Goal: Task Accomplishment & Management: Manage account settings

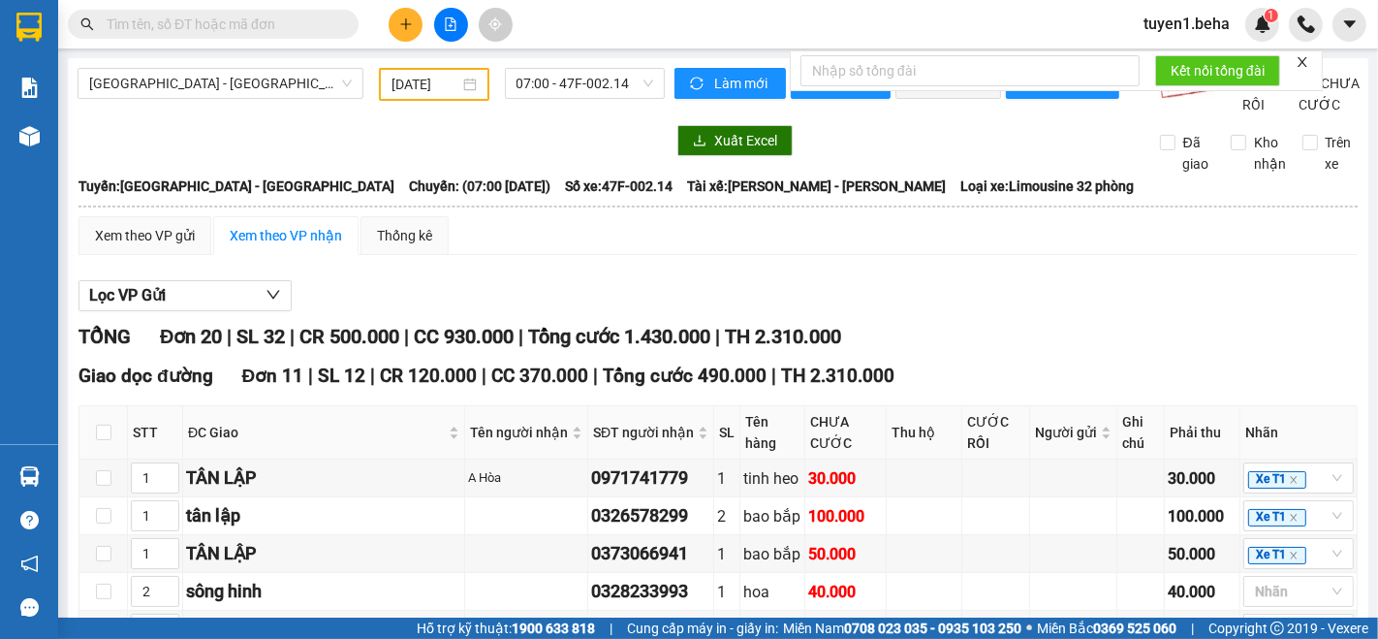
type input "25/03/2025"
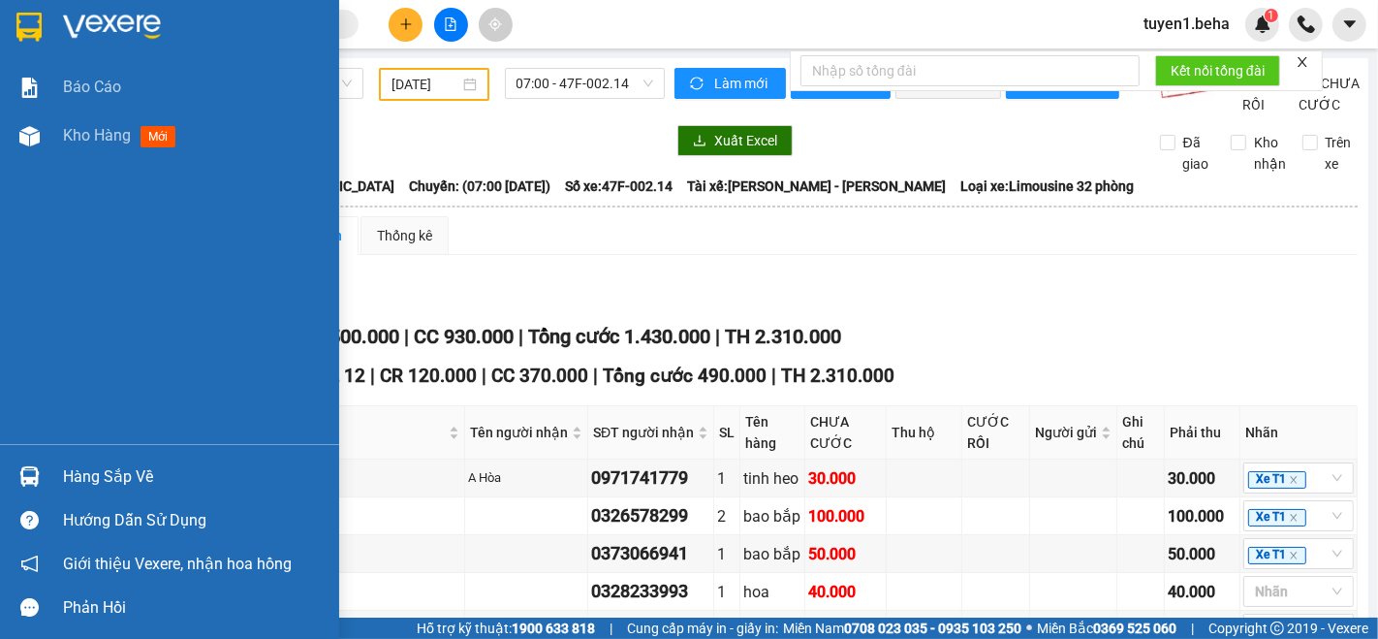
click at [82, 209] on div "Báo cáo Kho hàng mới" at bounding box center [169, 253] width 339 height 381
click at [75, 136] on span "Kho hàng" at bounding box center [97, 135] width 68 height 18
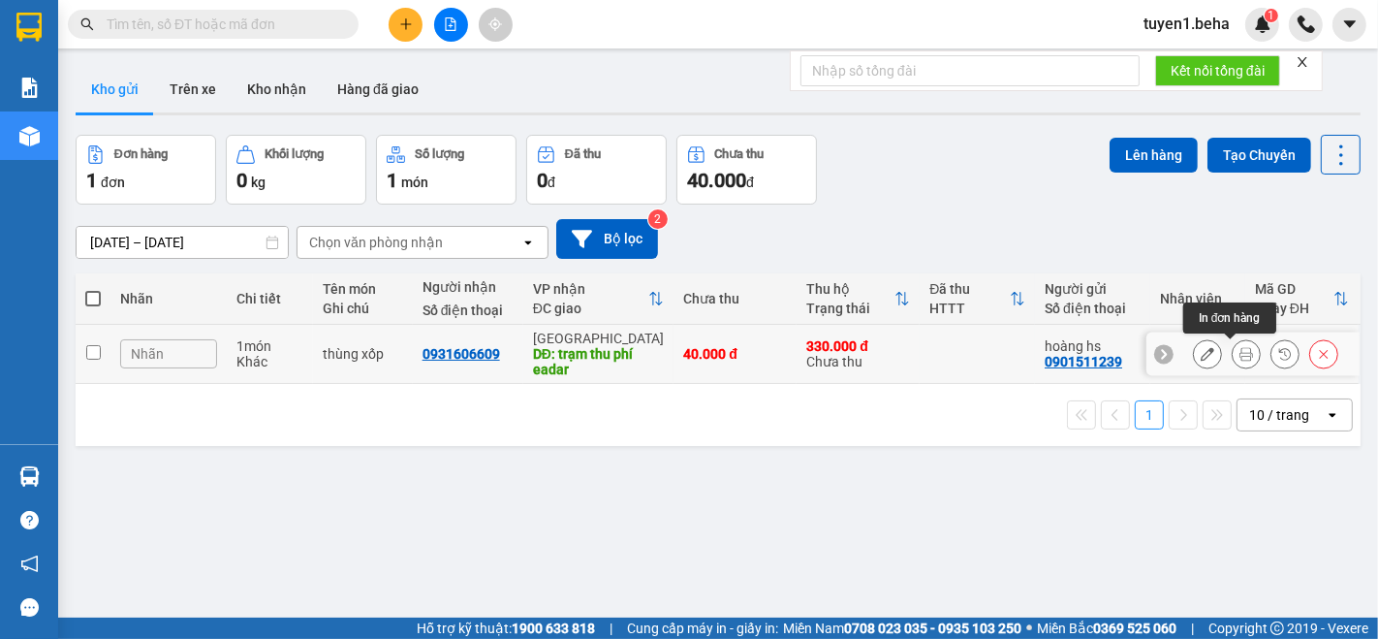
click at [1240, 354] on icon at bounding box center [1247, 354] width 14 height 14
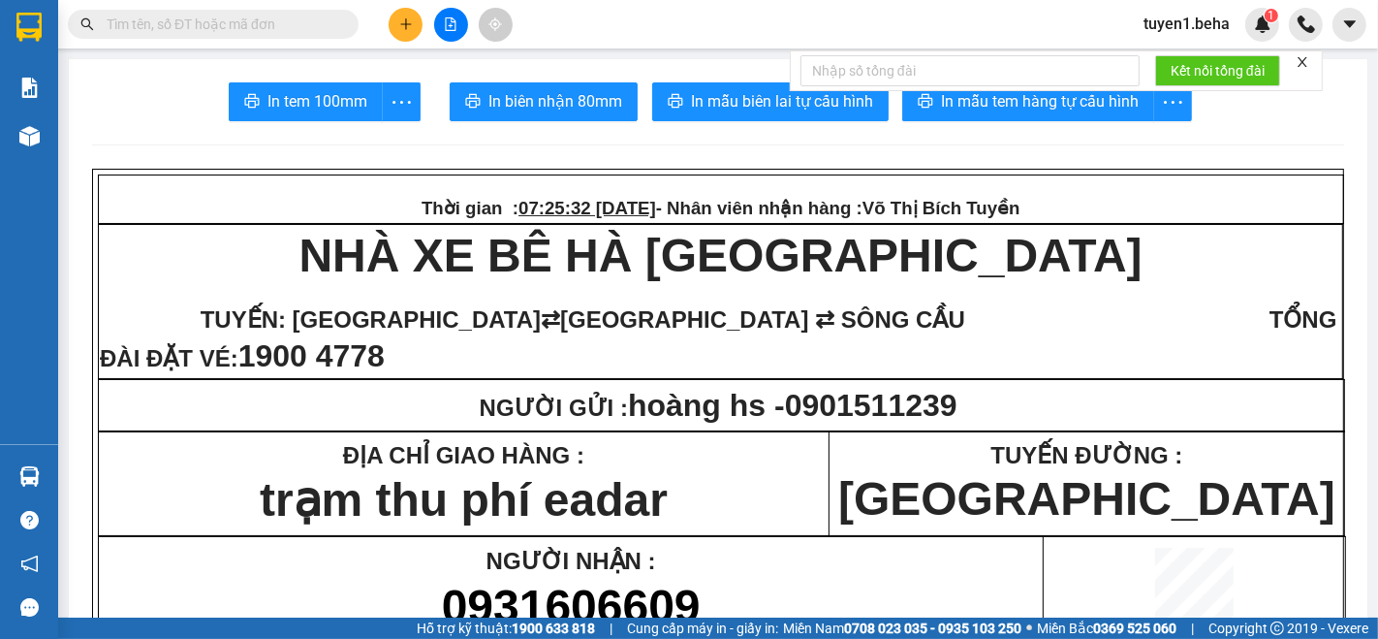
click at [1307, 56] on icon "close" at bounding box center [1303, 62] width 14 height 14
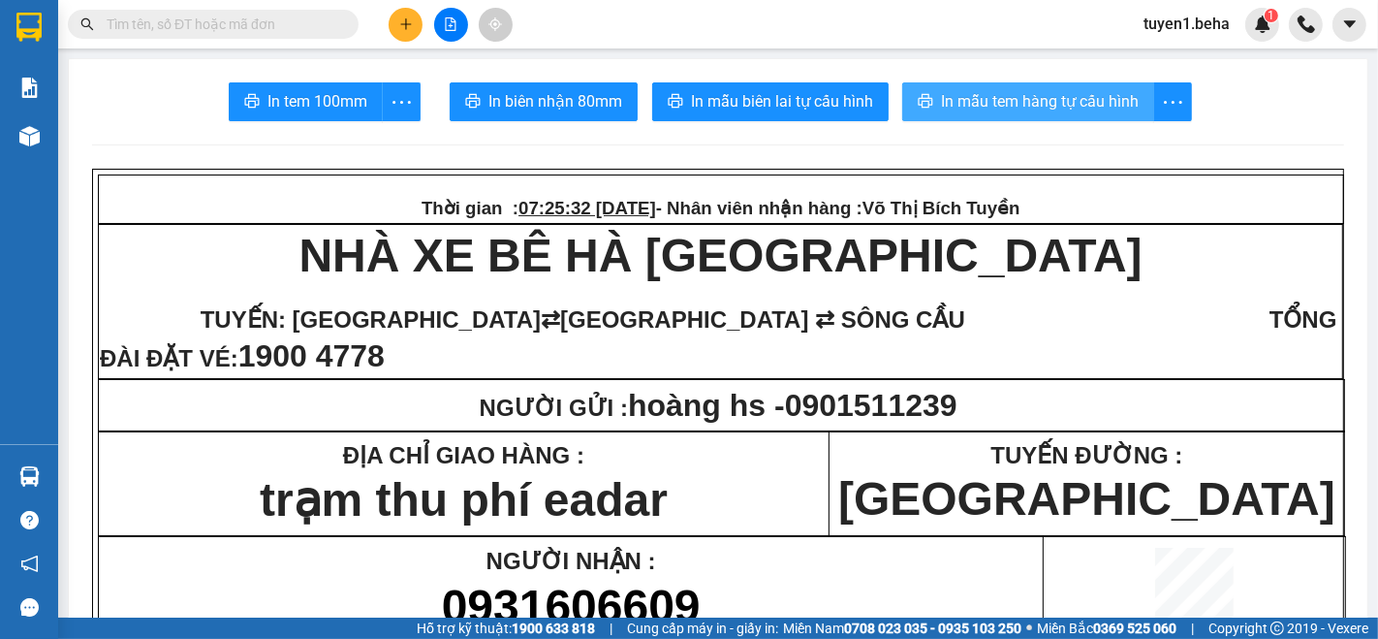
click at [1102, 107] on span "In mẫu tem hàng tự cấu hình" at bounding box center [1040, 101] width 198 height 24
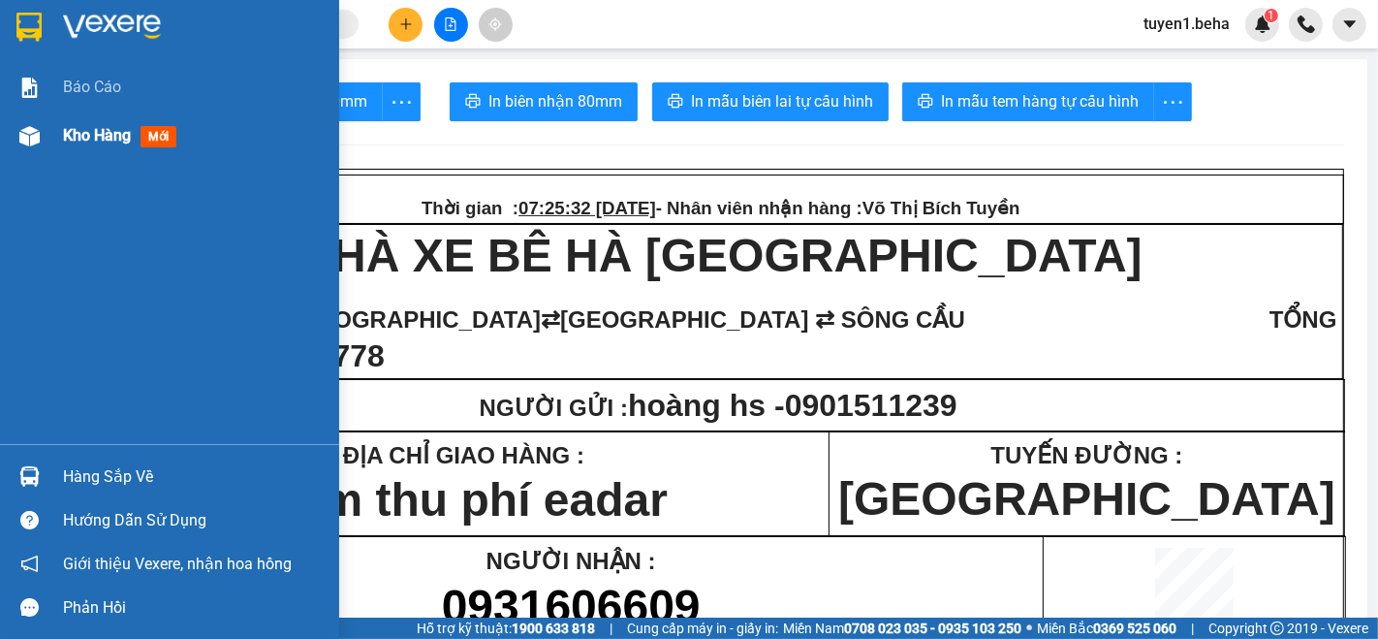
click at [103, 133] on span "Kho hàng" at bounding box center [97, 135] width 68 height 18
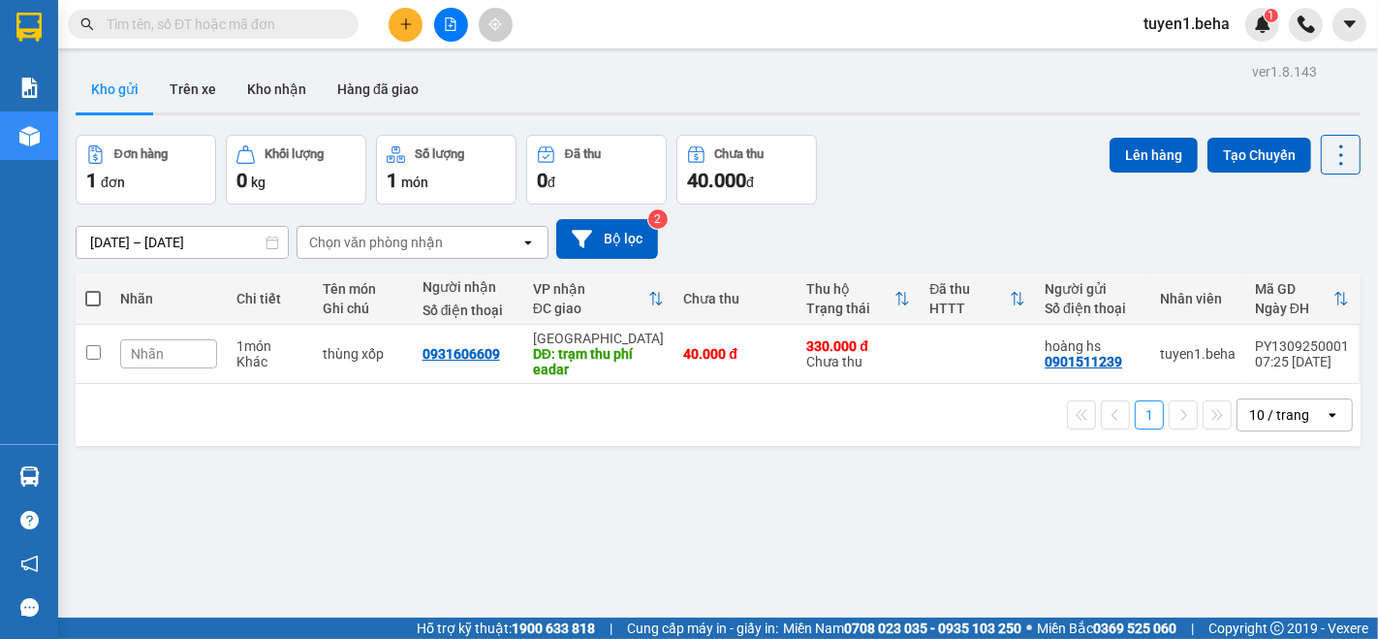
click at [225, 526] on div "ver 1.8.143 Kho gửi Trên xe Kho nhận Hàng đã giao Đơn hàng 1 đơn Khối lượng 0 k…" at bounding box center [718, 377] width 1301 height 639
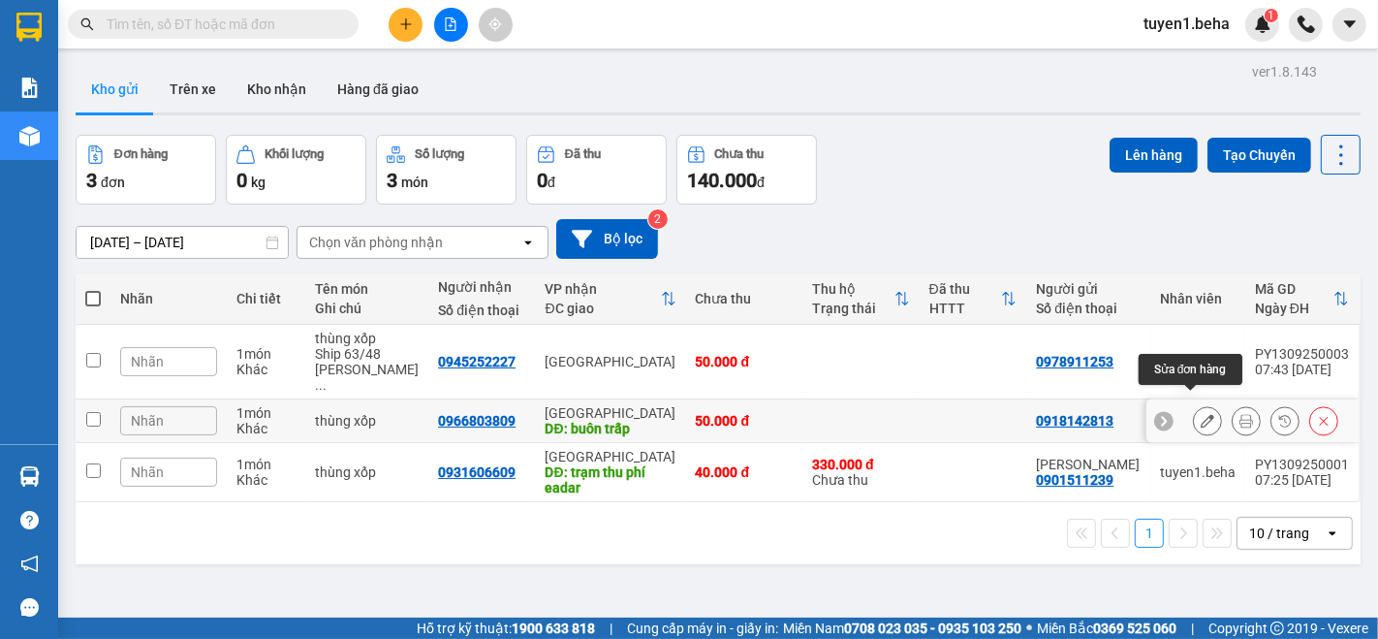
click at [1201, 414] on icon at bounding box center [1208, 421] width 14 height 14
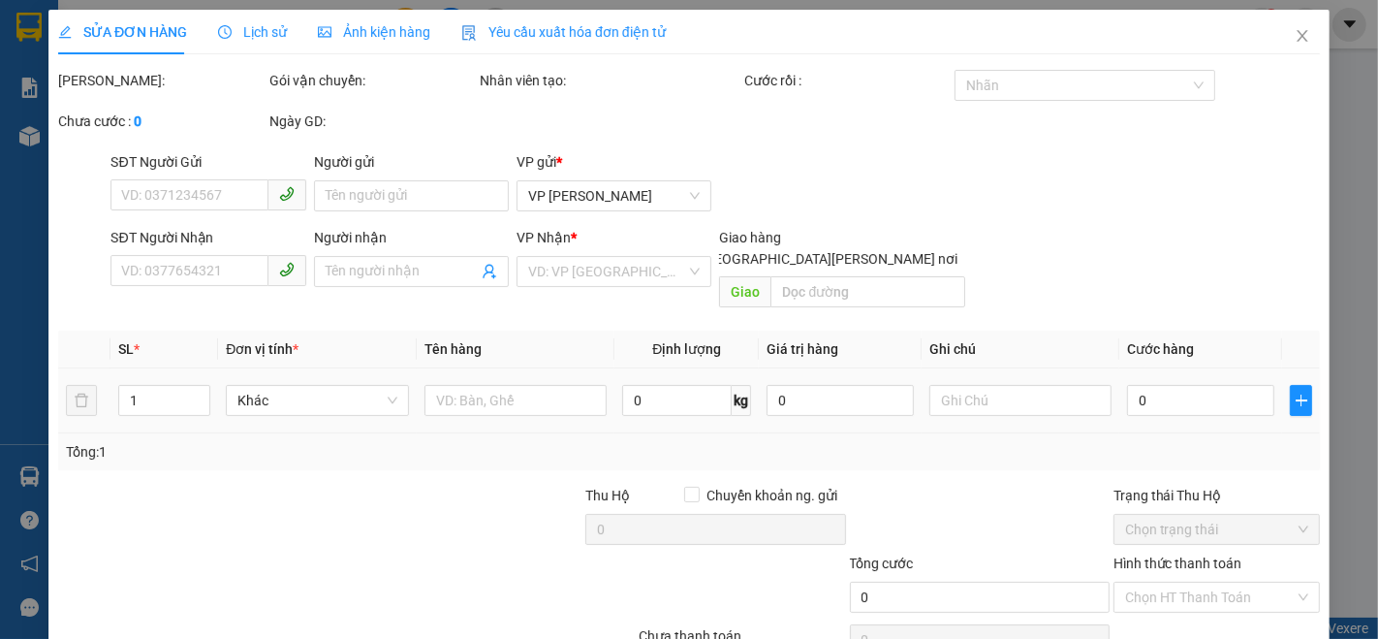
type input "0918142813"
type input "0966803809"
type input "buôn trấp"
type input "50.000"
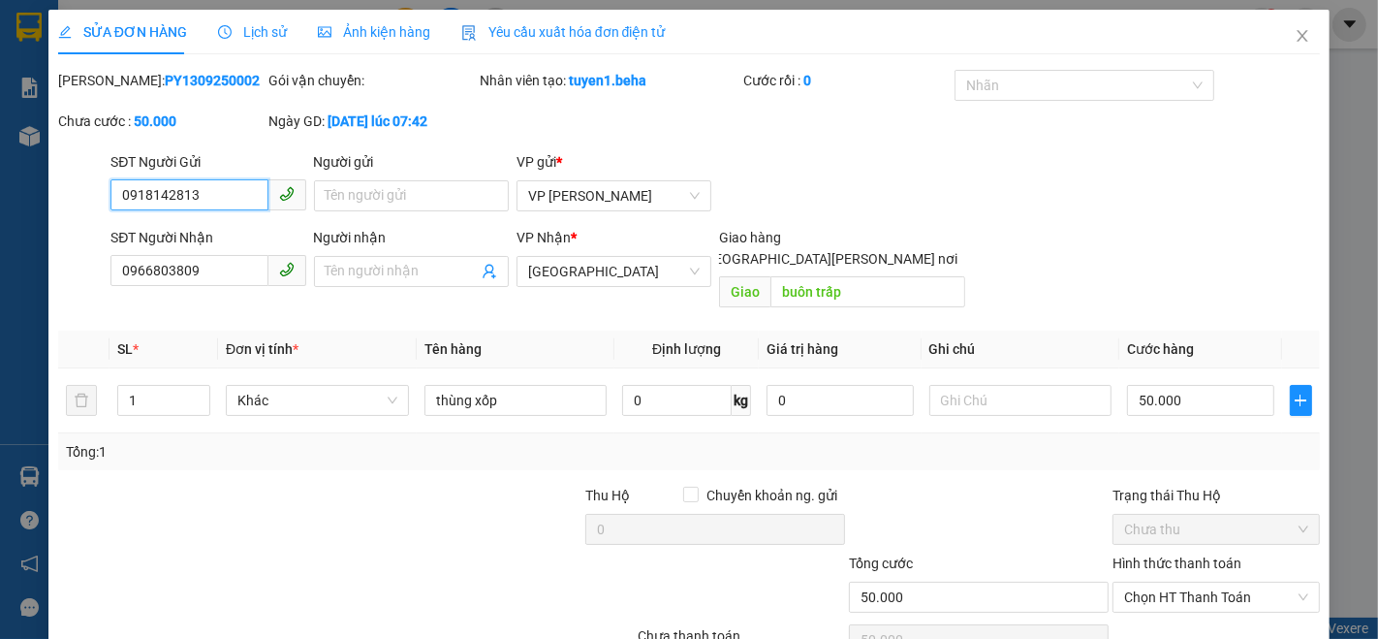
scroll to position [80, 0]
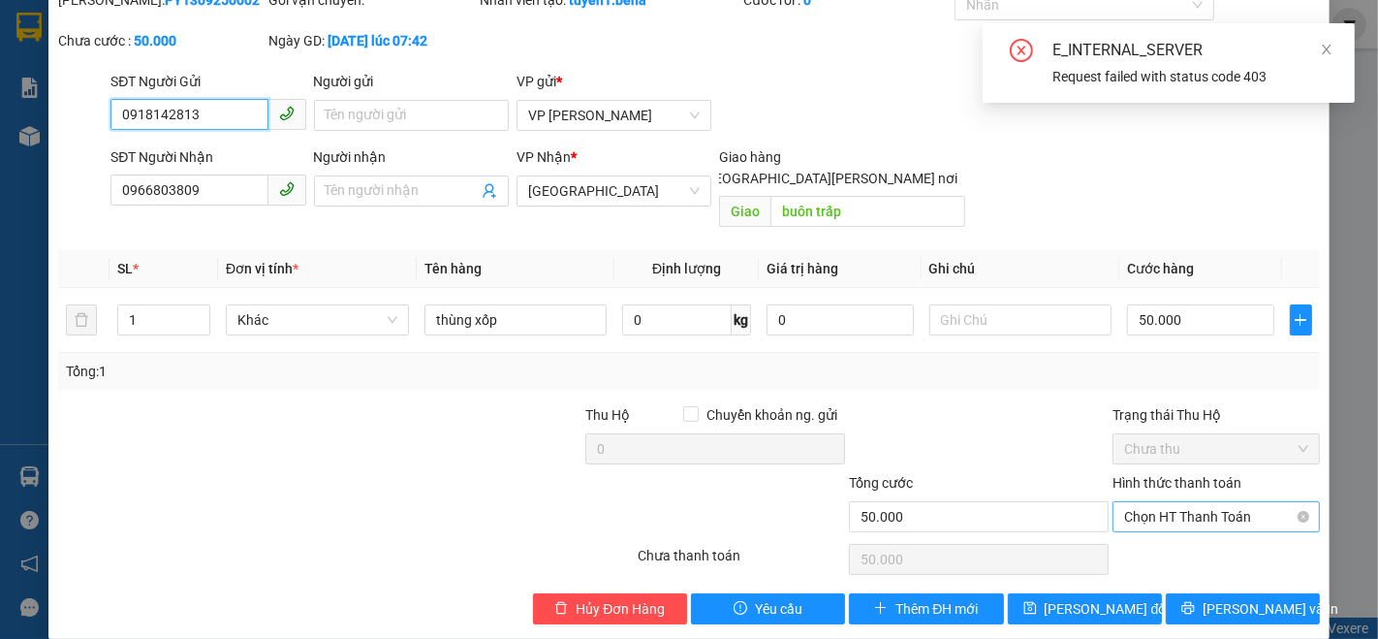
click at [1141, 502] on span "Chọn HT Thanh Toán" at bounding box center [1216, 516] width 184 height 29
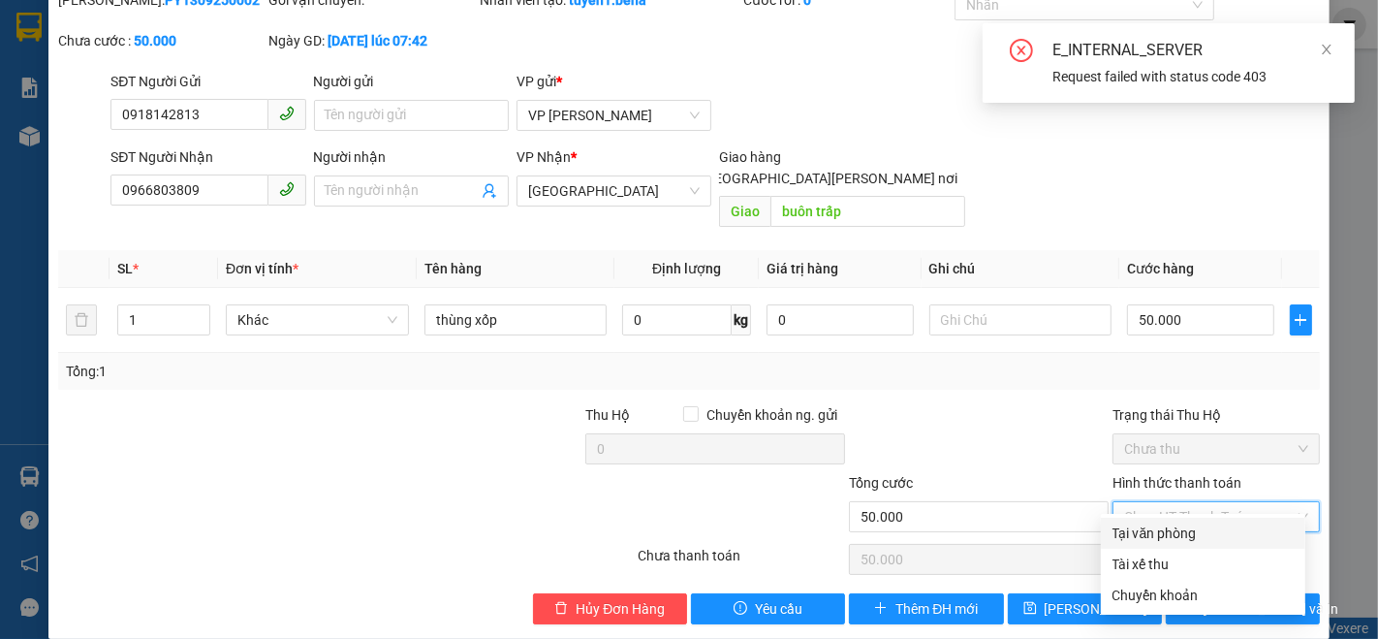
click at [1147, 524] on div "Tại văn phòng" at bounding box center [1203, 532] width 181 height 21
type input "0"
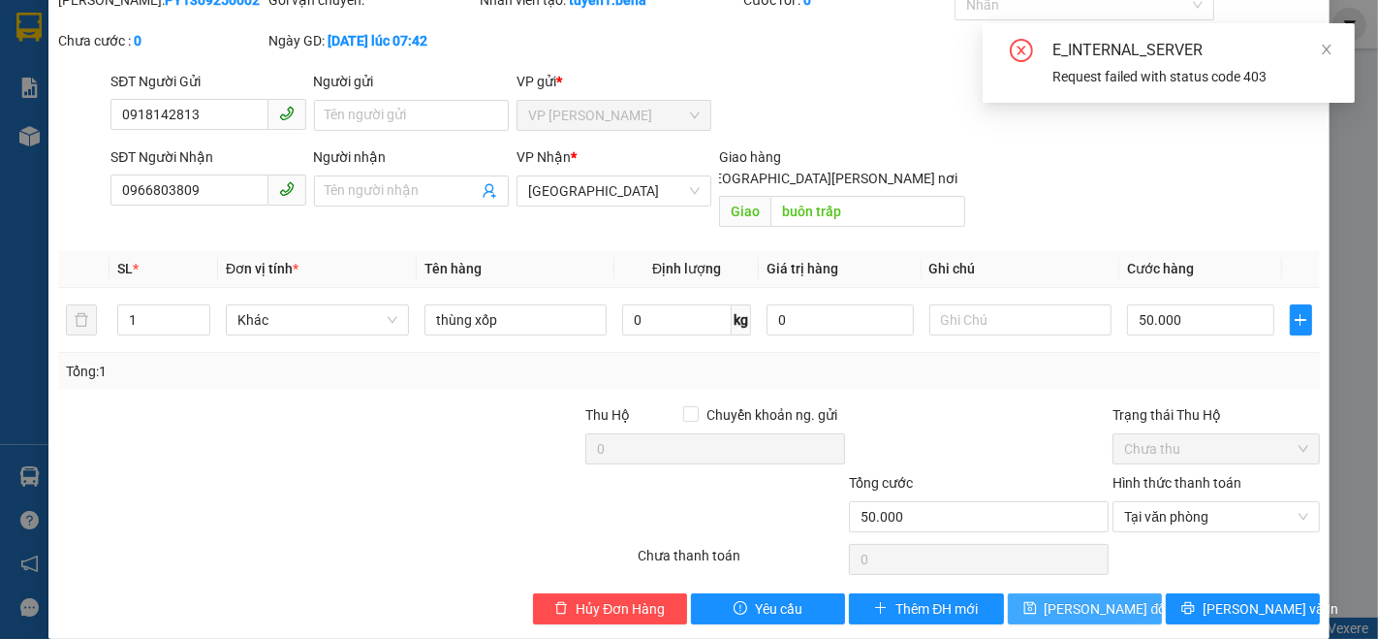
drag, startPoint x: 1083, startPoint y: 581, endPoint x: 1071, endPoint y: 569, distance: 16.4
click at [1081, 598] on span "[PERSON_NAME] đổi" at bounding box center [1107, 608] width 125 height 21
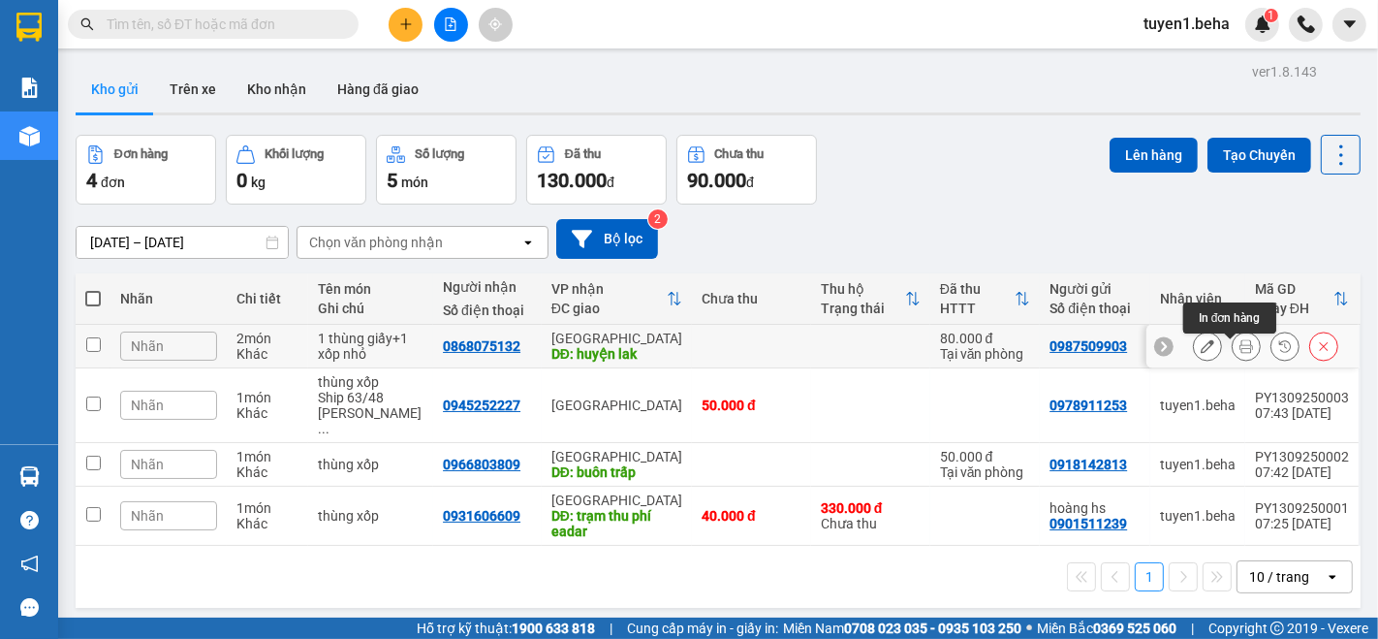
click at [1233, 354] on button at bounding box center [1246, 347] width 27 height 34
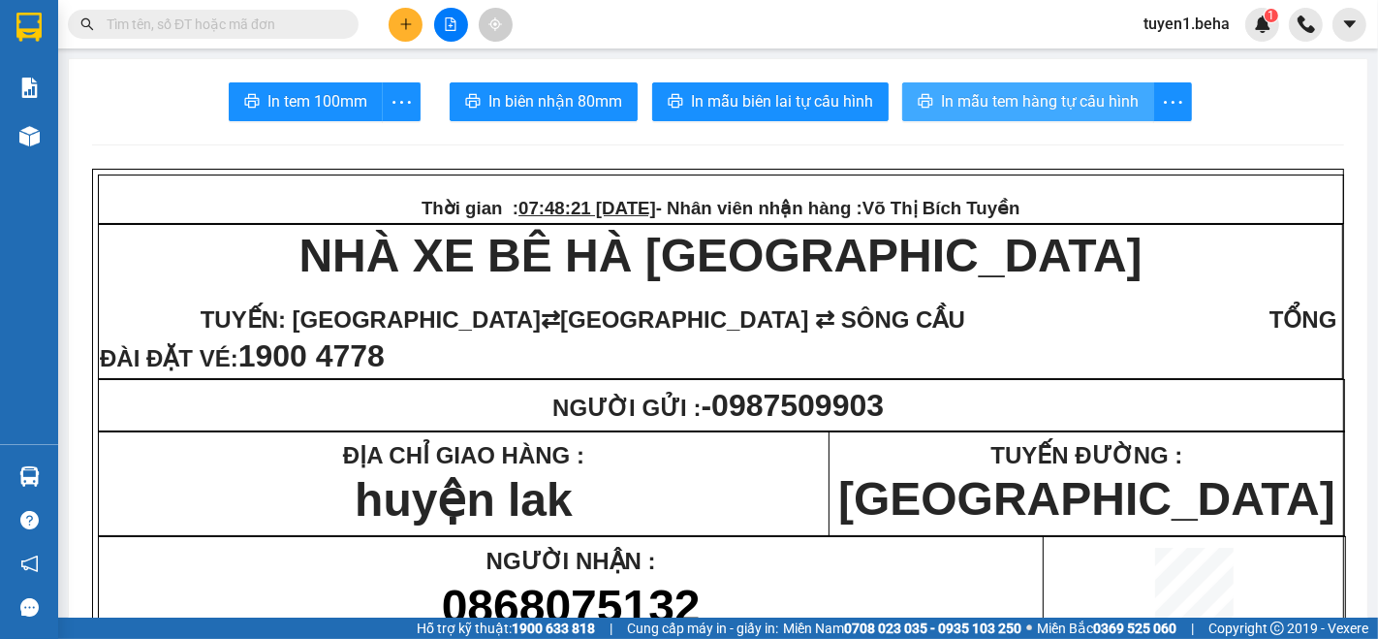
click at [1055, 112] on span "In mẫu tem hàng tự cấu hình" at bounding box center [1040, 101] width 198 height 24
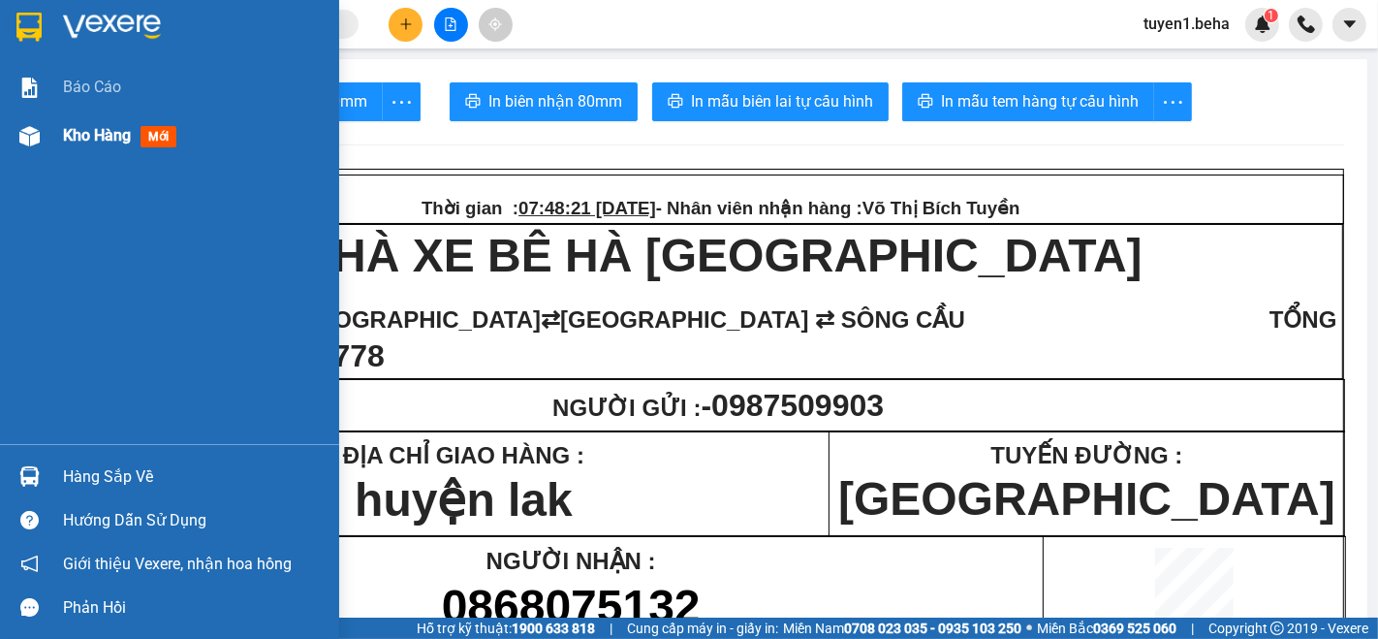
click at [79, 127] on span "Kho hàng" at bounding box center [97, 135] width 68 height 18
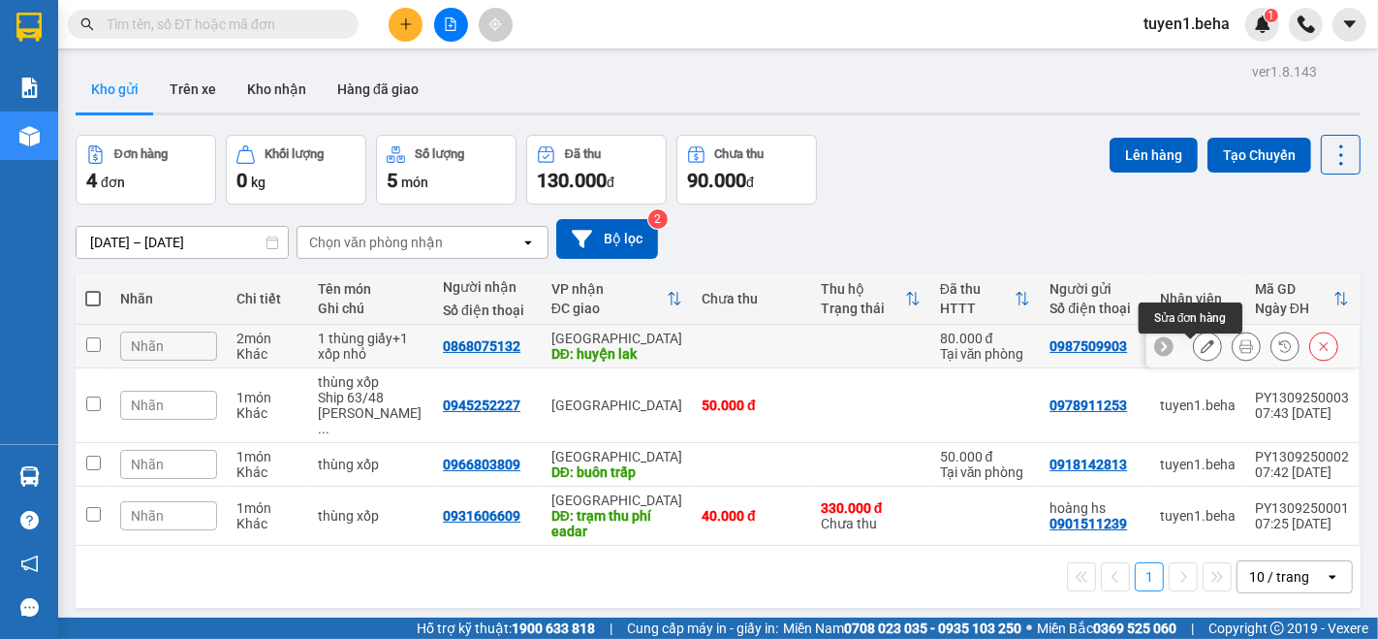
click at [1201, 349] on icon at bounding box center [1208, 346] width 14 height 14
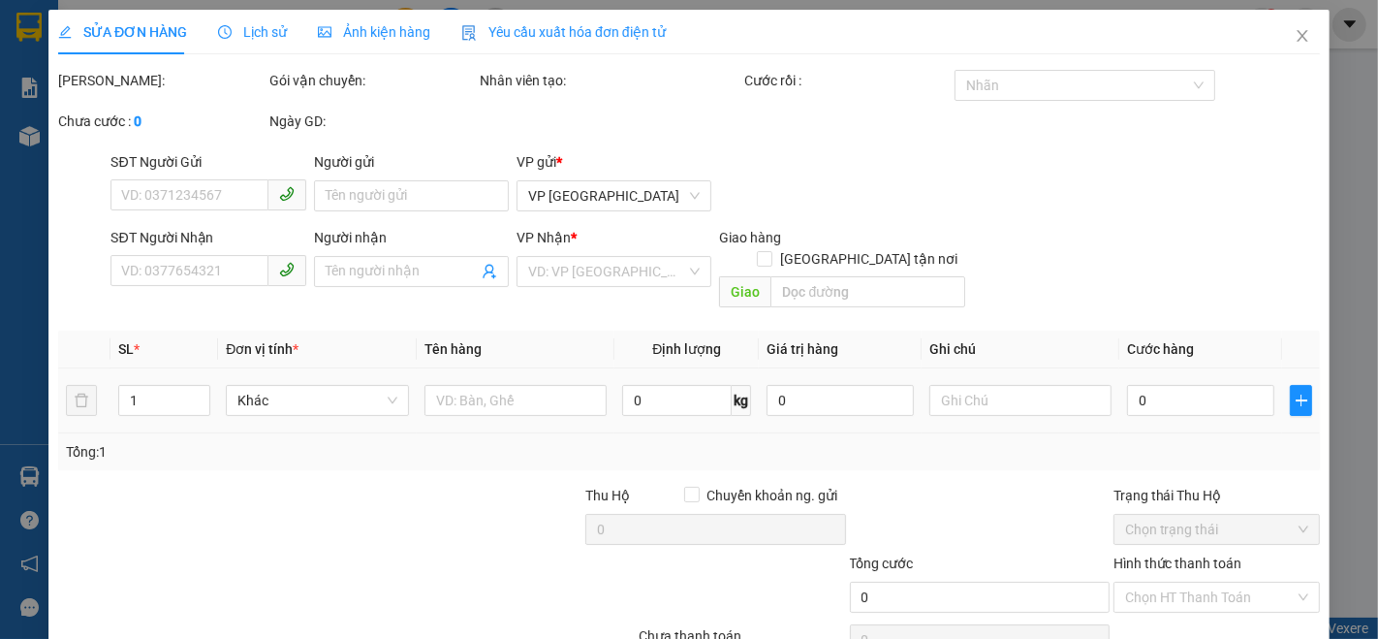
type input "0987509903"
type input "0868075132"
type input "huyện lak"
type input "80.000"
type input "0"
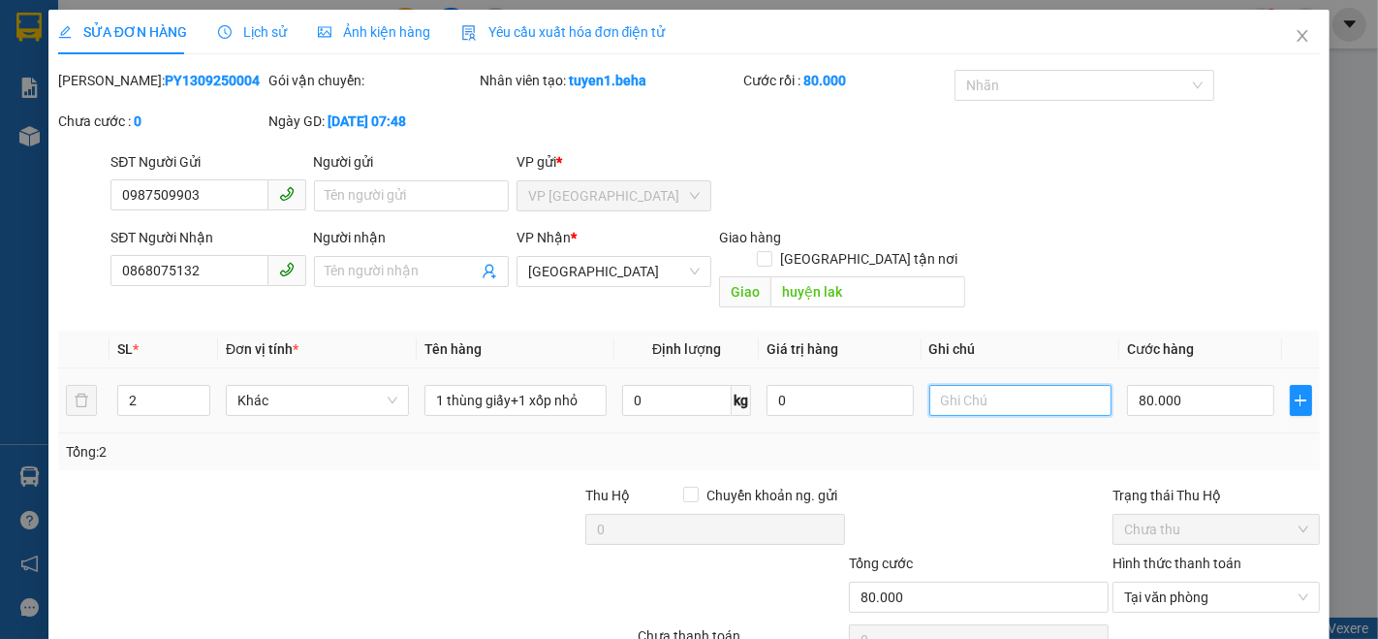
click at [974, 385] on input "text" at bounding box center [1021, 400] width 183 height 31
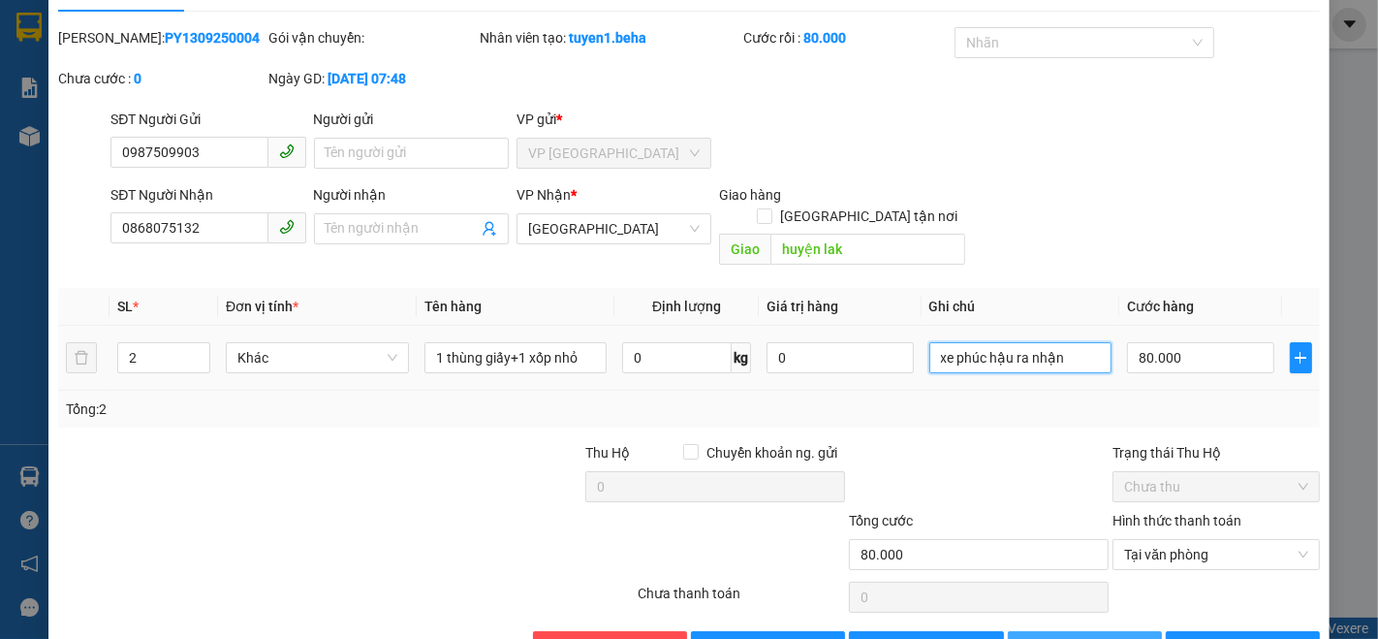
scroll to position [80, 0]
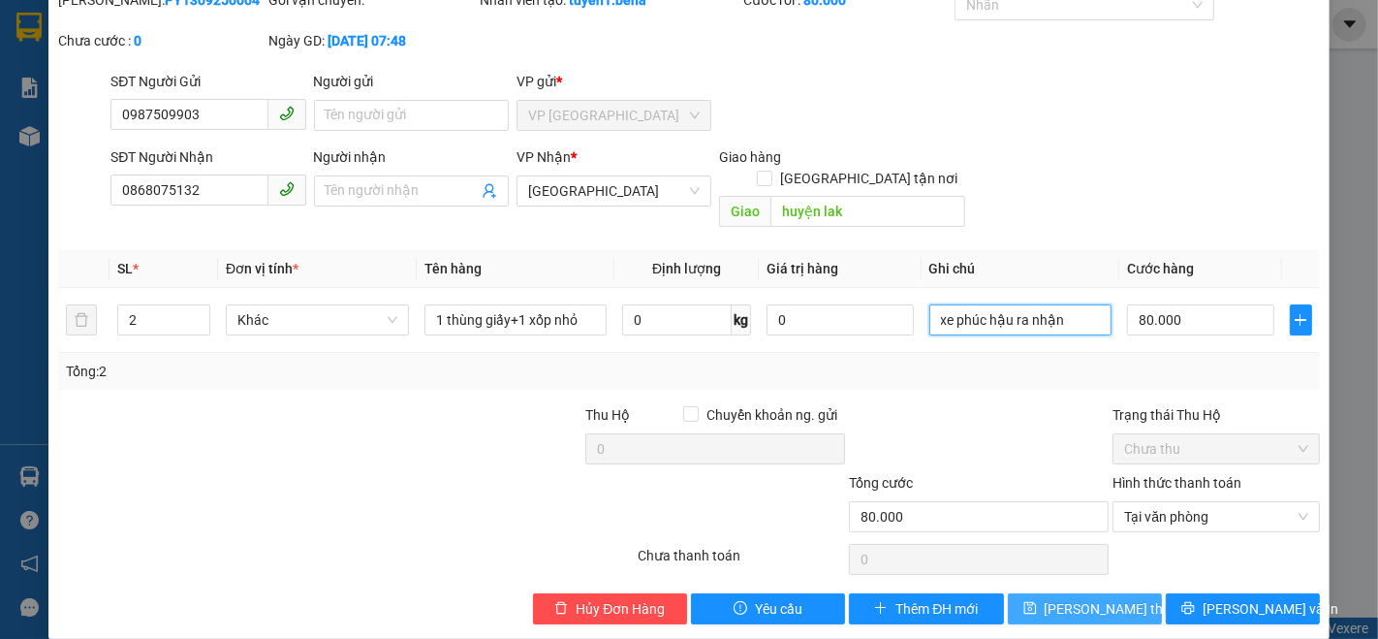
type input "xe phúc hậu ra nhận"
click at [1086, 593] on button "[PERSON_NAME] đổi" at bounding box center [1085, 608] width 154 height 31
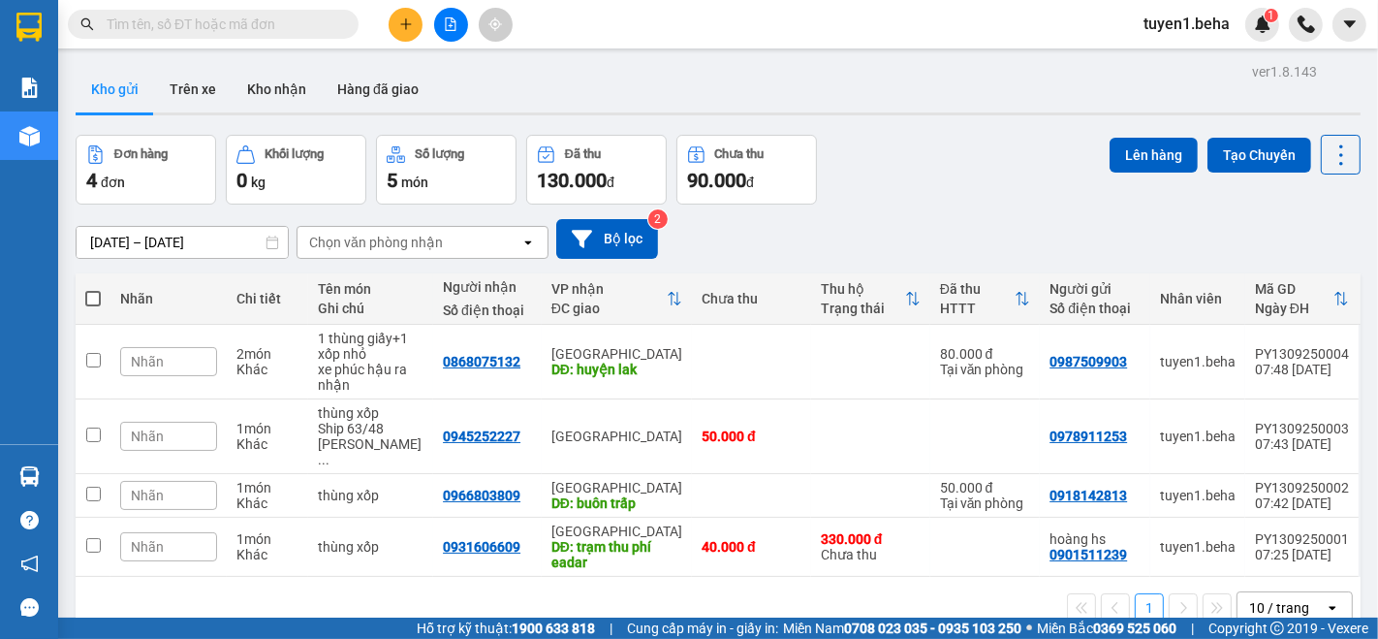
click at [94, 292] on span at bounding box center [93, 299] width 16 height 16
click at [93, 289] on input "checkbox" at bounding box center [93, 289] width 0 height 0
checkbox input "true"
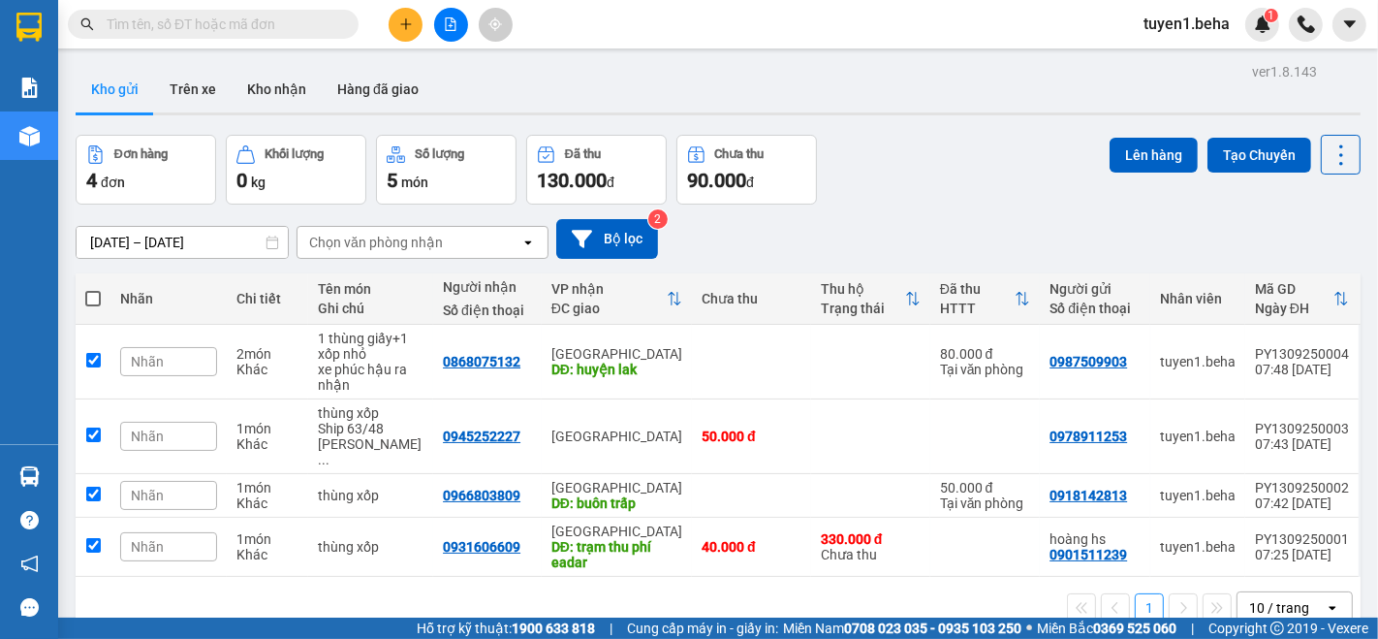
checkbox input "true"
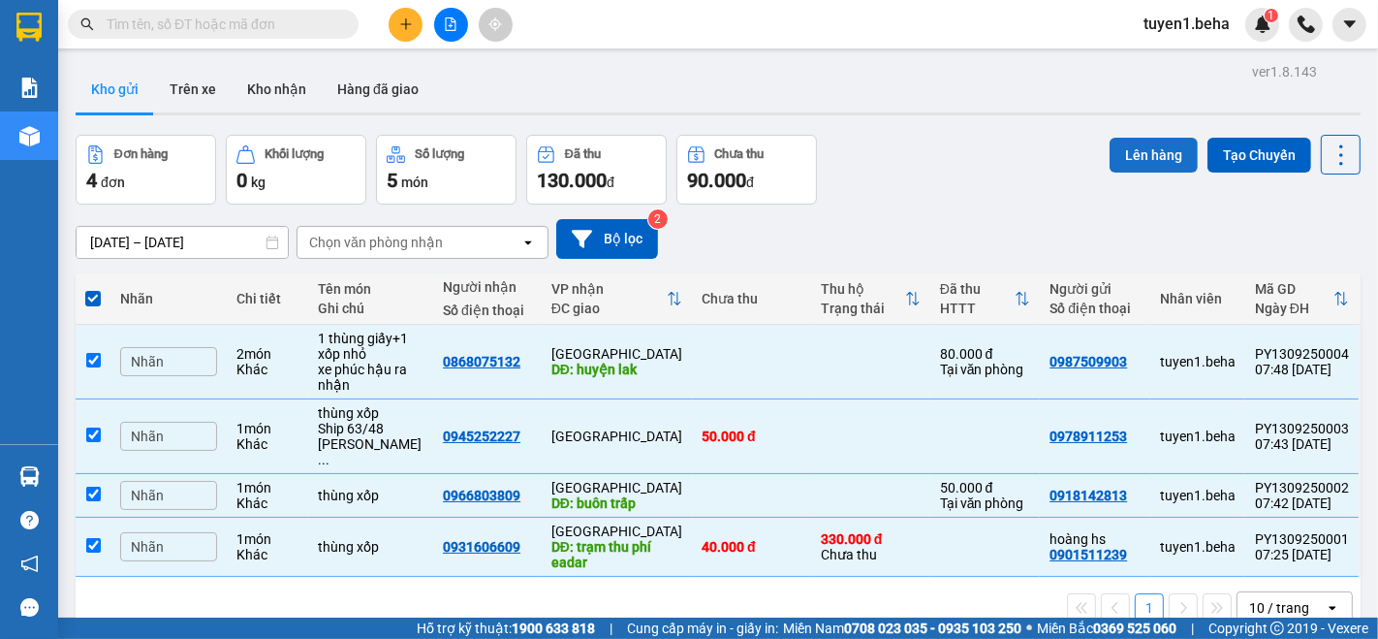
click at [1141, 154] on button "Lên hàng" at bounding box center [1154, 155] width 88 height 35
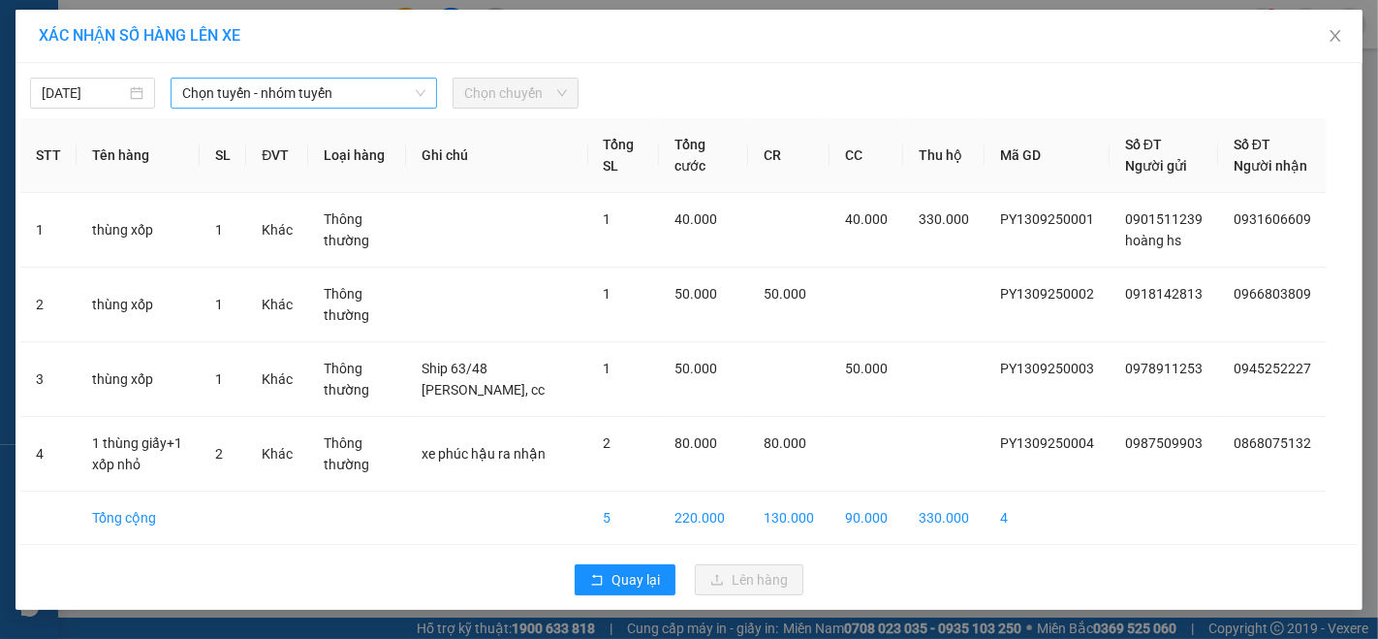
click at [320, 100] on span "Chọn tuyến - nhóm tuyến" at bounding box center [303, 93] width 243 height 29
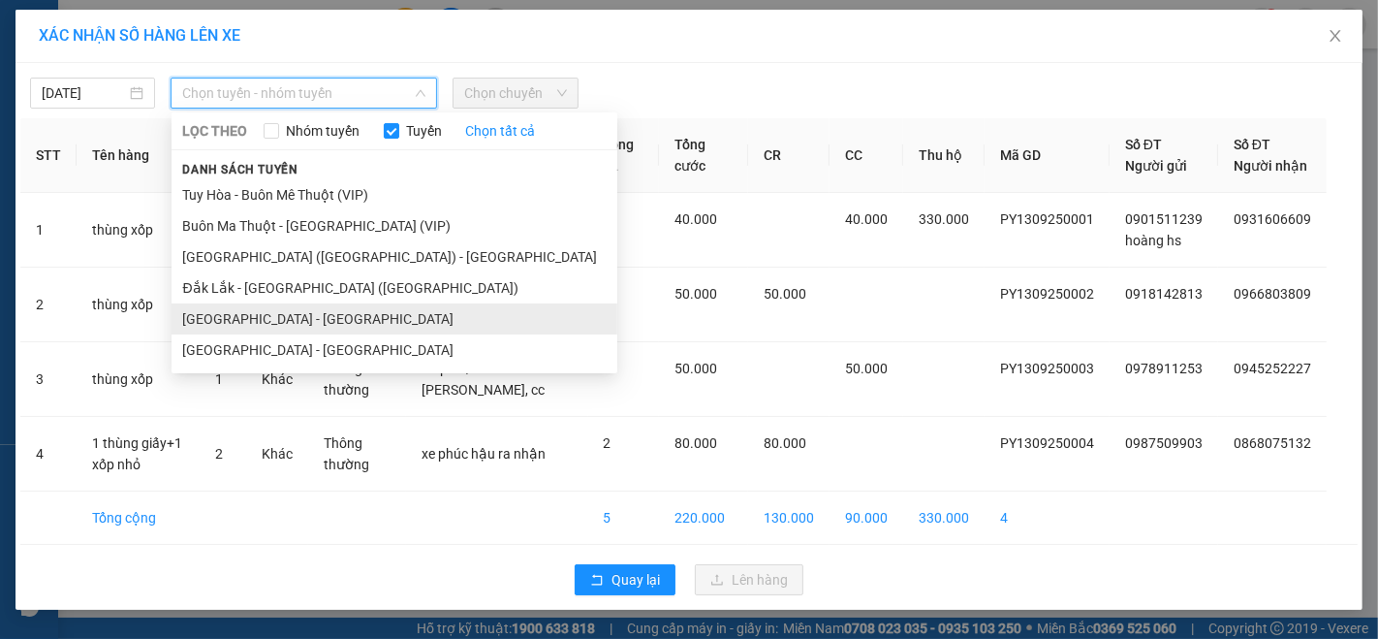
click at [283, 315] on li "Phú Yên - Đắk Lắk" at bounding box center [395, 318] width 446 height 31
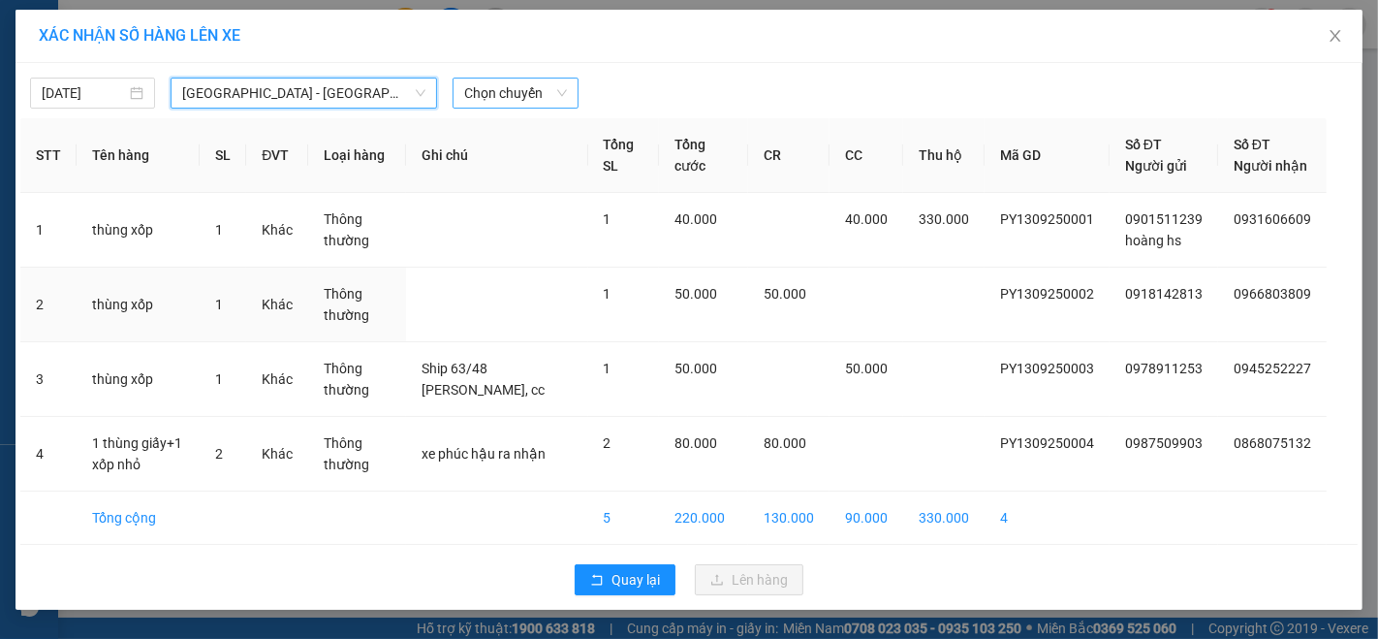
click at [525, 85] on span "Chọn chuyến" at bounding box center [515, 93] width 102 height 29
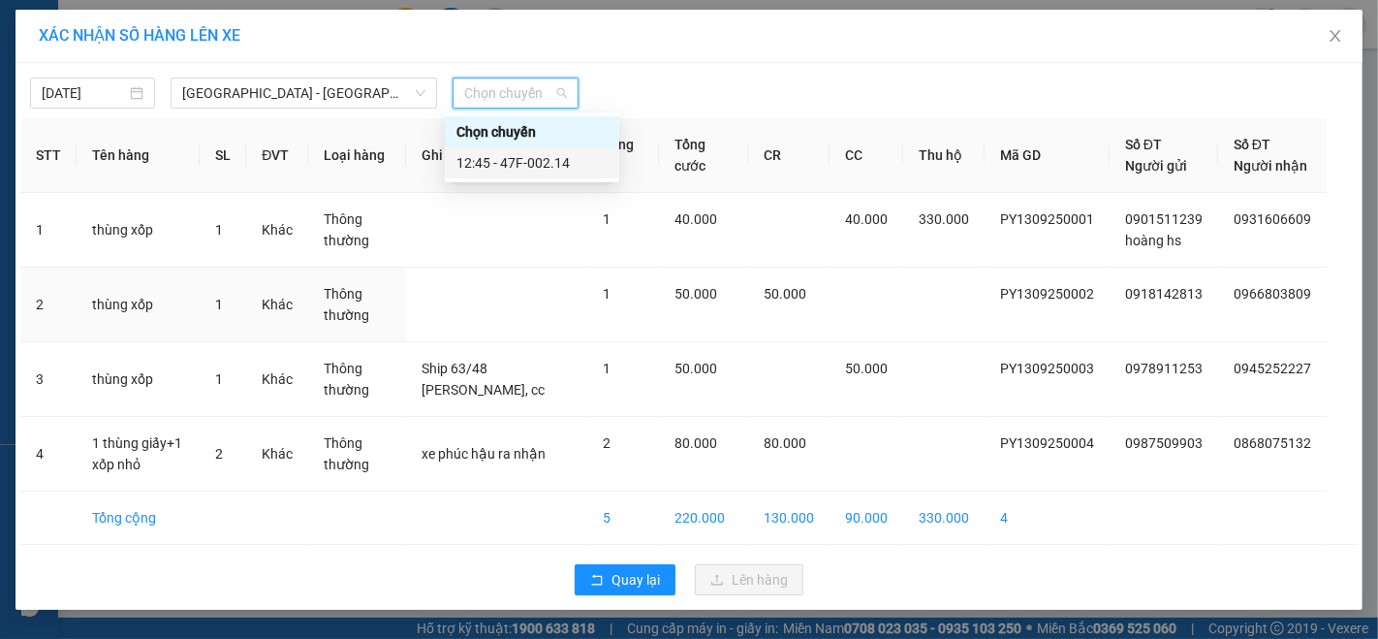
click at [547, 161] on div "12:45 - 47F-002.14" at bounding box center [532, 162] width 151 height 21
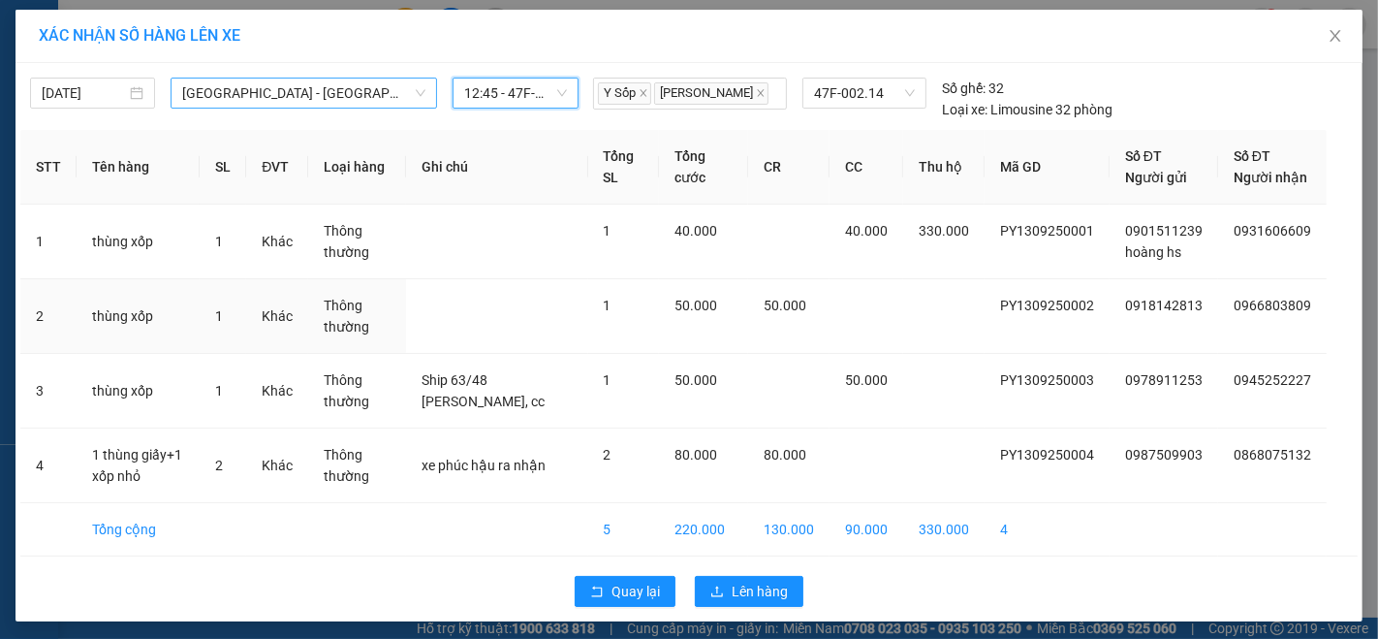
click at [393, 93] on div "Phú Yên - Đắk Lắk LỌC THEO Nhóm tuyến Tuyến Chọn tất cả Danh sách tuyến Tuy Hòa…" at bounding box center [304, 93] width 267 height 31
click at [391, 95] on span "Phú Yên - Đắk Lắk" at bounding box center [303, 93] width 243 height 29
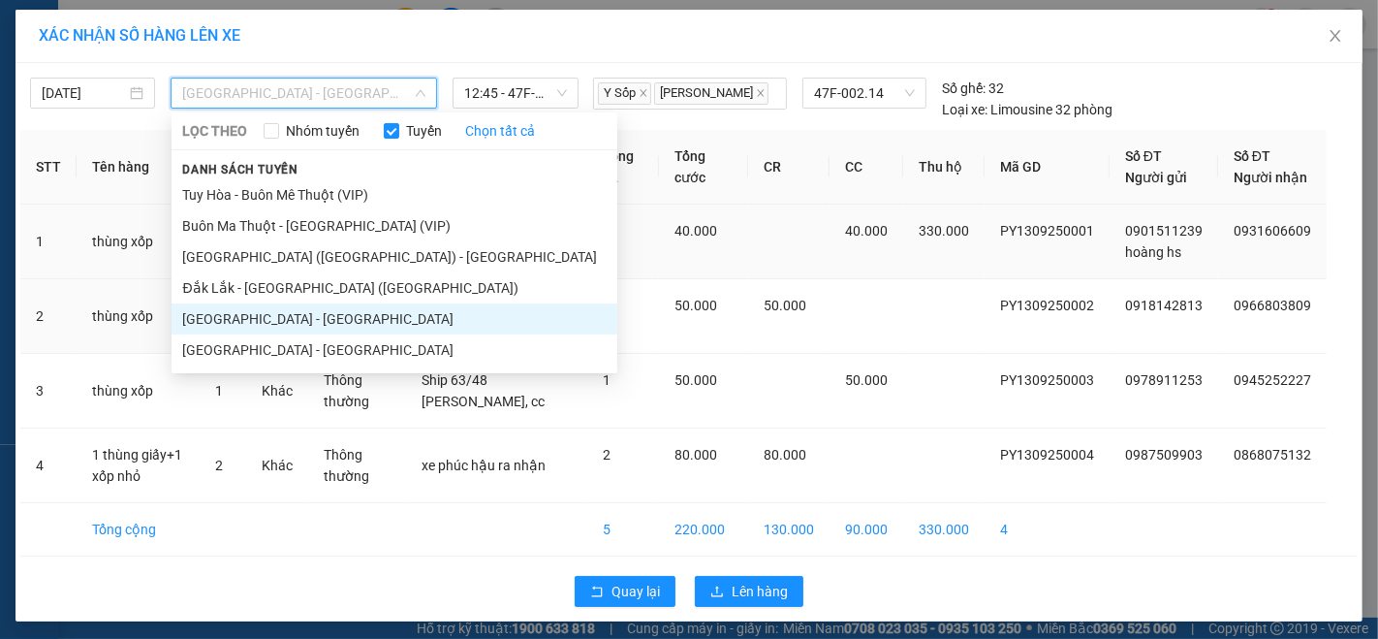
click at [273, 249] on li "Phú Yên (SC) - Đắk Lắk" at bounding box center [395, 256] width 446 height 31
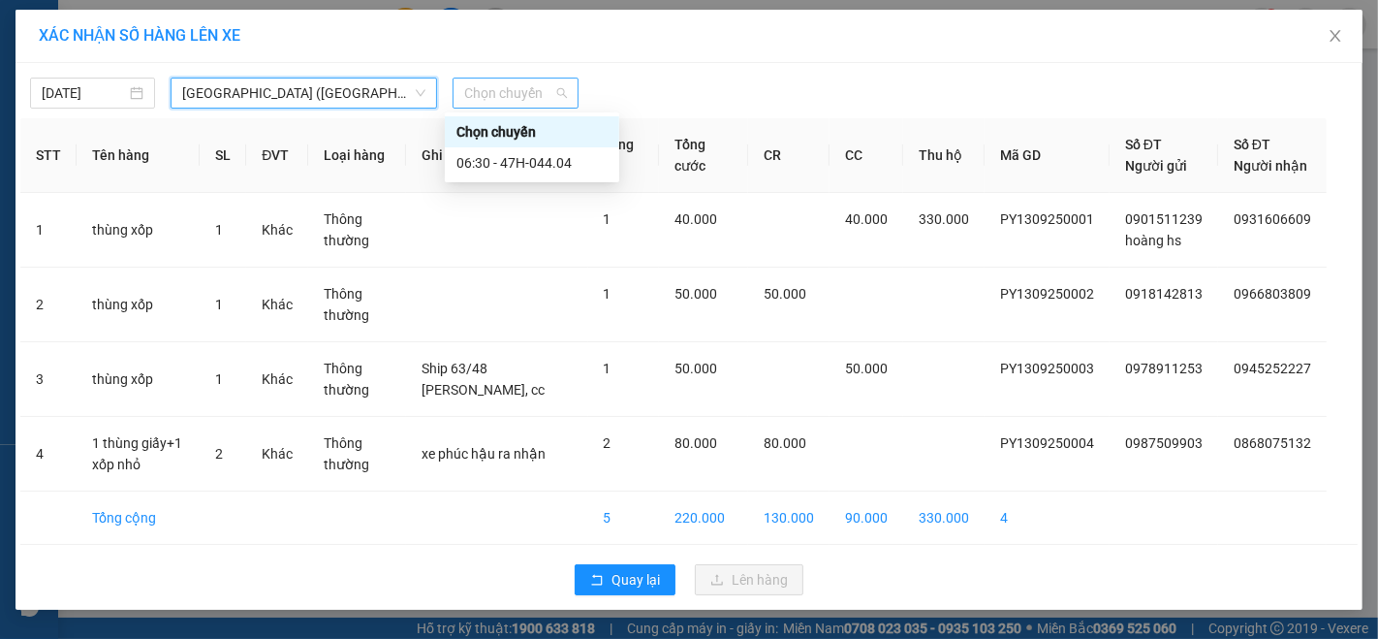
click at [537, 91] on span "Chọn chuyến" at bounding box center [515, 93] width 102 height 29
click at [528, 162] on div "06:30 - 47H-044.04" at bounding box center [532, 162] width 151 height 21
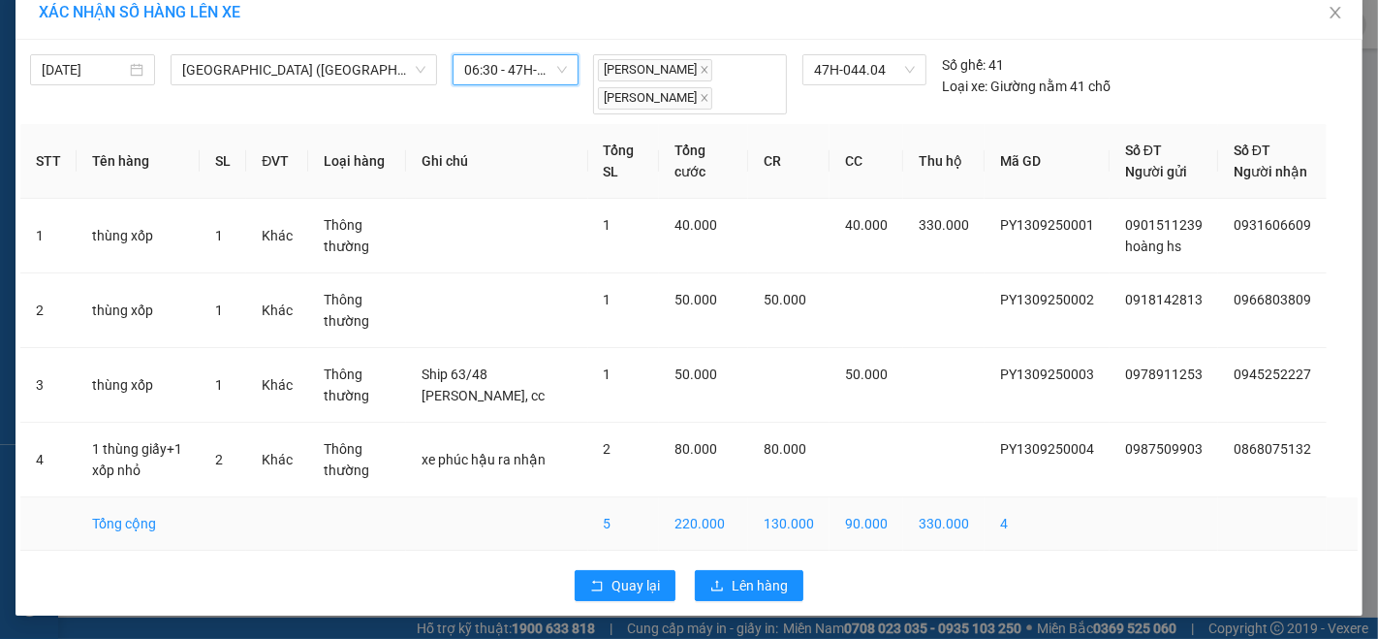
scroll to position [41, 0]
click at [742, 580] on span "Lên hàng" at bounding box center [760, 585] width 56 height 21
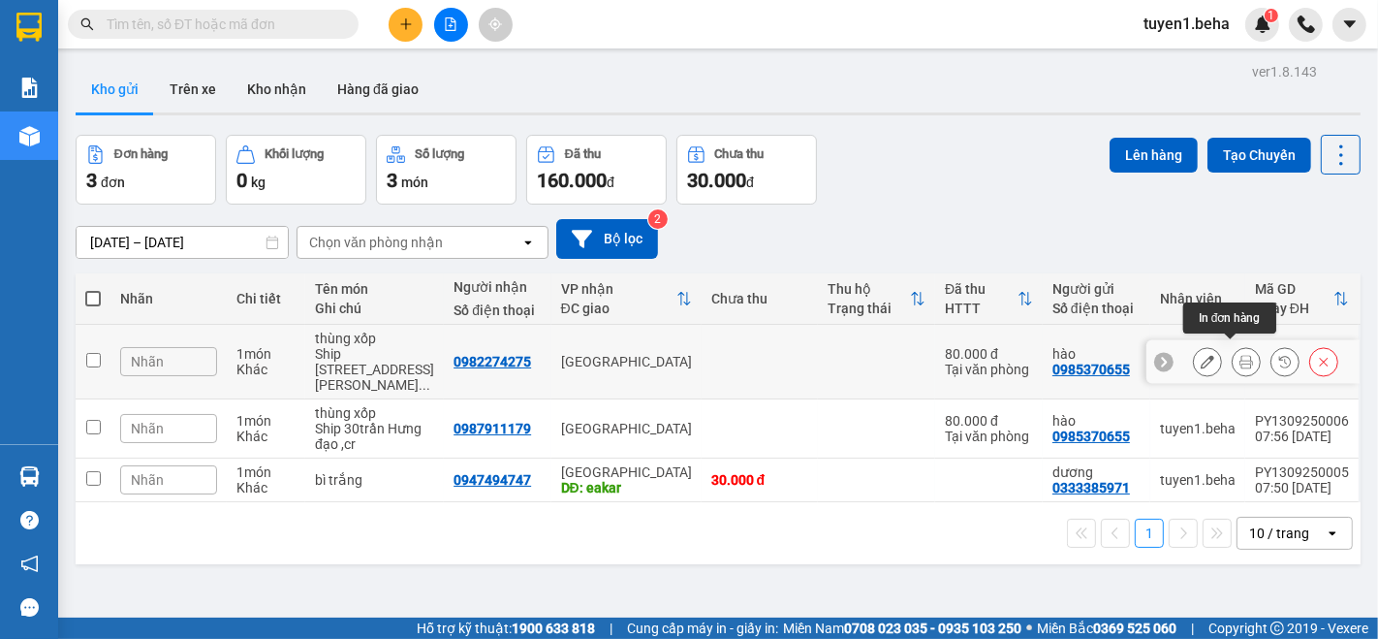
click at [1240, 359] on icon at bounding box center [1247, 362] width 14 height 14
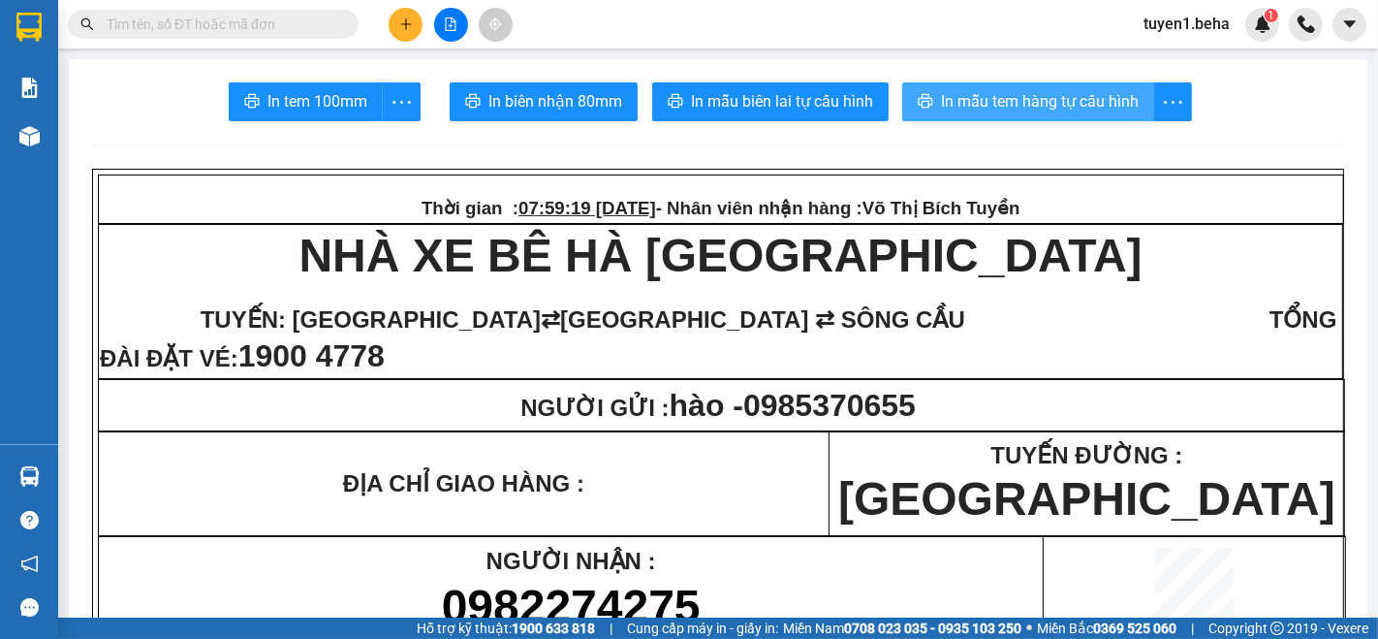
click at [1026, 93] on span "In mẫu tem hàng tự cấu hình" at bounding box center [1040, 101] width 198 height 24
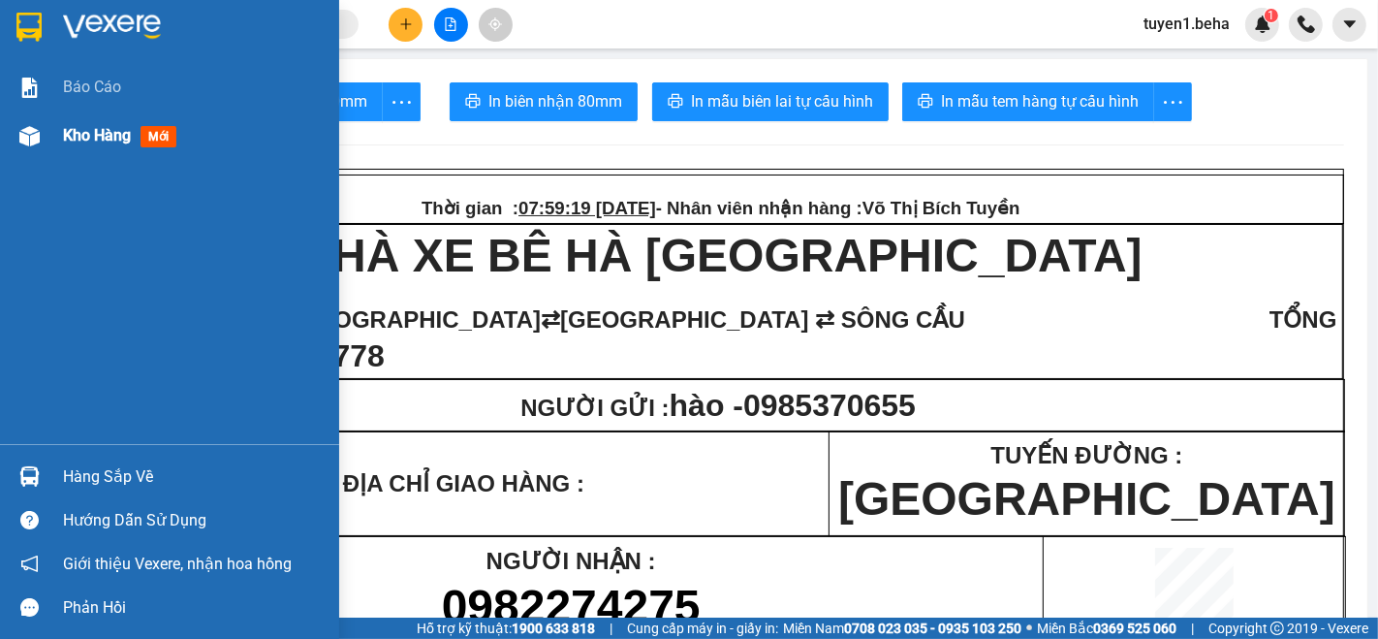
click at [71, 134] on span "Kho hàng" at bounding box center [97, 135] width 68 height 18
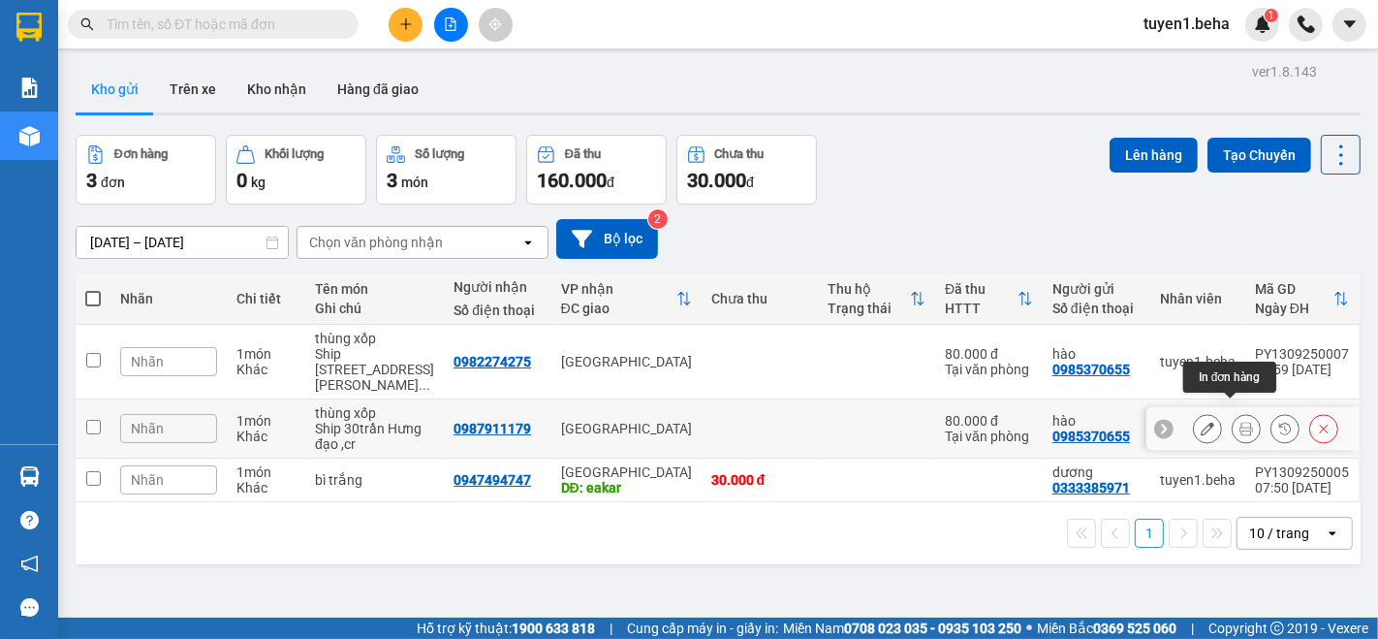
click at [1240, 422] on icon at bounding box center [1247, 429] width 14 height 14
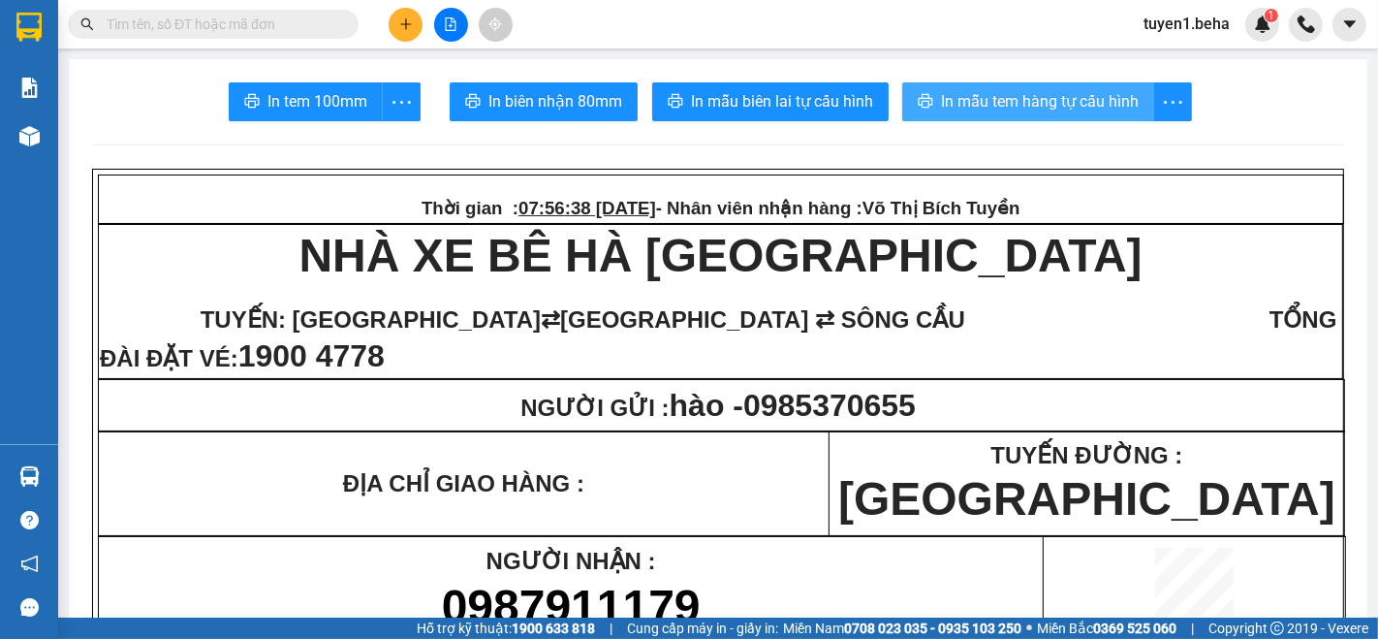
click at [1005, 93] on span "In mẫu tem hàng tự cấu hình" at bounding box center [1040, 101] width 198 height 24
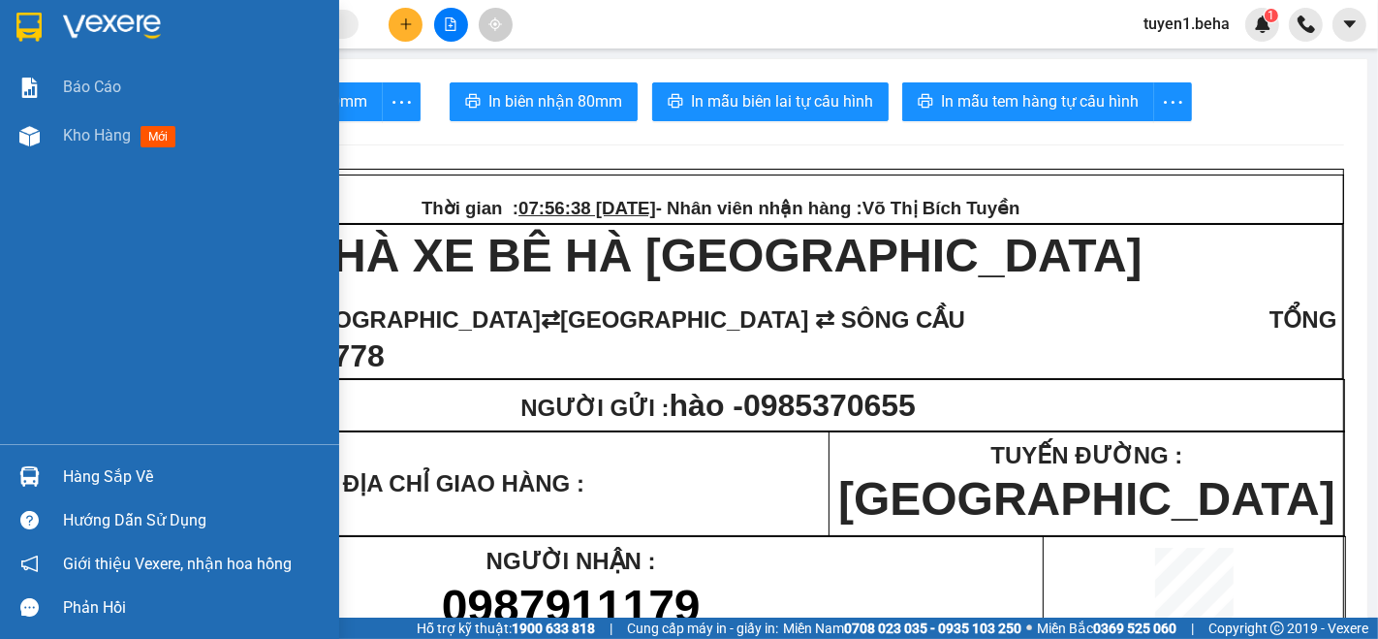
click at [151, 229] on div "Báo cáo Kho hàng mới" at bounding box center [169, 253] width 339 height 381
click at [77, 132] on span "Kho hàng" at bounding box center [97, 135] width 68 height 18
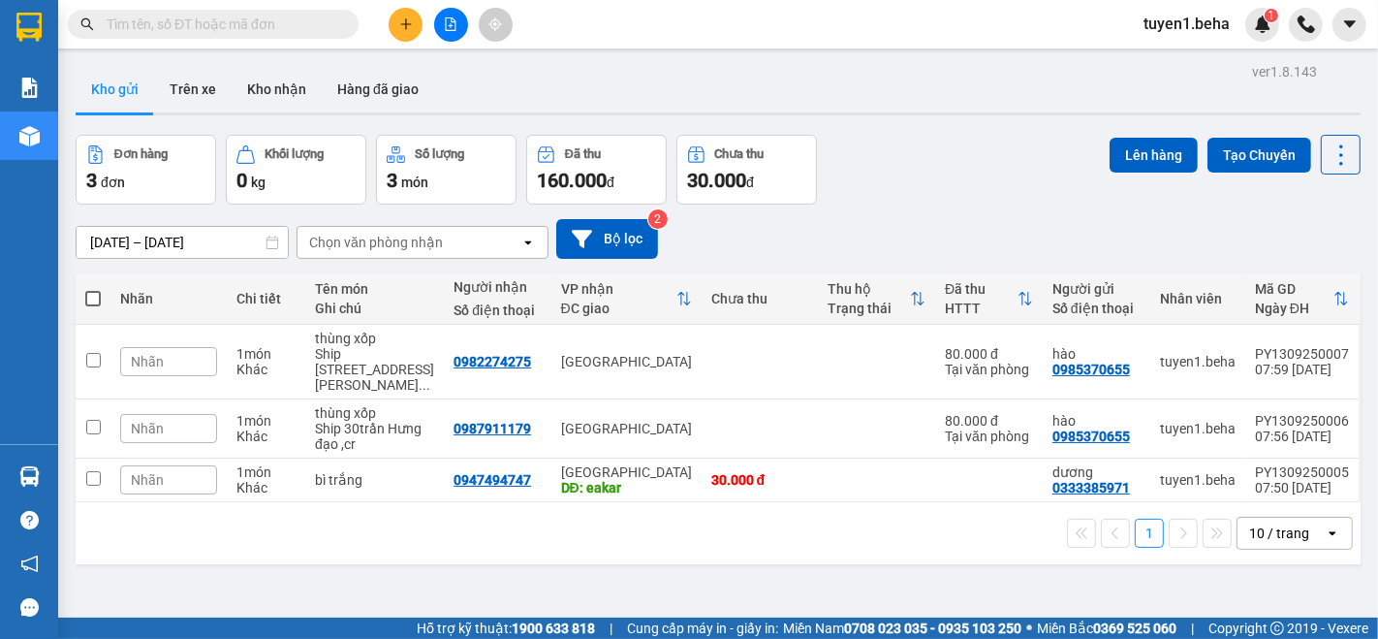
click at [90, 292] on span at bounding box center [93, 299] width 16 height 16
click at [93, 289] on input "checkbox" at bounding box center [93, 289] width 0 height 0
checkbox input "true"
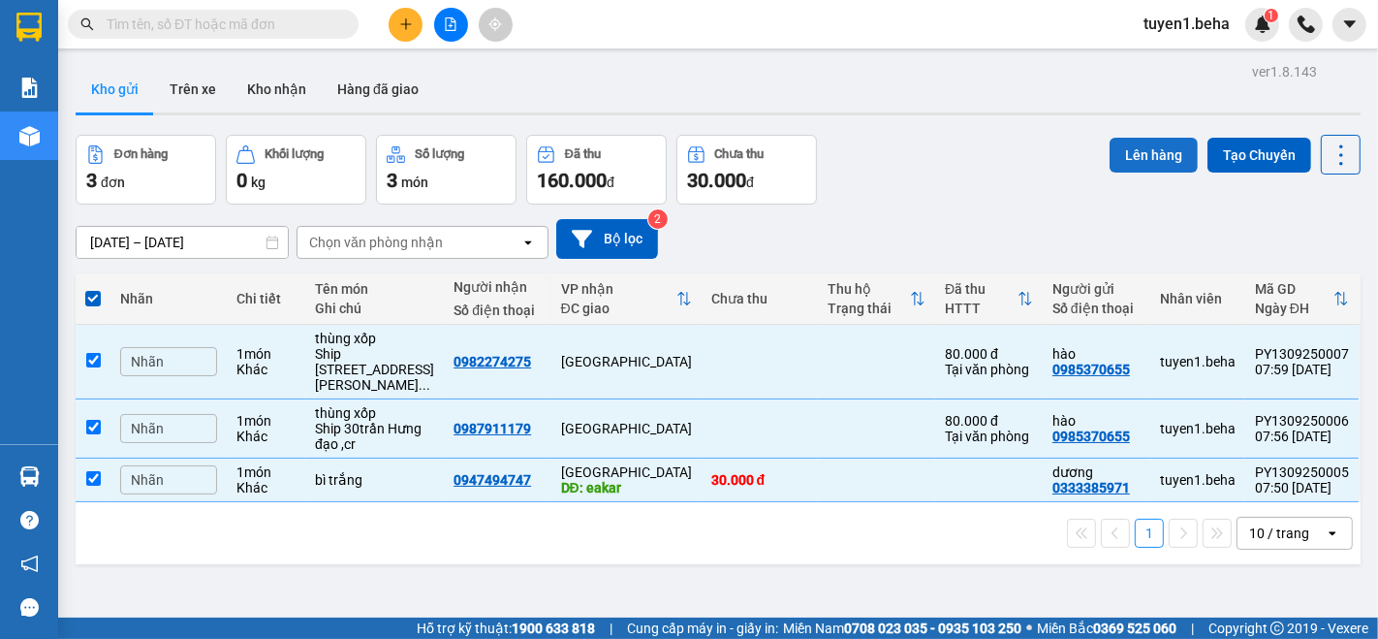
click at [1129, 159] on button "Lên hàng" at bounding box center [1154, 155] width 88 height 35
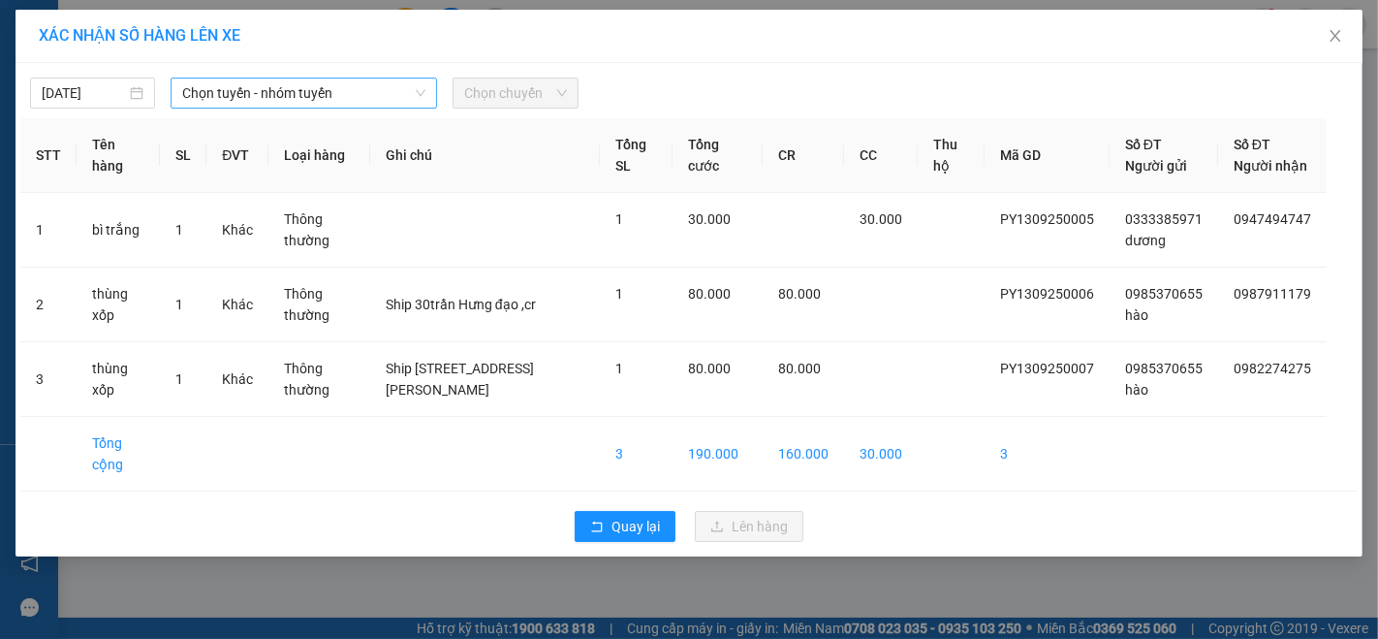
click at [318, 89] on span "Chọn tuyến - nhóm tuyến" at bounding box center [303, 93] width 243 height 29
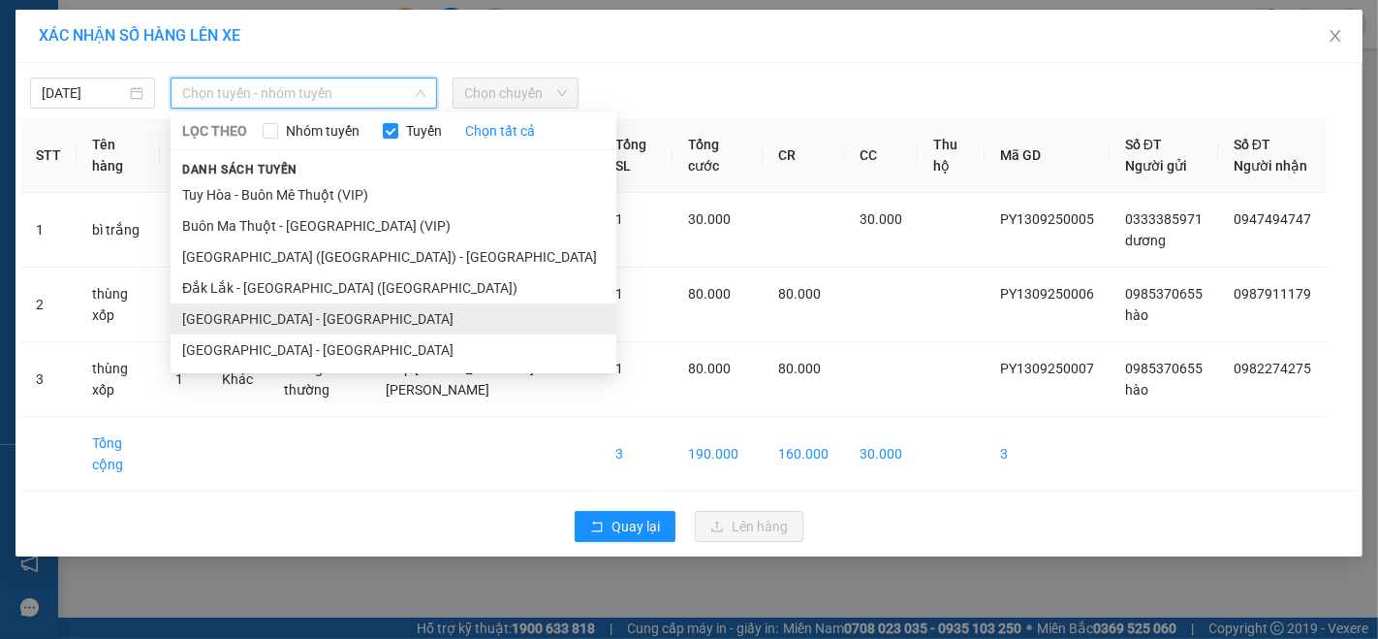
click at [268, 311] on li "[GEOGRAPHIC_DATA] - [GEOGRAPHIC_DATA]" at bounding box center [394, 318] width 446 height 31
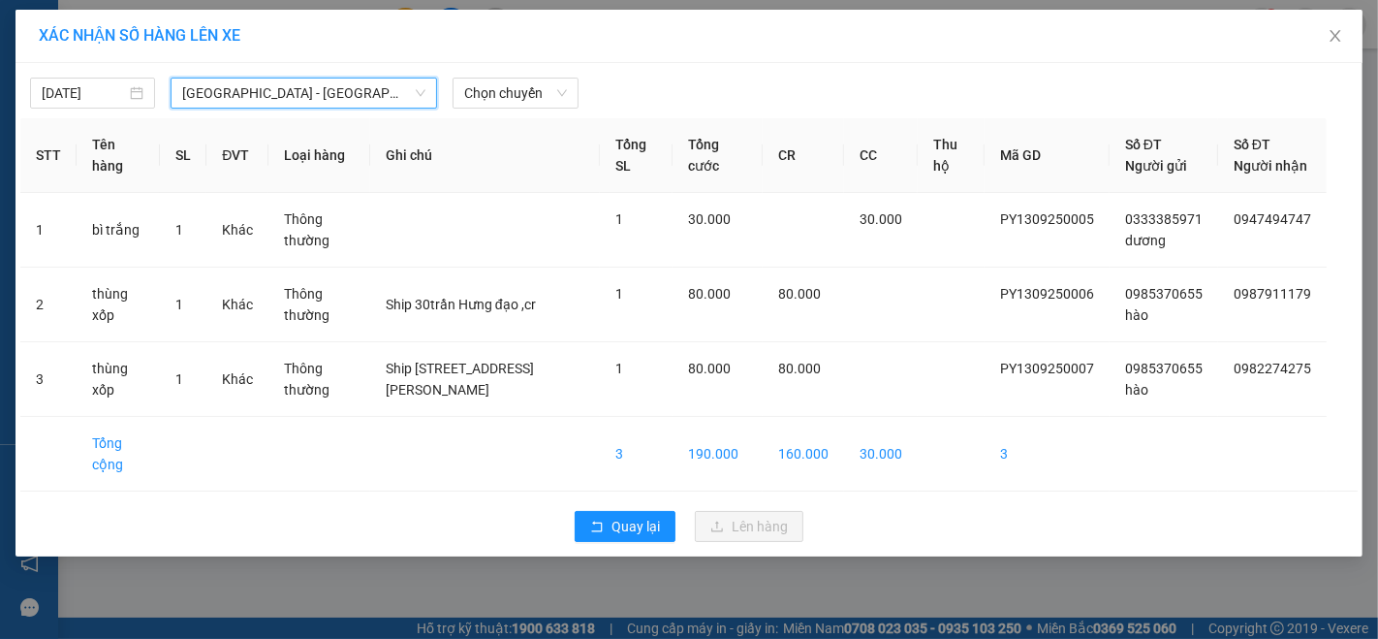
click at [285, 94] on span "[GEOGRAPHIC_DATA] - [GEOGRAPHIC_DATA]" at bounding box center [303, 93] width 243 height 29
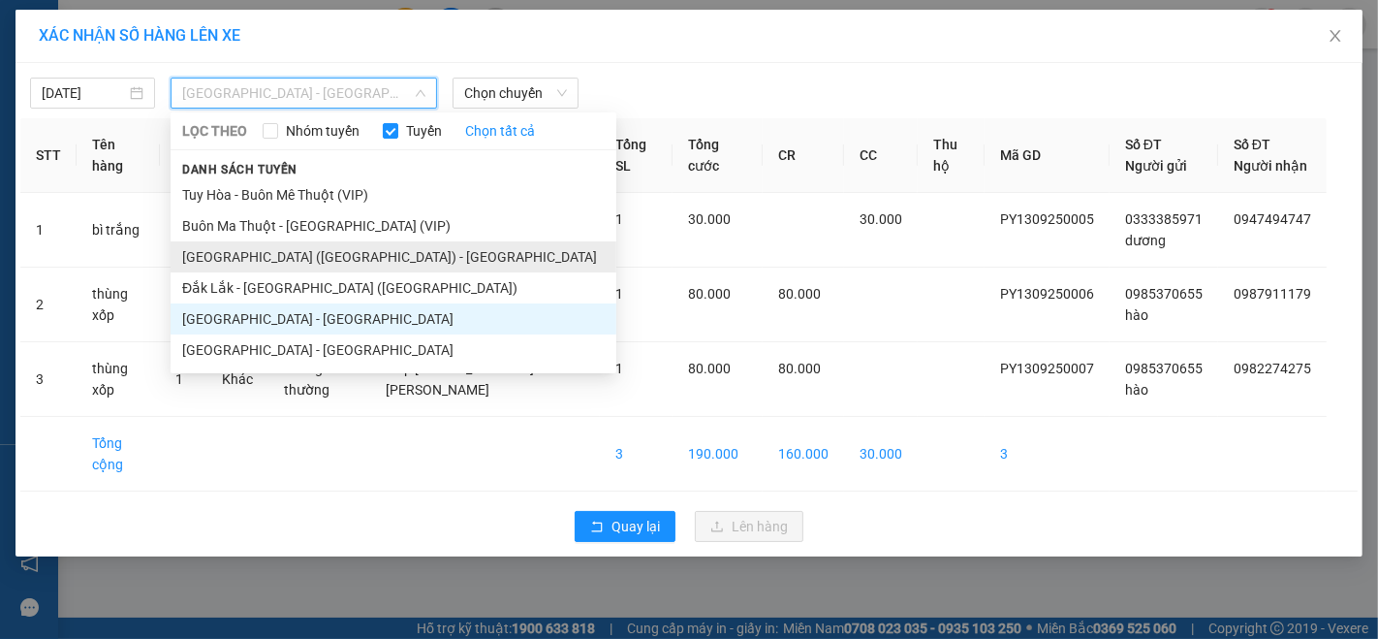
click at [281, 255] on li "[GEOGRAPHIC_DATA] ([GEOGRAPHIC_DATA]) - [GEOGRAPHIC_DATA]" at bounding box center [394, 256] width 446 height 31
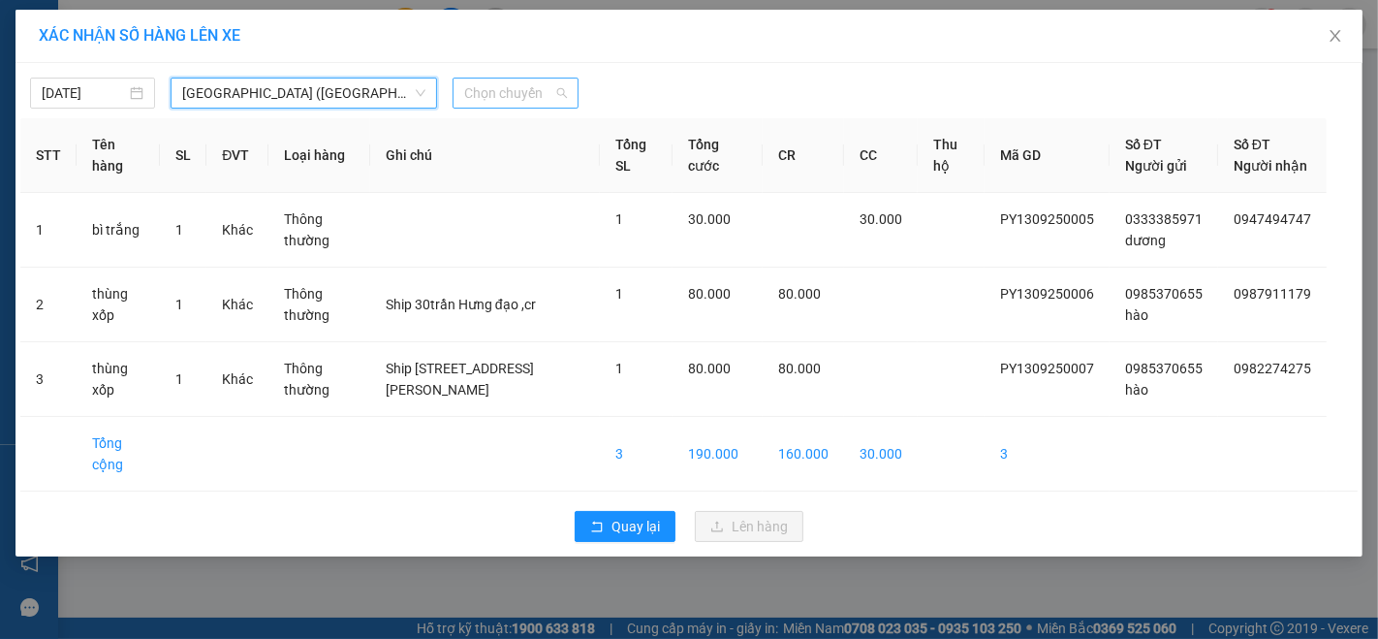
click at [517, 93] on span "Chọn chuyến" at bounding box center [515, 93] width 102 height 29
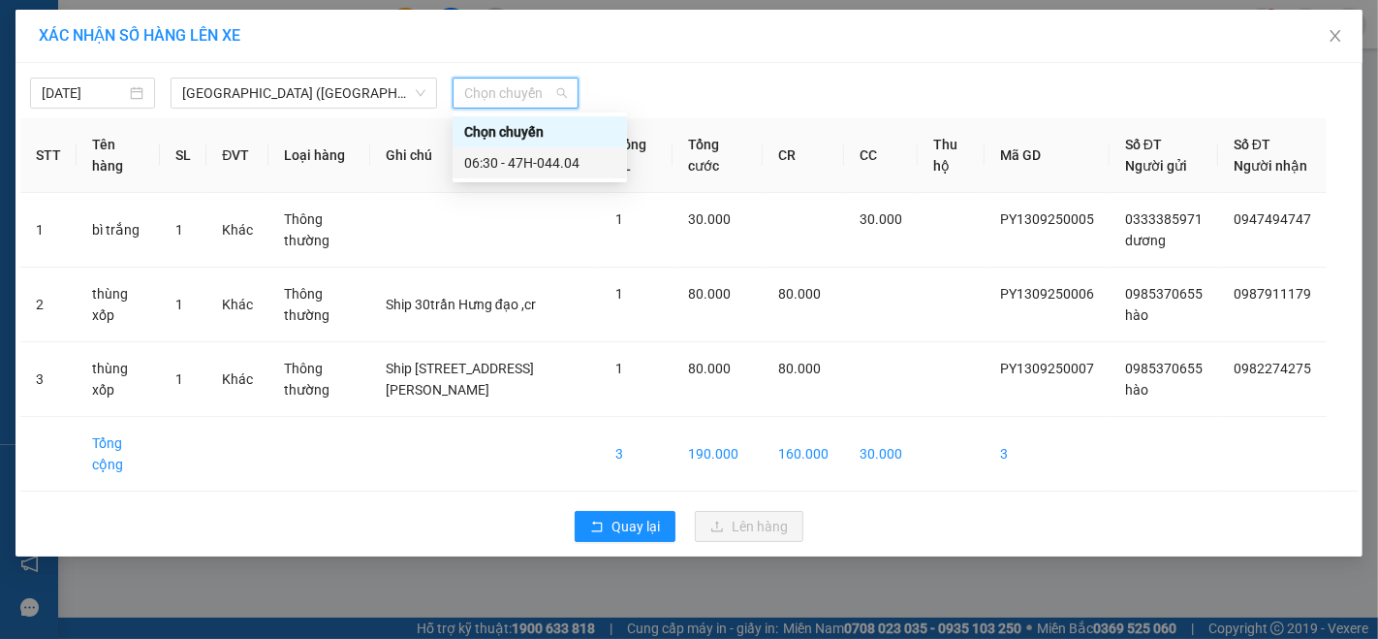
click at [554, 167] on div "06:30 - 47H-044.04" at bounding box center [539, 162] width 151 height 21
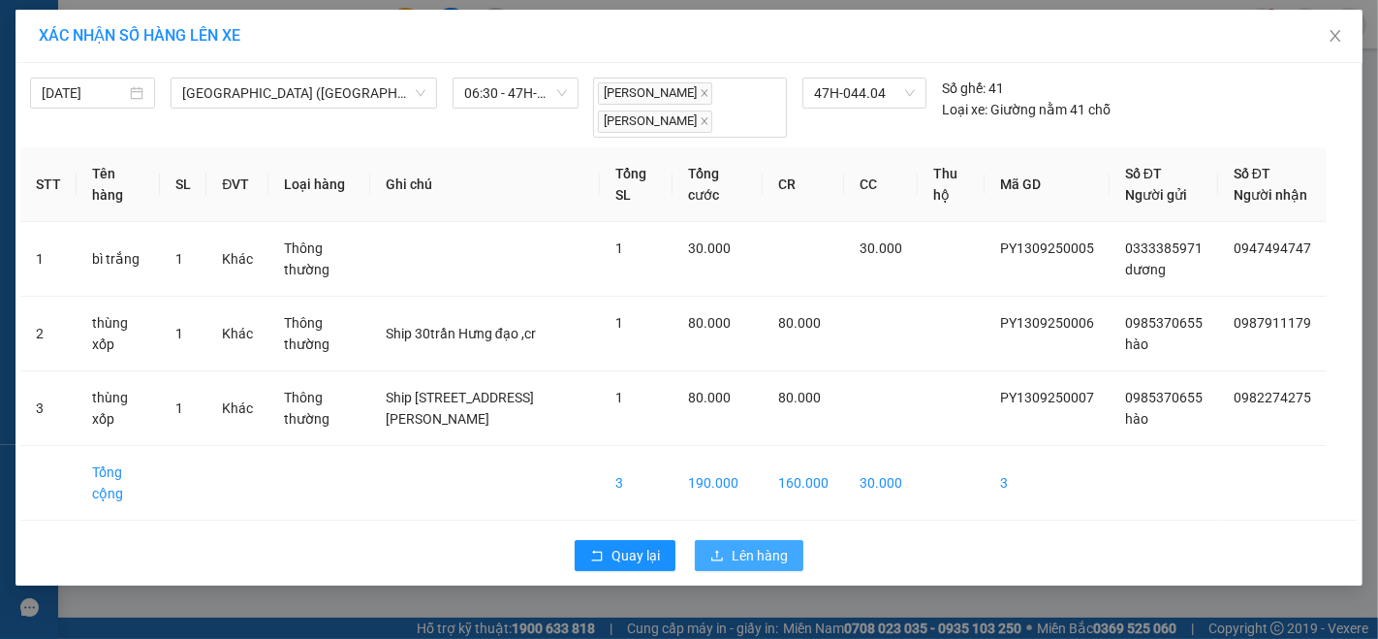
click at [753, 540] on button "Lên hàng" at bounding box center [749, 555] width 109 height 31
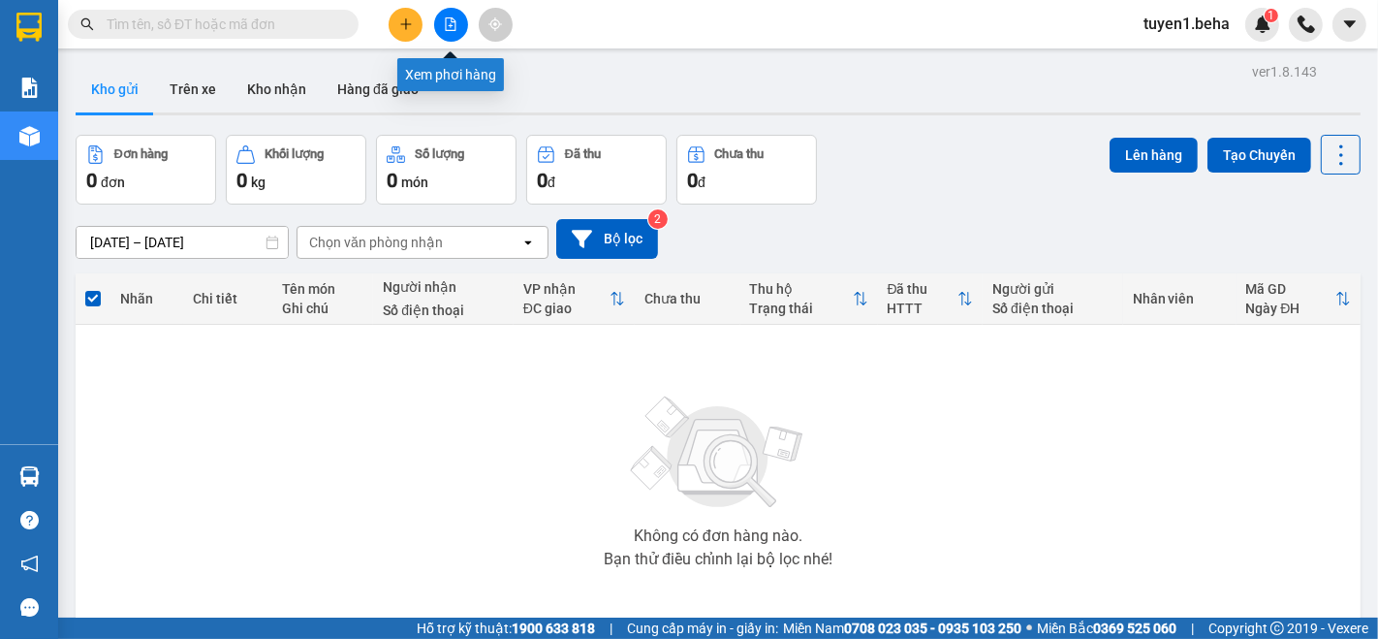
click at [446, 20] on icon "file-add" at bounding box center [451, 24] width 11 height 14
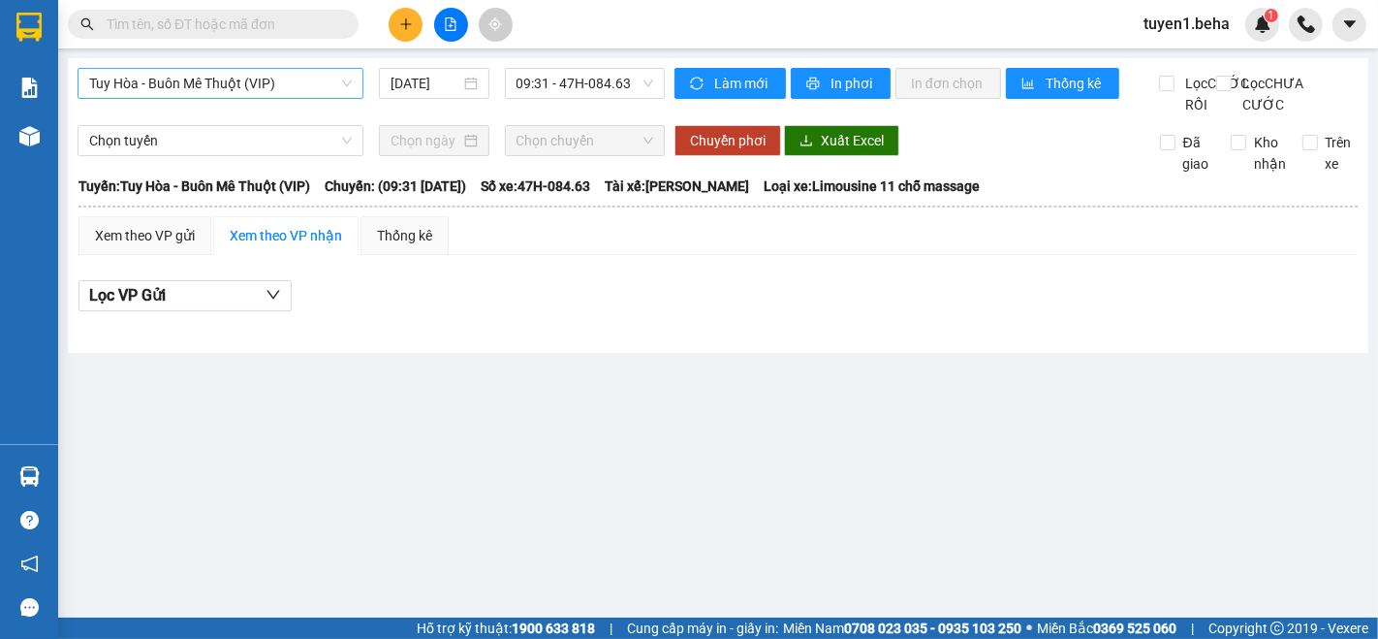
drag, startPoint x: 273, startPoint y: 76, endPoint x: 268, endPoint y: 85, distance: 10.8
click at [273, 77] on span "Tuy Hòa - Buôn Mê Thuột (VIP)" at bounding box center [220, 83] width 263 height 29
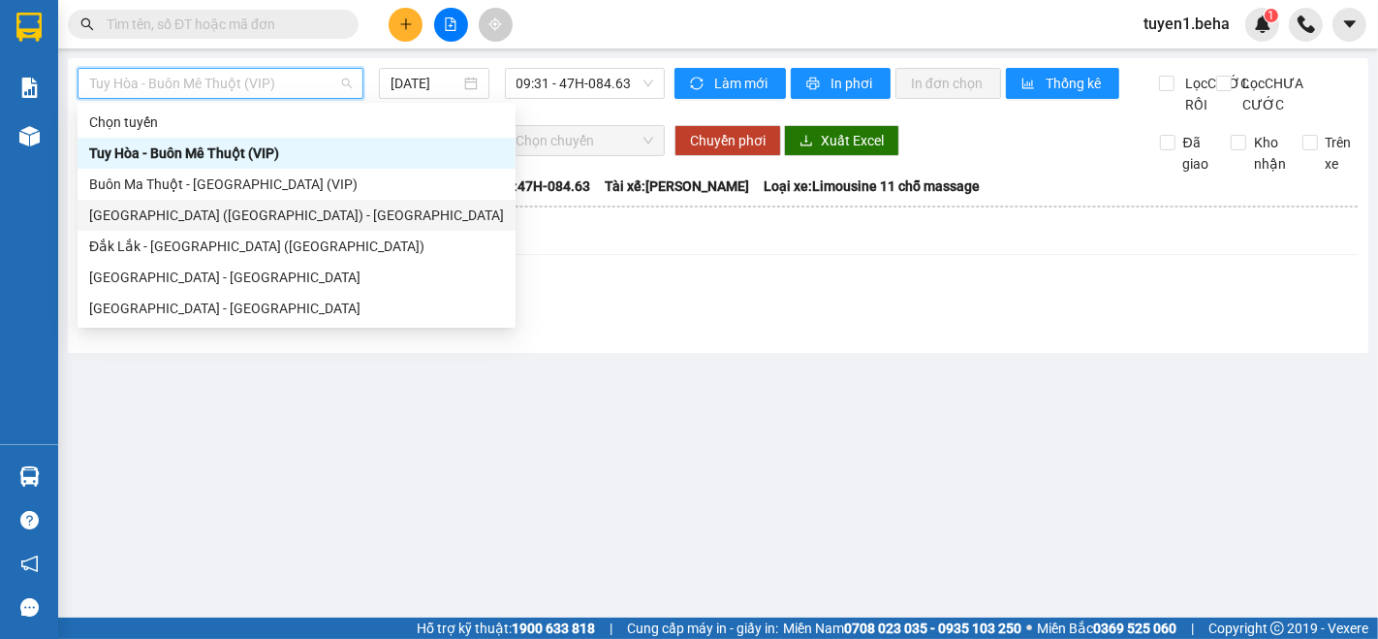
click at [185, 208] on div "[GEOGRAPHIC_DATA] ([GEOGRAPHIC_DATA]) - [GEOGRAPHIC_DATA]" at bounding box center [296, 215] width 415 height 21
type input "[DATE]"
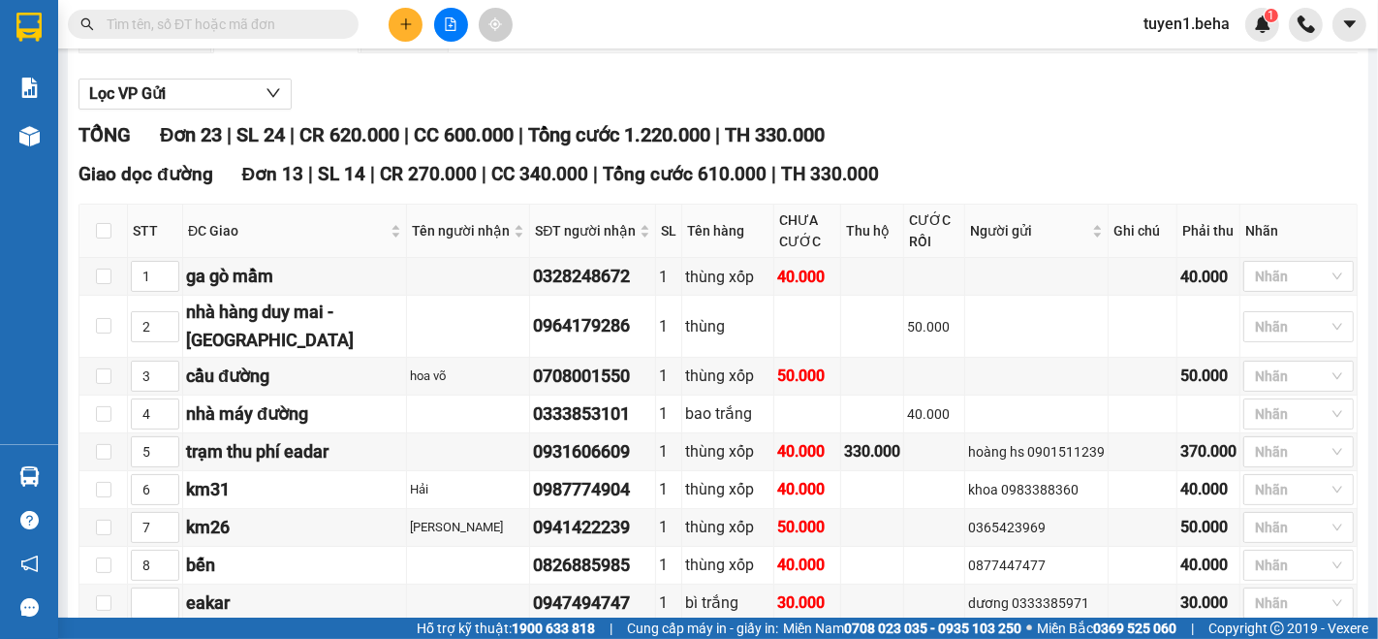
scroll to position [215, 0]
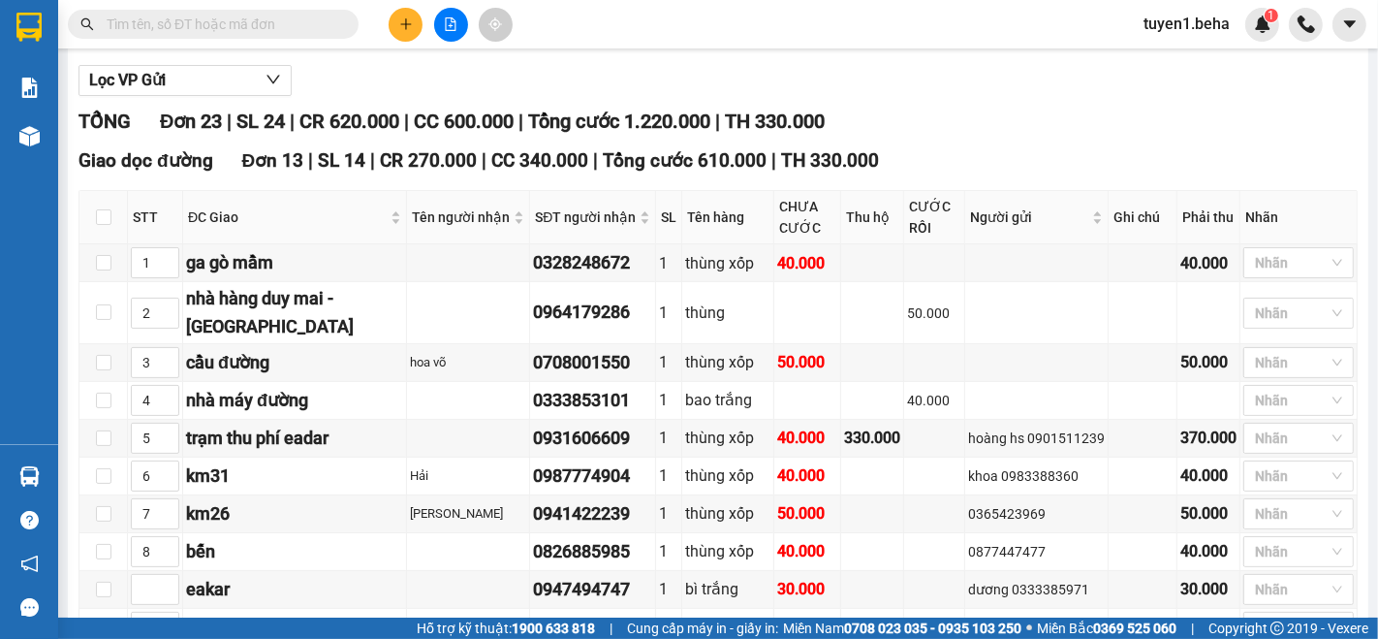
click at [223, 26] on input "text" at bounding box center [221, 24] width 229 height 21
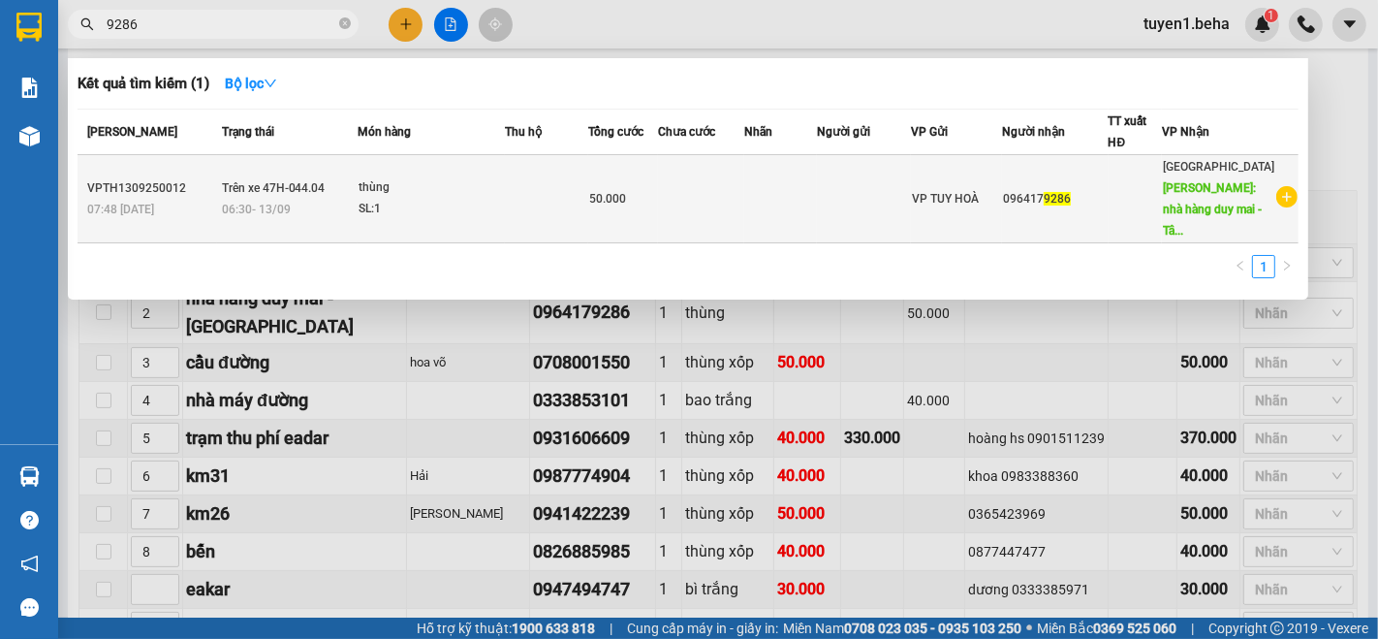
type input "9286"
click at [692, 192] on td at bounding box center [701, 199] width 86 height 88
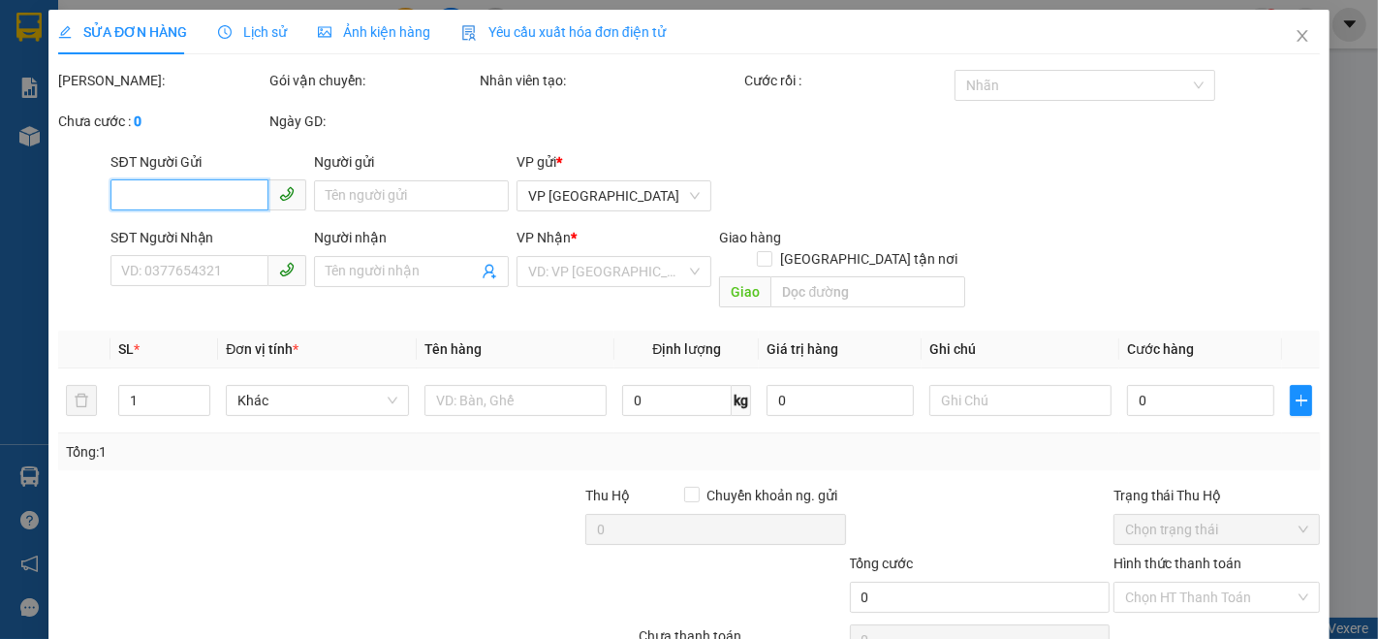
type input "0964179286"
type input "nhà hàng duy mai - [GEOGRAPHIC_DATA]"
type input "50.000"
type input "0"
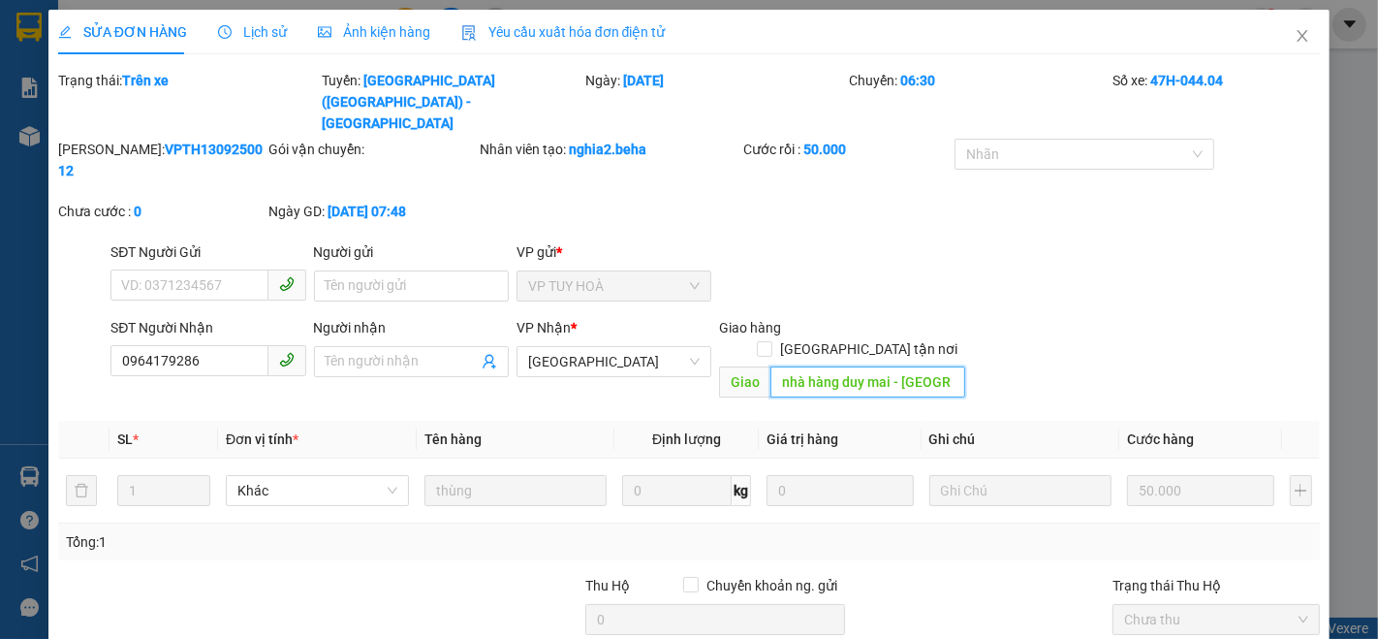
click at [945, 366] on input "nhà hàng duy mai - [GEOGRAPHIC_DATA]" at bounding box center [868, 381] width 195 height 31
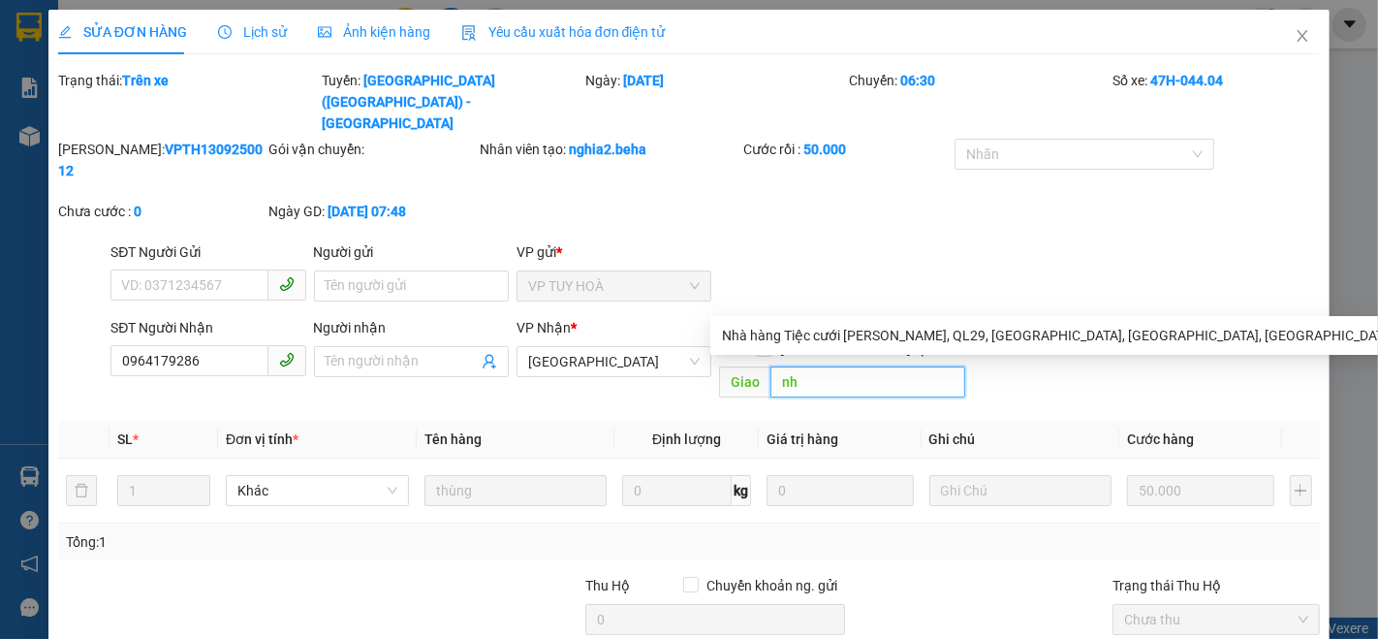
type input "n"
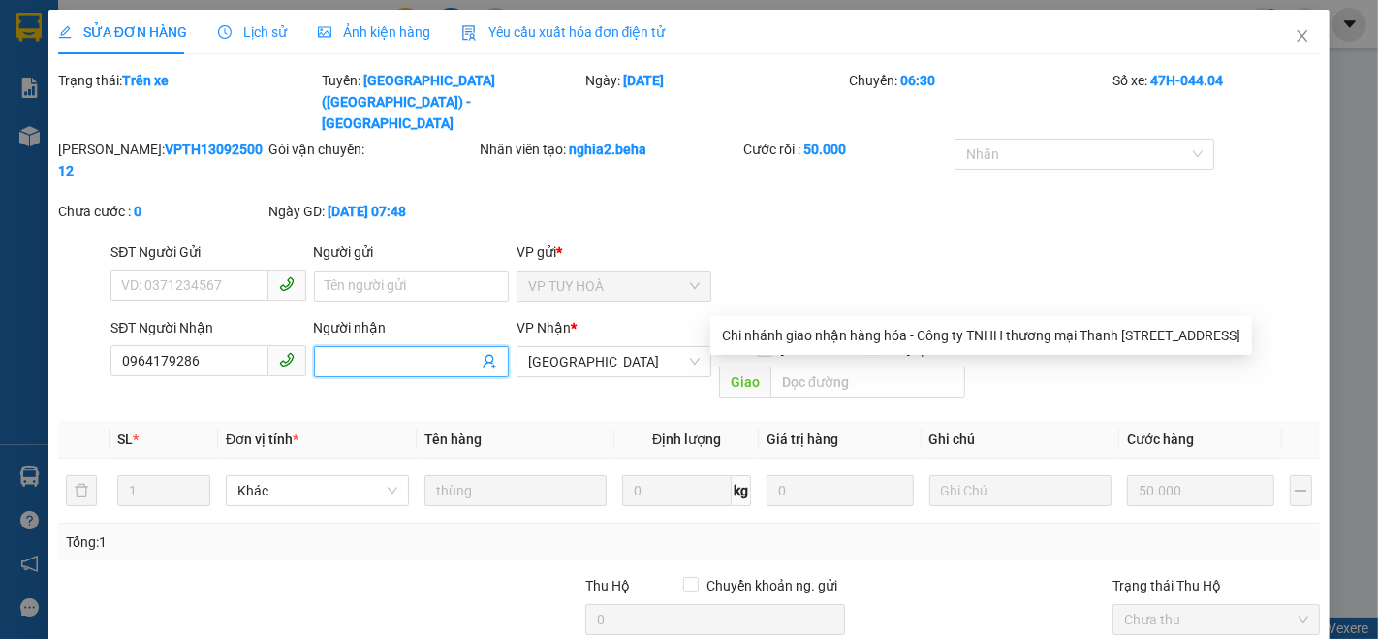
click at [376, 351] on input "Người nhận" at bounding box center [402, 361] width 152 height 21
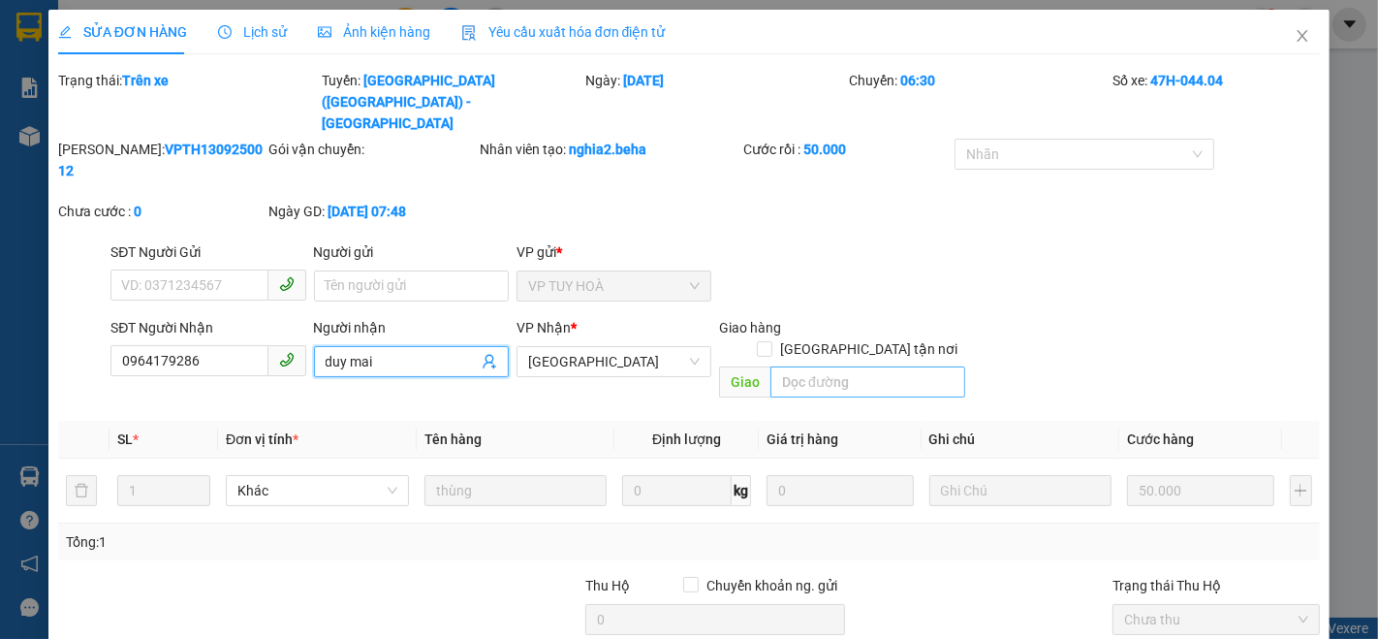
type input "duy mai"
click at [820, 366] on input "search" at bounding box center [868, 381] width 195 height 31
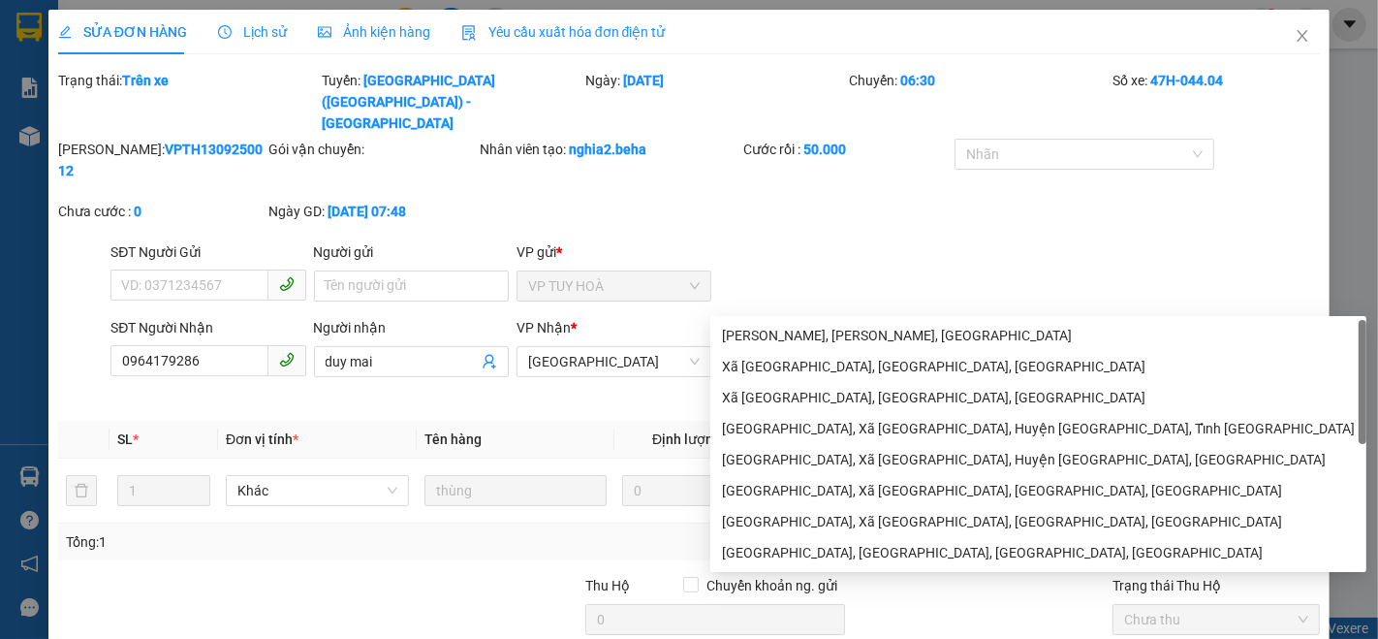
type input "sơn thành"
click at [889, 139] on div "[PERSON_NAME]: VPTH1309250012 Gói vận chuyển: Nhân viên tạo: nghia2.beha Cước r…" at bounding box center [689, 190] width 1266 height 103
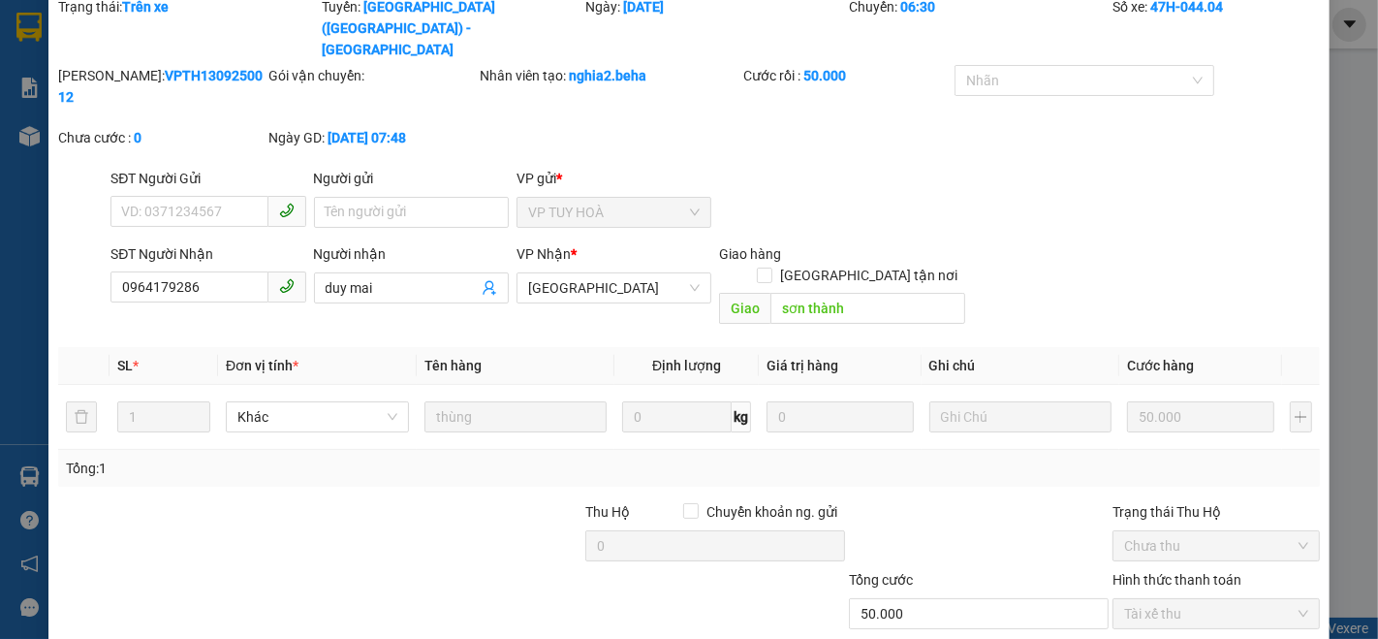
scroll to position [107, 0]
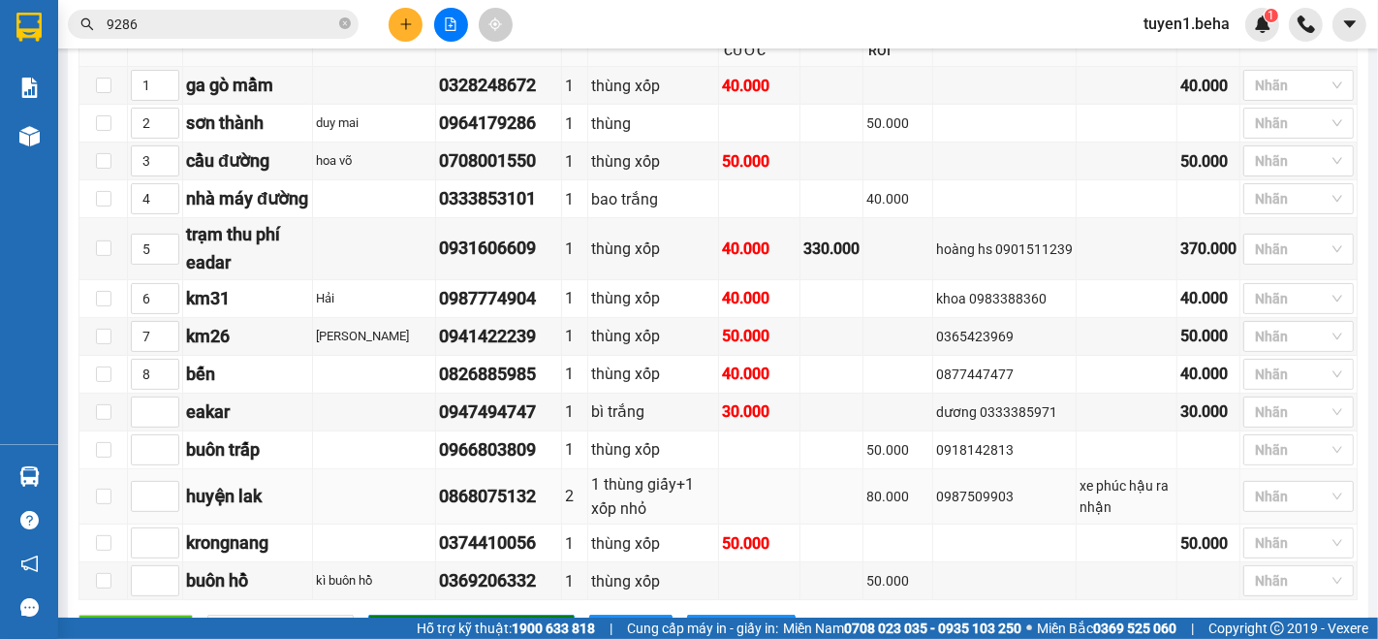
scroll to position [323, 0]
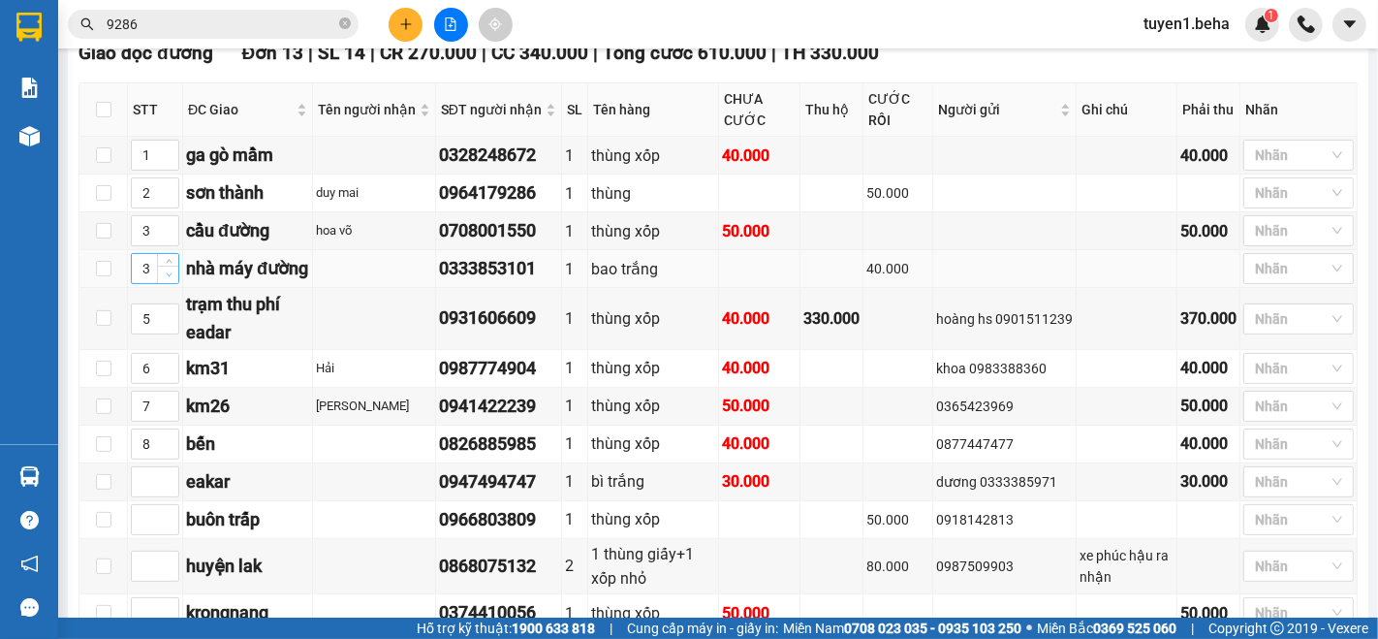
click at [168, 278] on icon "down" at bounding box center [169, 274] width 7 height 7
type input "2"
click at [172, 268] on icon "up" at bounding box center [169, 264] width 7 height 7
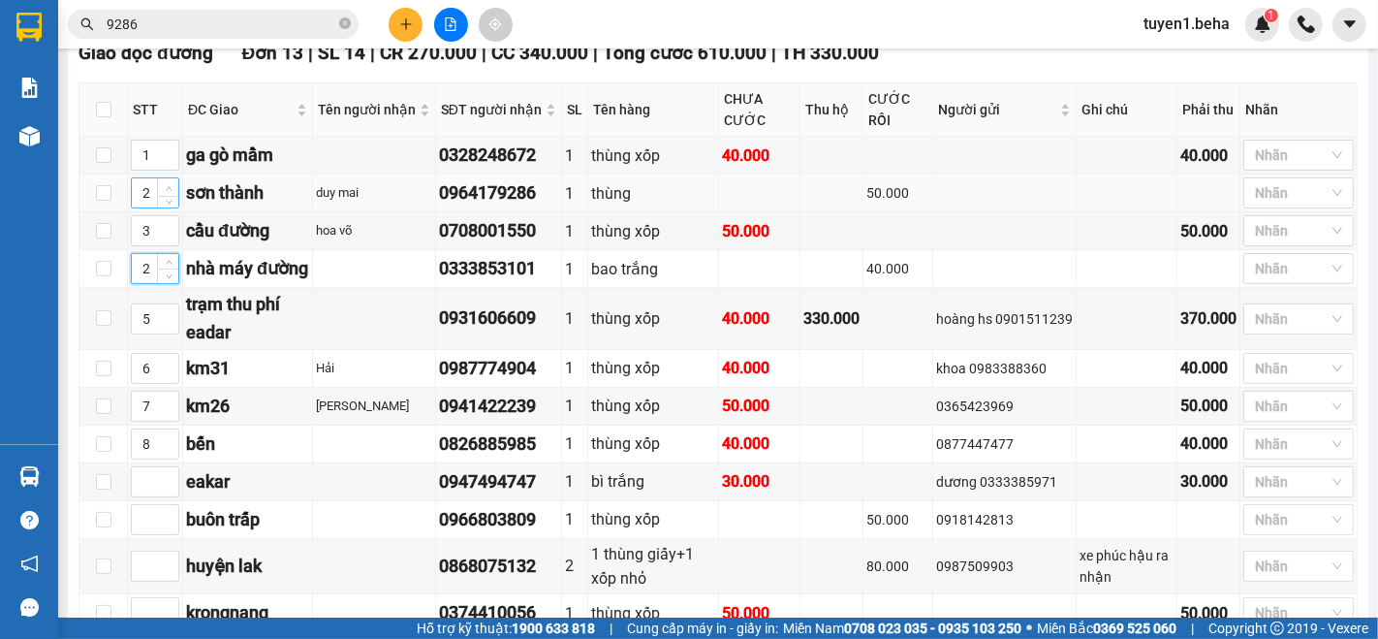
type input "3"
click at [168, 190] on icon "up" at bounding box center [169, 188] width 6 height 4
type input "4"
click at [168, 232] on span "up" at bounding box center [169, 226] width 12 height 12
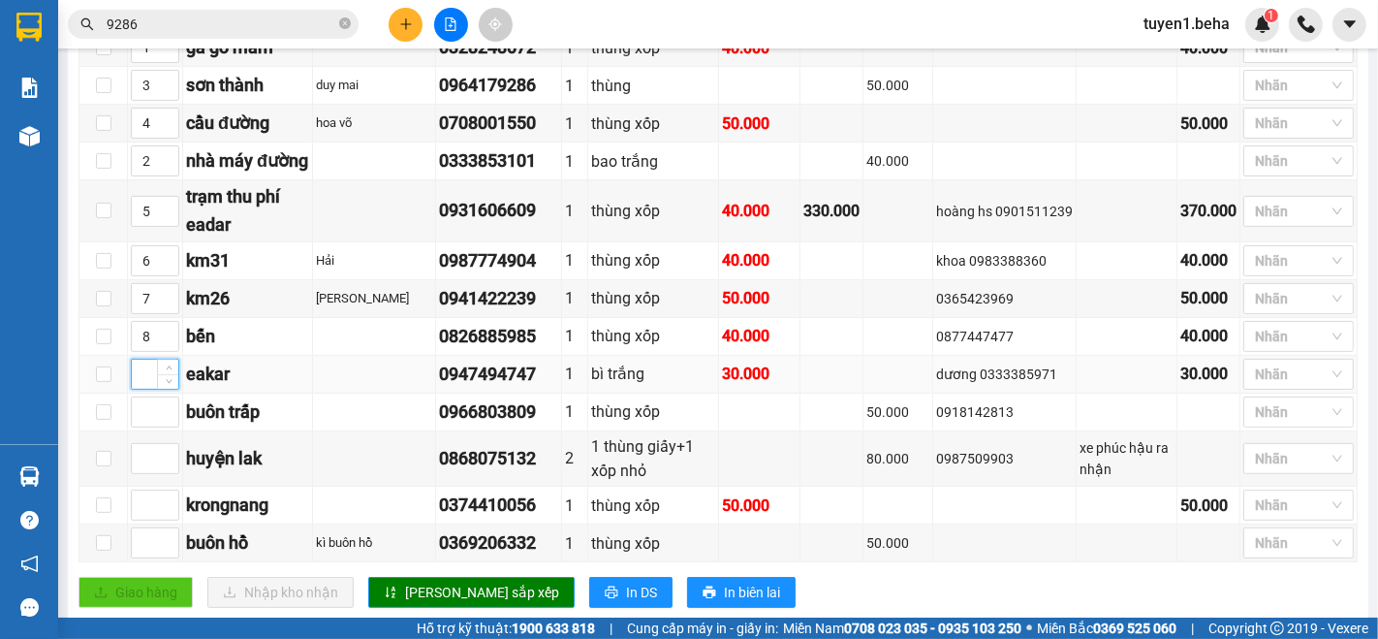
click at [136, 385] on input at bounding box center [155, 374] width 47 height 29
type input "6"
click at [431, 596] on span "[PERSON_NAME] sắp xếp" at bounding box center [482, 592] width 154 height 21
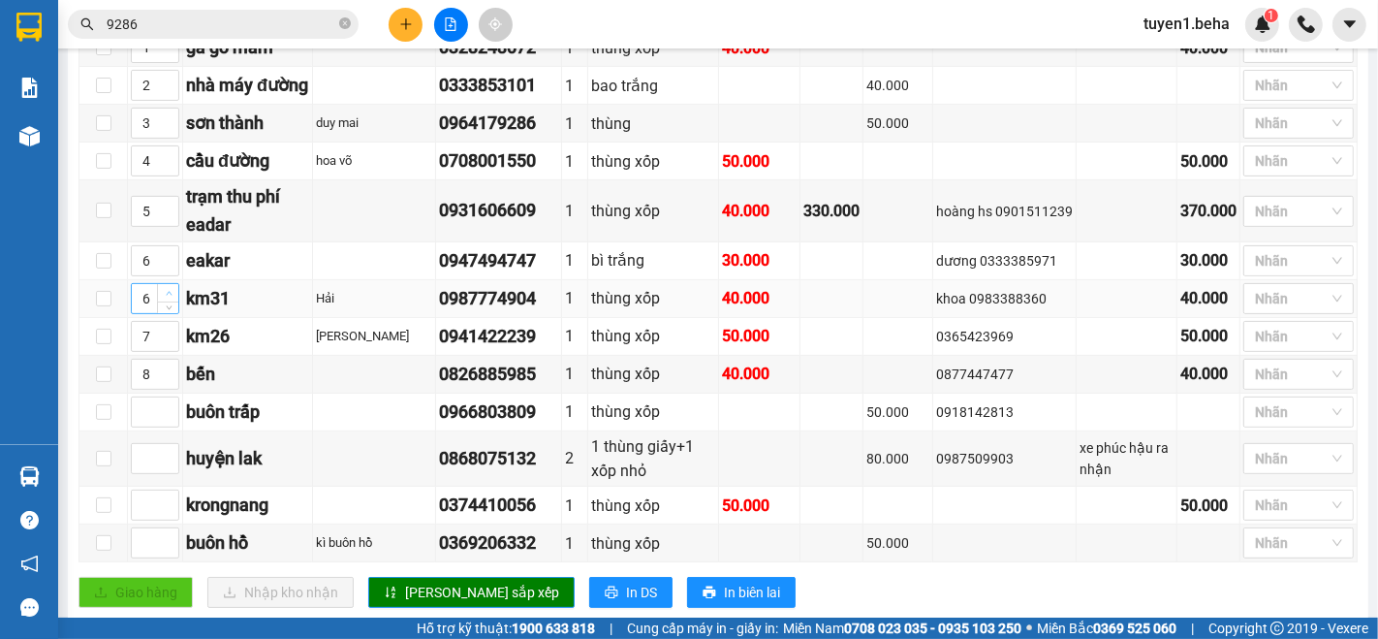
type input "7"
click at [163, 300] on span "up" at bounding box center [169, 294] width 12 height 12
type input "8"
click at [168, 334] on icon "up" at bounding box center [169, 331] width 7 height 7
click at [434, 603] on span "[PERSON_NAME] sắp xếp" at bounding box center [482, 592] width 154 height 21
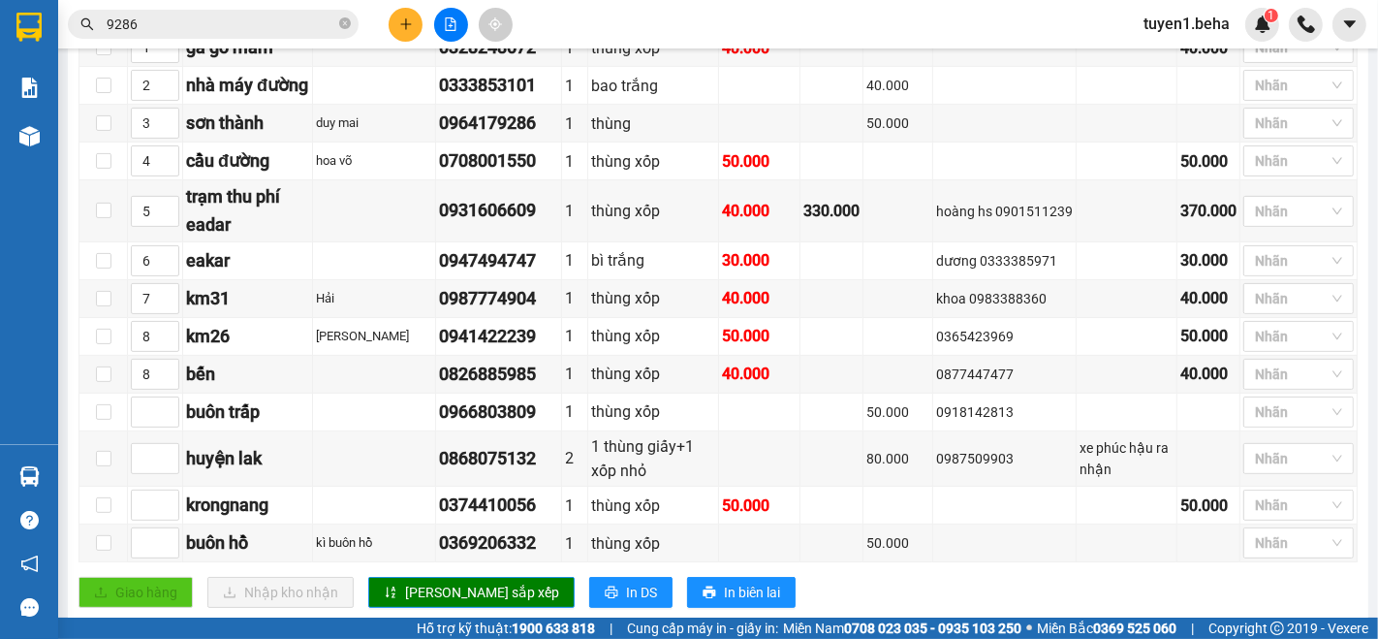
click at [234, 38] on div "Kết quả tìm kiếm ( 1 ) Bộ lọc Mã ĐH Trạng thái Món hàng Thu hộ Tổng cước Chưa c…" at bounding box center [189, 25] width 378 height 34
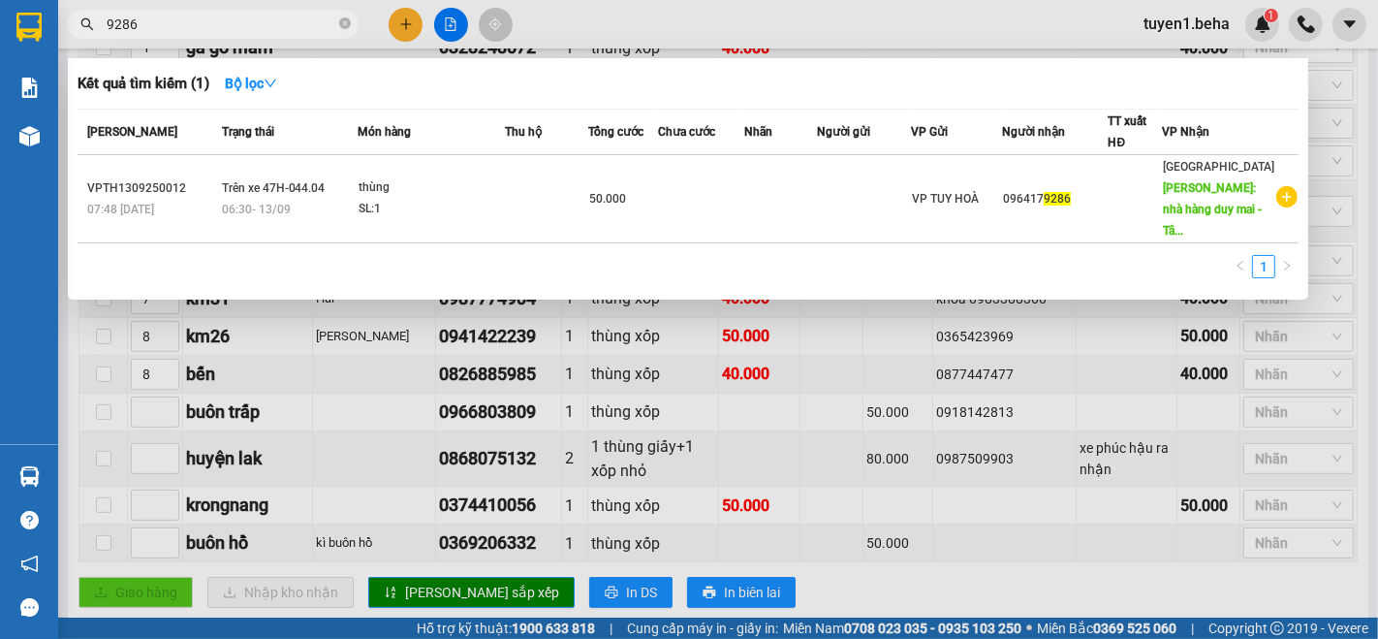
click at [232, 36] on span "9286" at bounding box center [213, 24] width 291 height 29
click at [239, 29] on input "9286" at bounding box center [221, 24] width 229 height 21
type input "9"
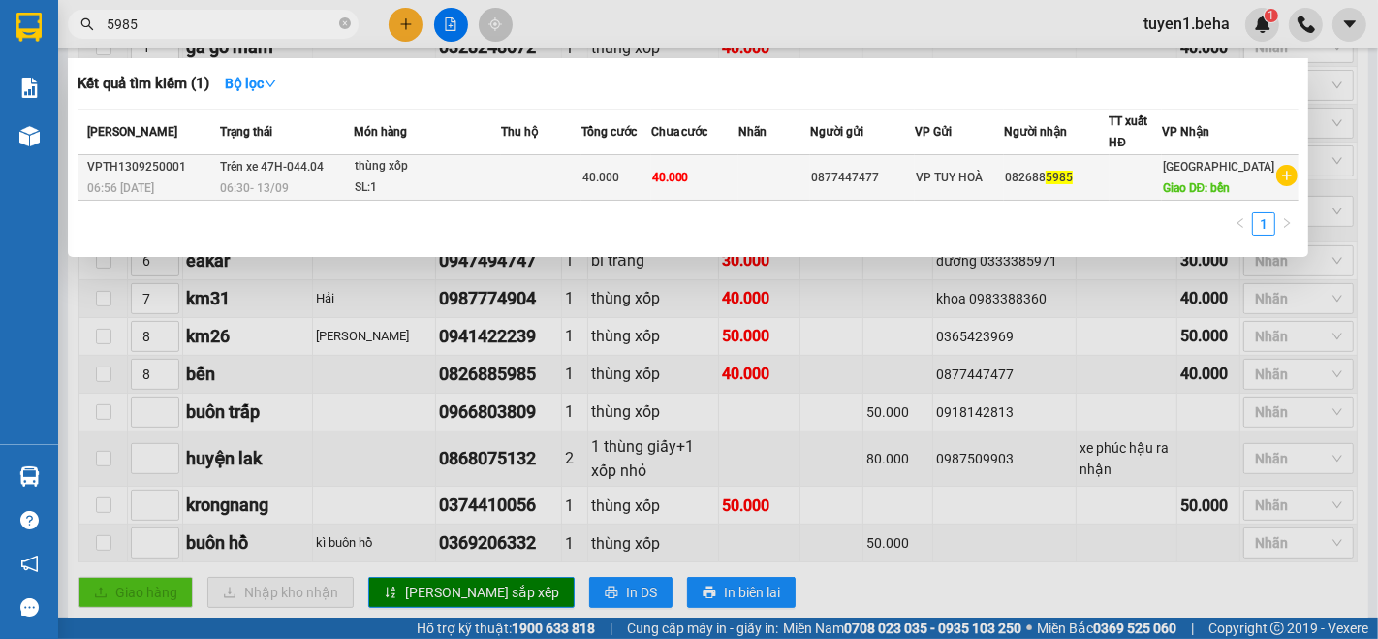
type input "5985"
click at [495, 195] on td "thùng xốp SL: 1" at bounding box center [427, 178] width 147 height 46
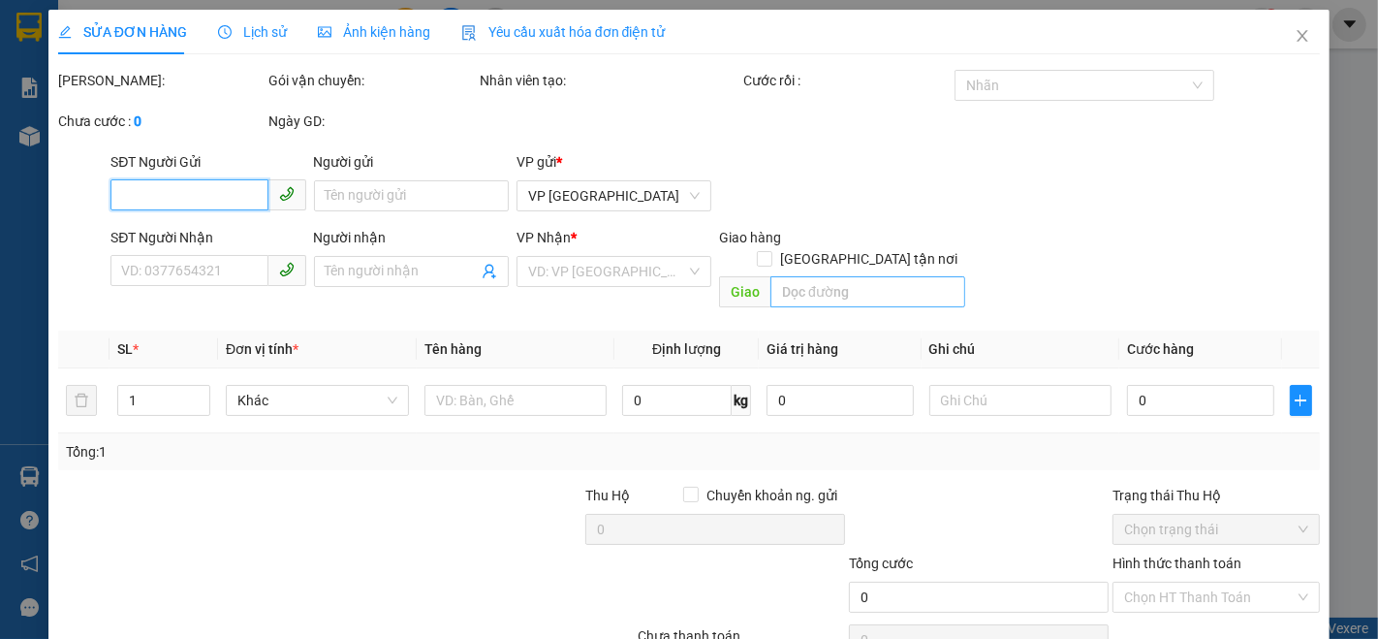
type input "0877447477"
type input "0826885985"
type input "bến"
type input "40.000"
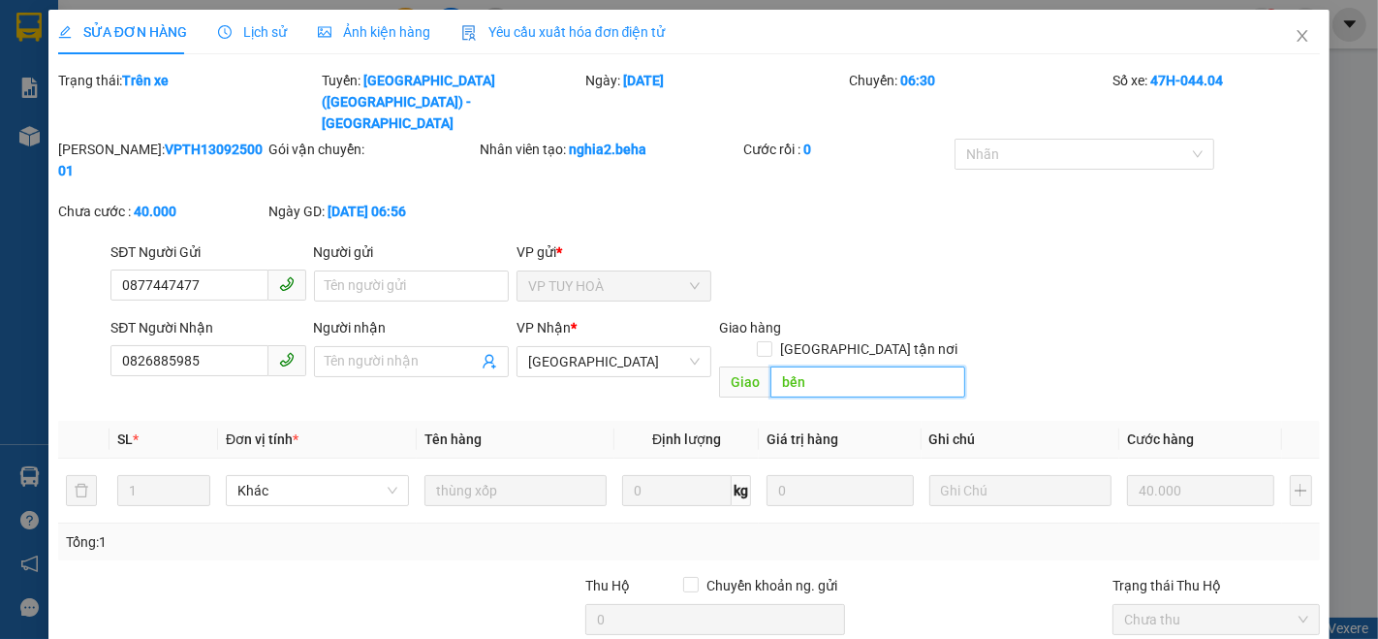
click at [834, 366] on input "bến" at bounding box center [868, 381] width 195 height 31
type input "b"
click at [1014, 241] on div "SĐT Người Gửi 0877447477 Người gửi Tên người gửi VP gửi * VP TUY HOÀ" at bounding box center [715, 275] width 1217 height 68
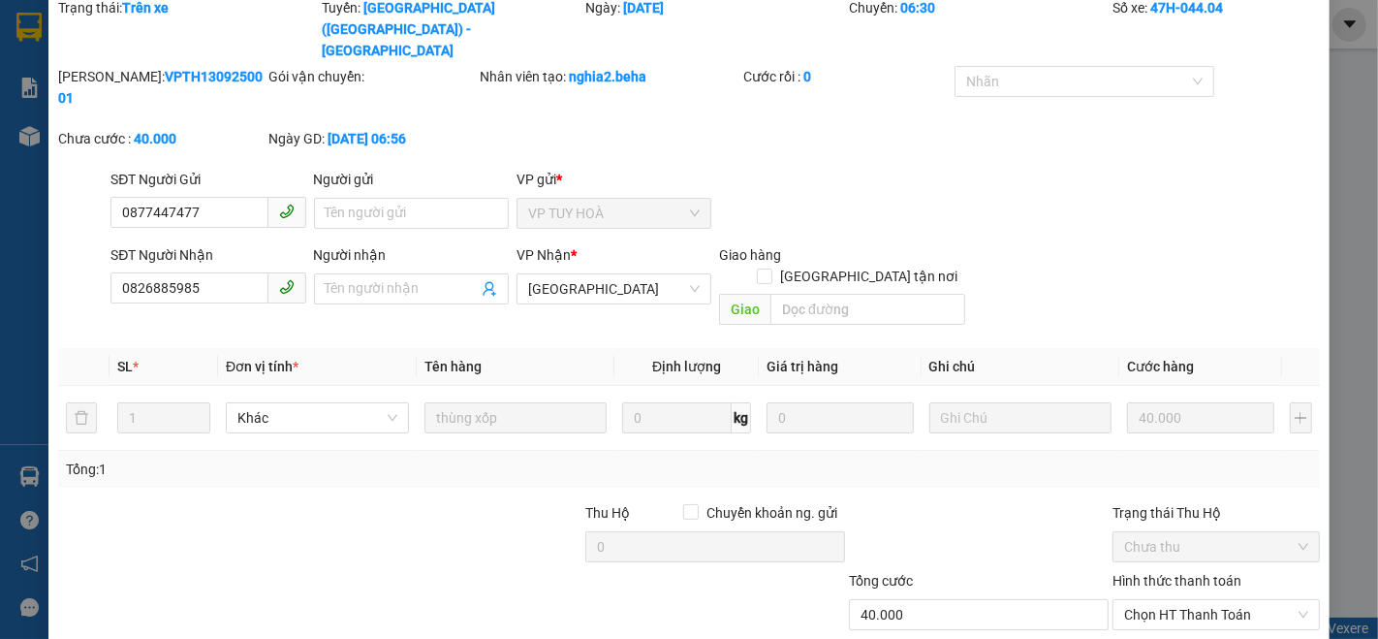
scroll to position [107, 0]
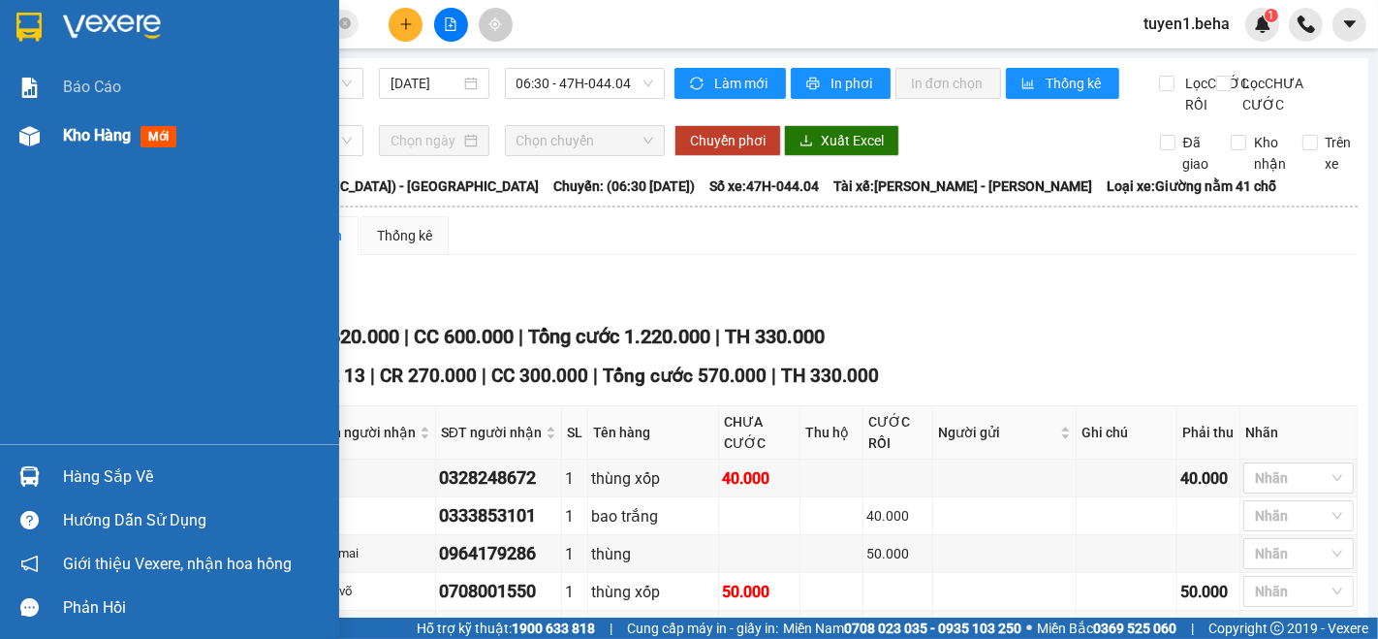
click at [91, 147] on div "Kho hàng mới" at bounding box center [194, 135] width 262 height 48
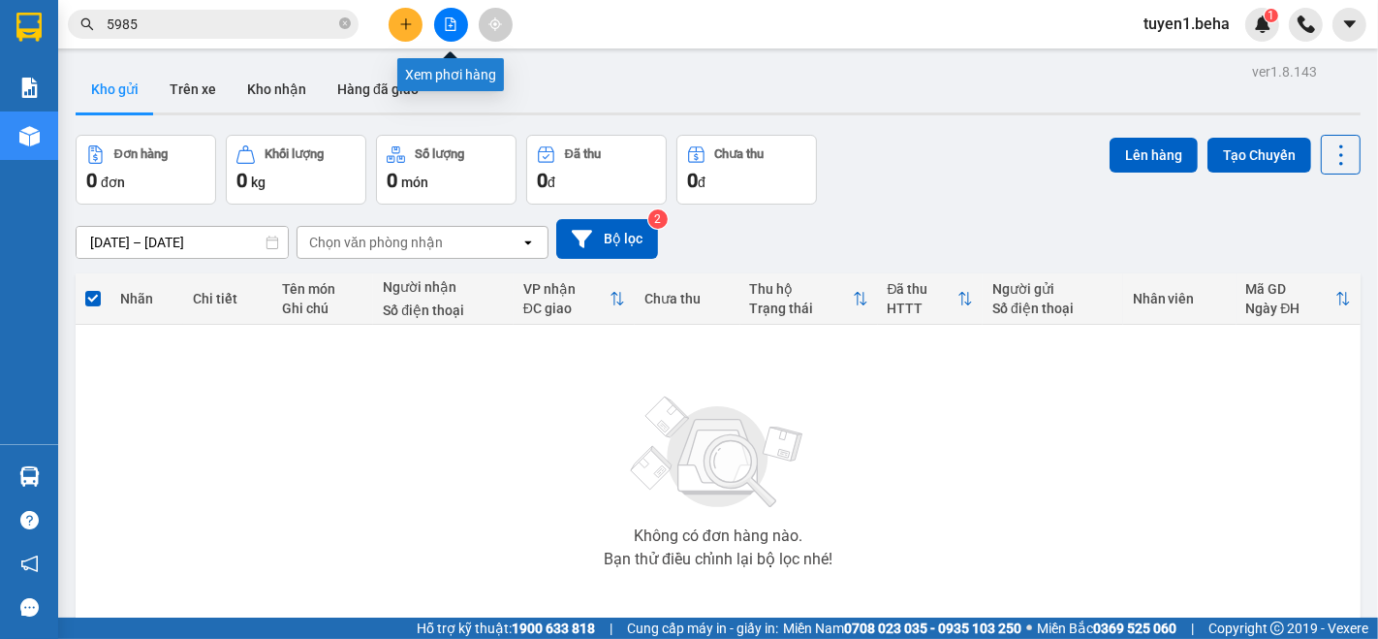
click at [452, 22] on icon "file-add" at bounding box center [451, 24] width 14 height 14
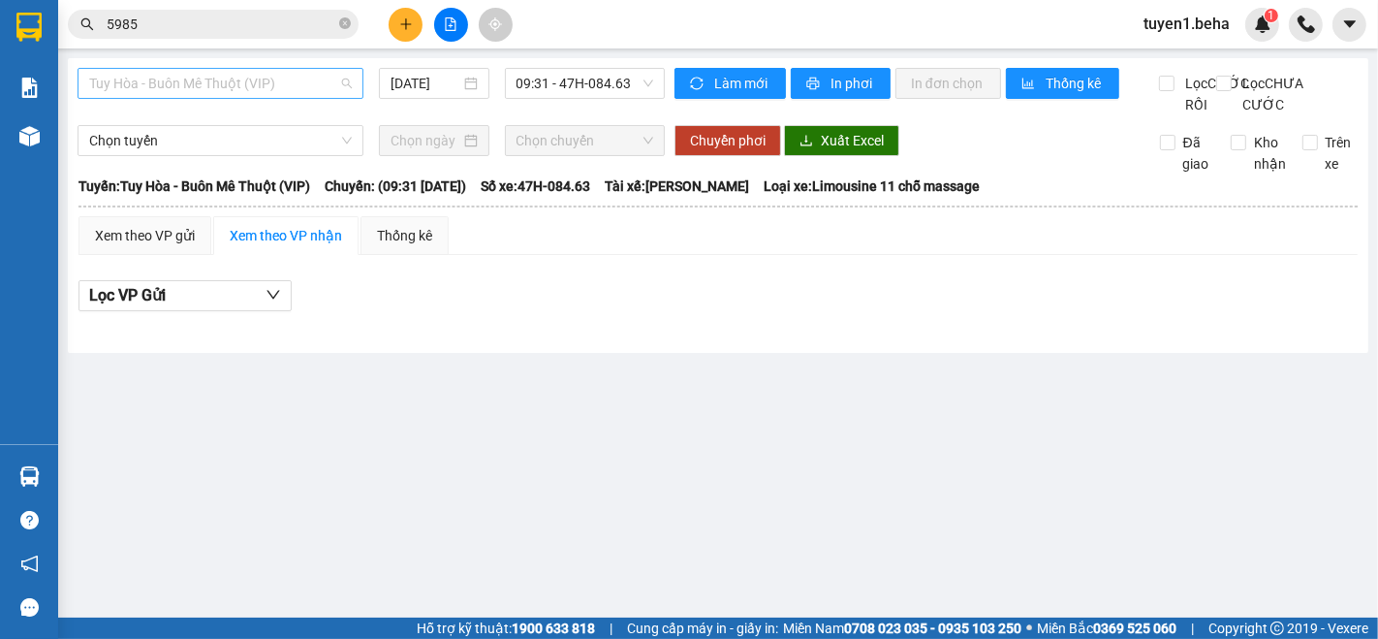
click at [243, 82] on span "Tuy Hòa - Buôn Mê Thuột (VIP)" at bounding box center [220, 83] width 263 height 29
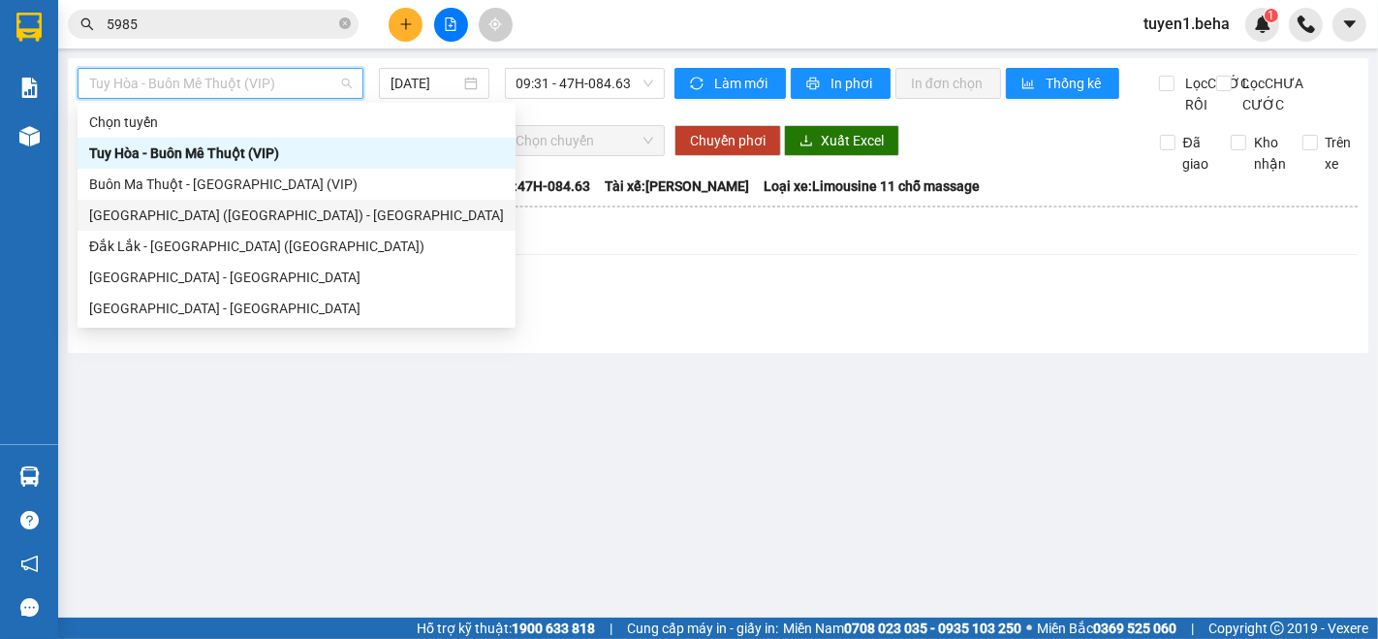
click at [222, 217] on div "[GEOGRAPHIC_DATA] ([GEOGRAPHIC_DATA]) - [GEOGRAPHIC_DATA]" at bounding box center [296, 215] width 415 height 21
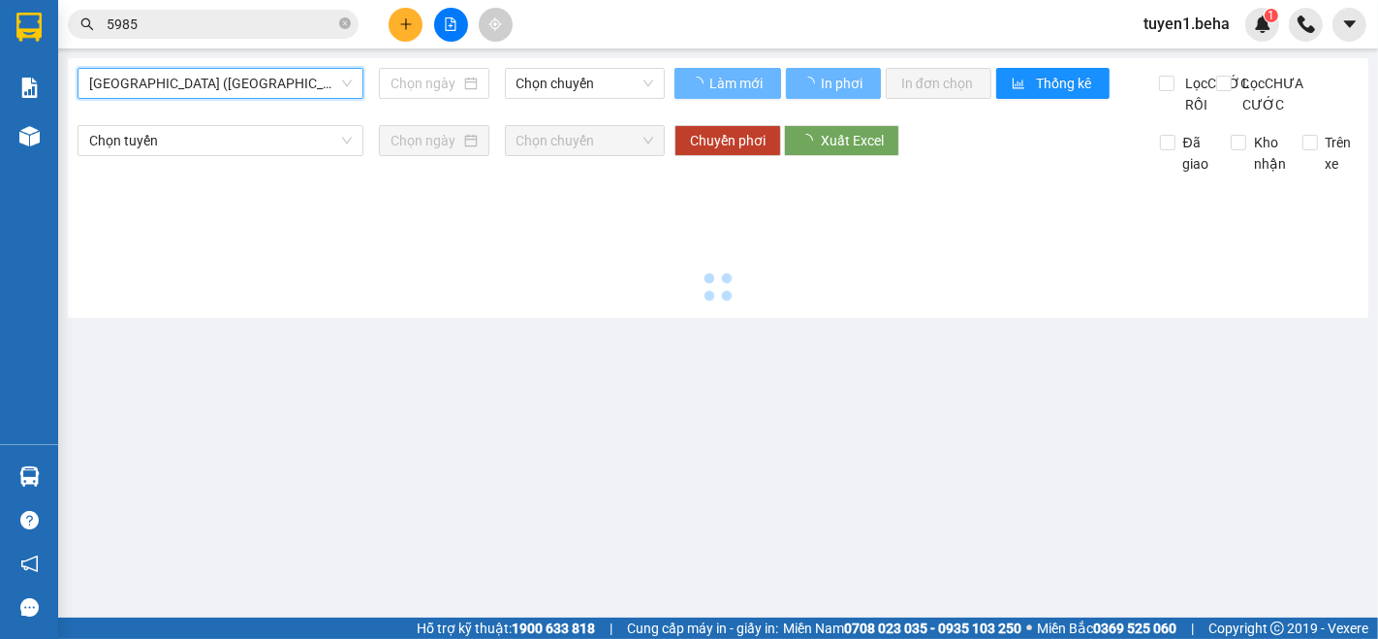
type input "[DATE]"
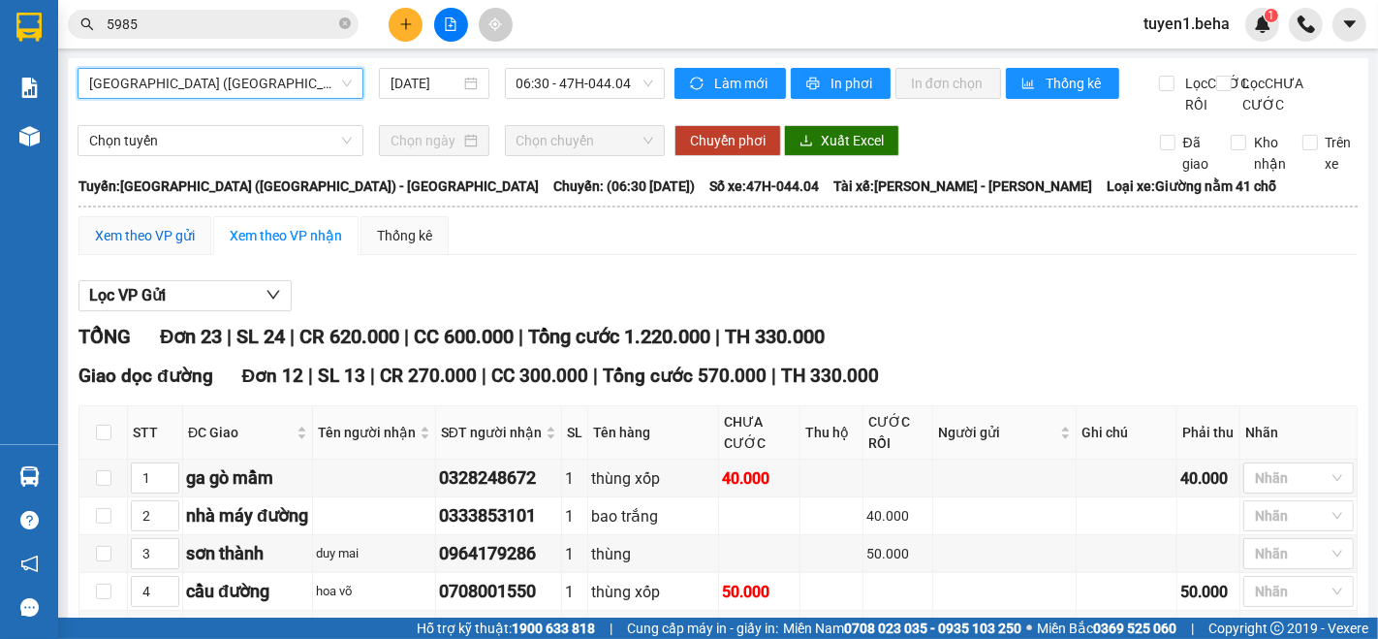
click at [146, 246] on div "Xem theo VP gửi" at bounding box center [145, 235] width 100 height 21
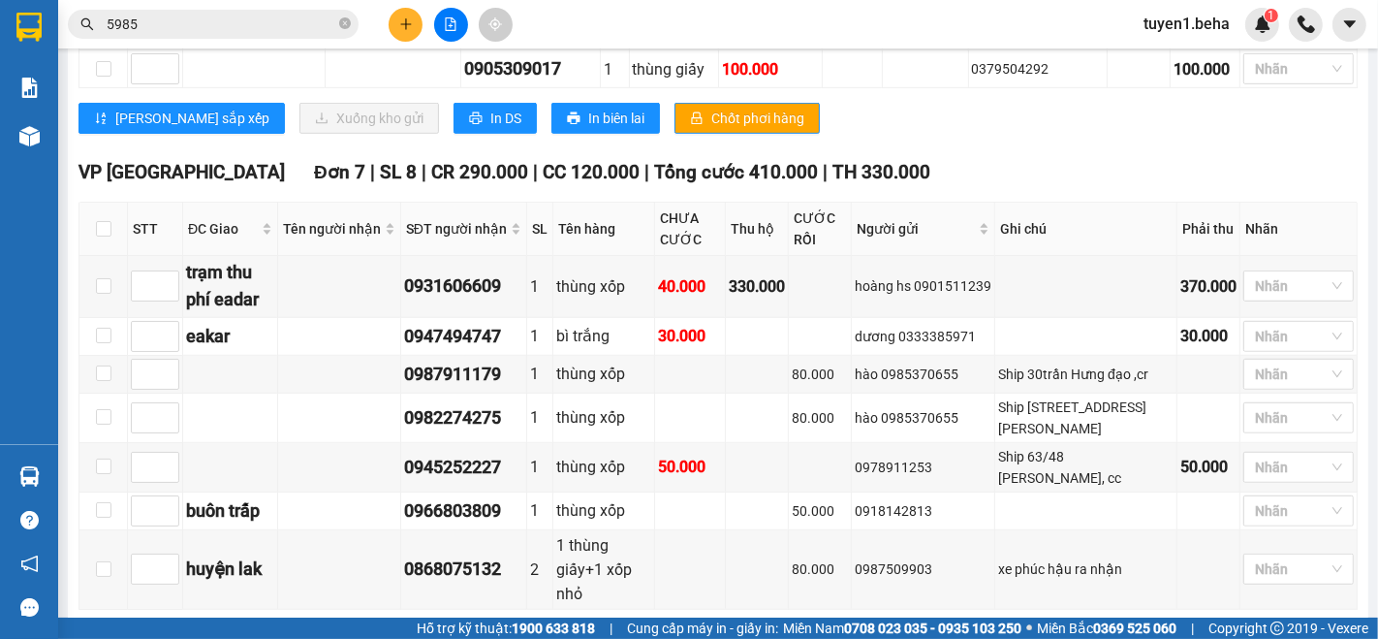
scroll to position [1038, 0]
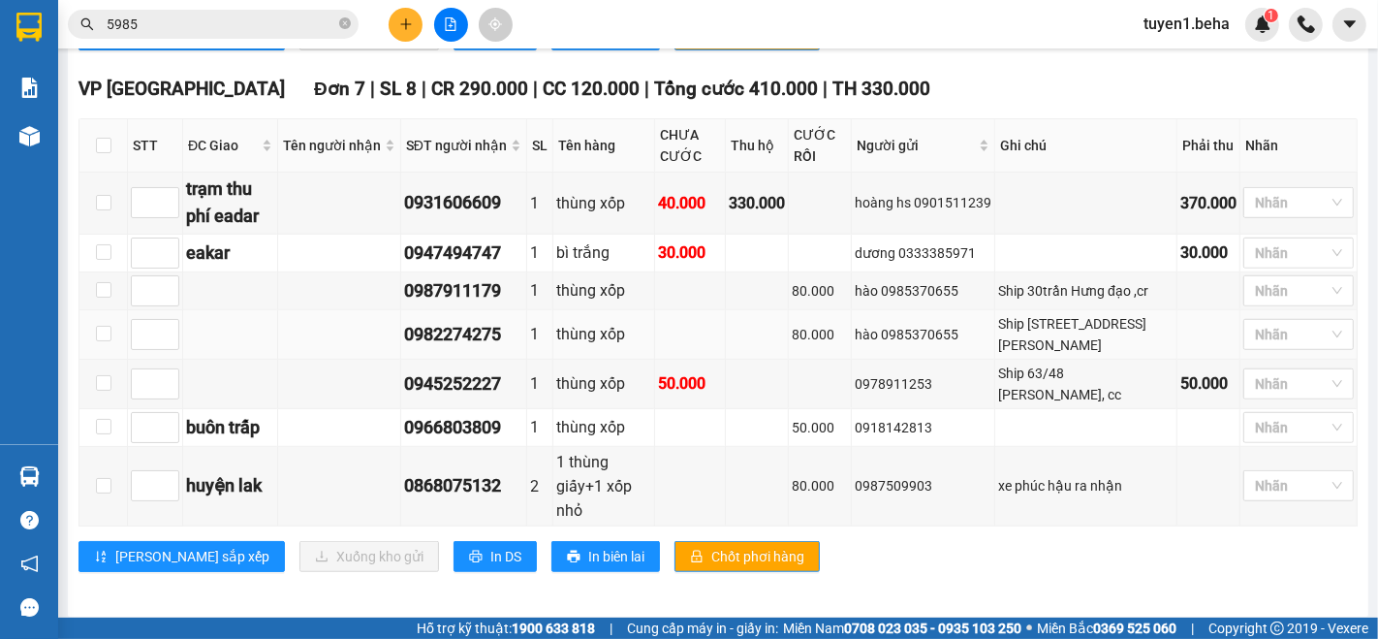
click at [230, 360] on td at bounding box center [230, 334] width 95 height 49
